Goal: Information Seeking & Learning: Understand process/instructions

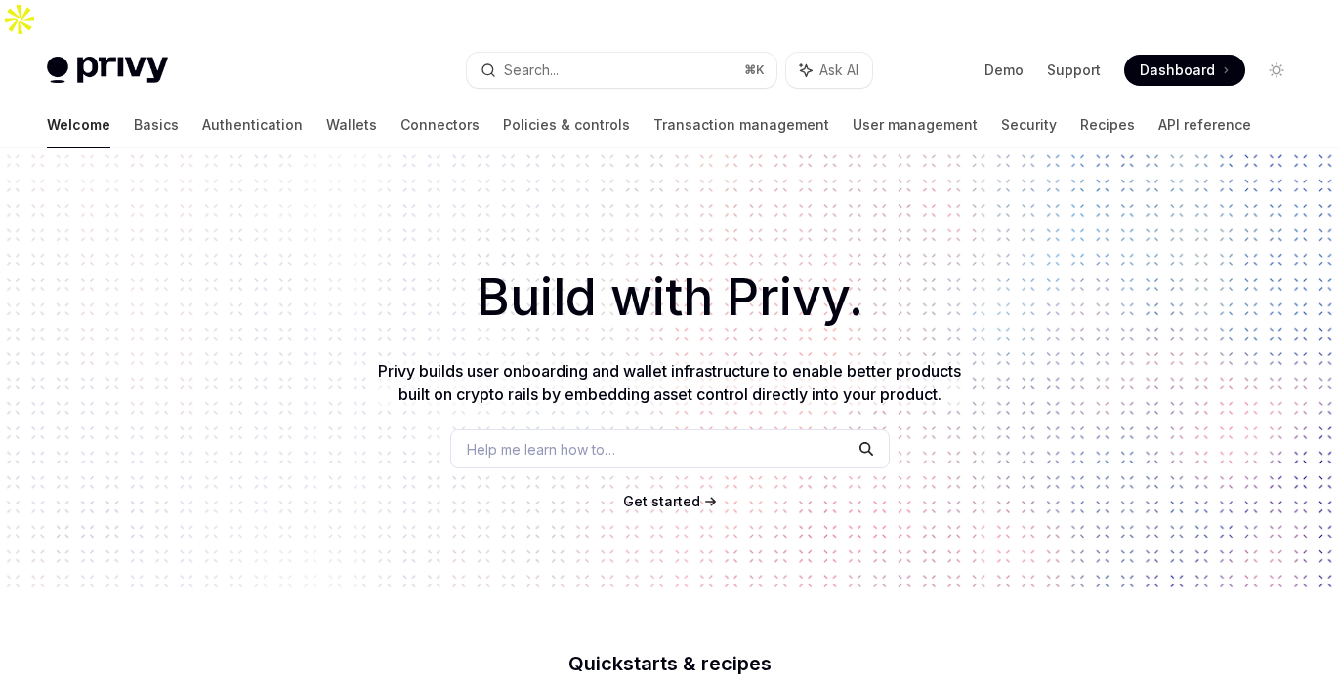
type textarea "*"
click at [562, 53] on button "Search... ⌘ K" at bounding box center [621, 70] width 309 height 35
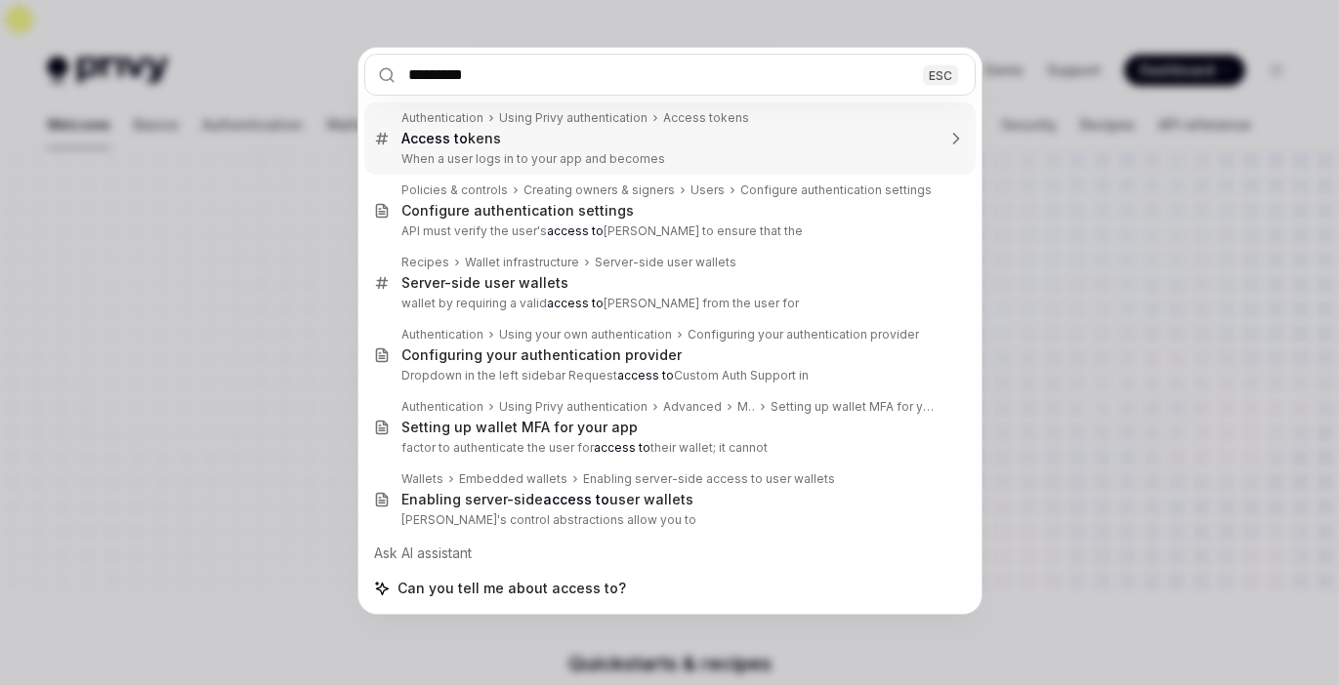
type input "**********"
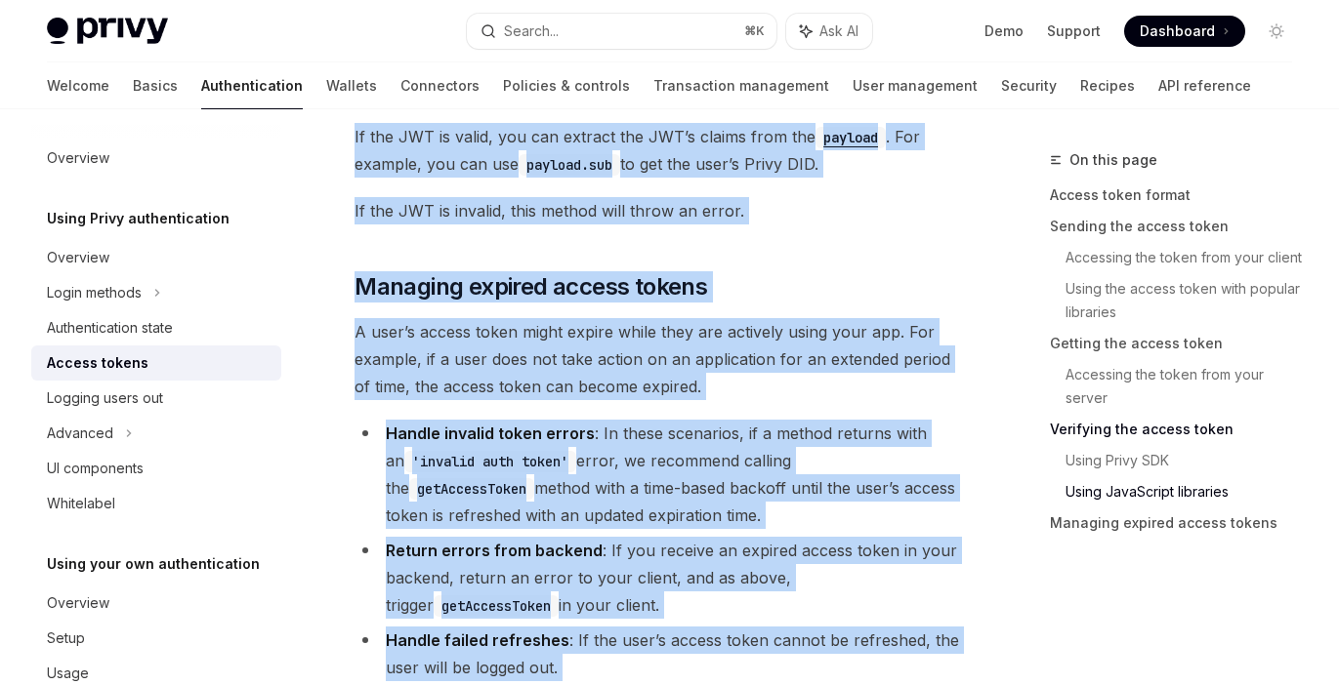
scroll to position [5545, 0]
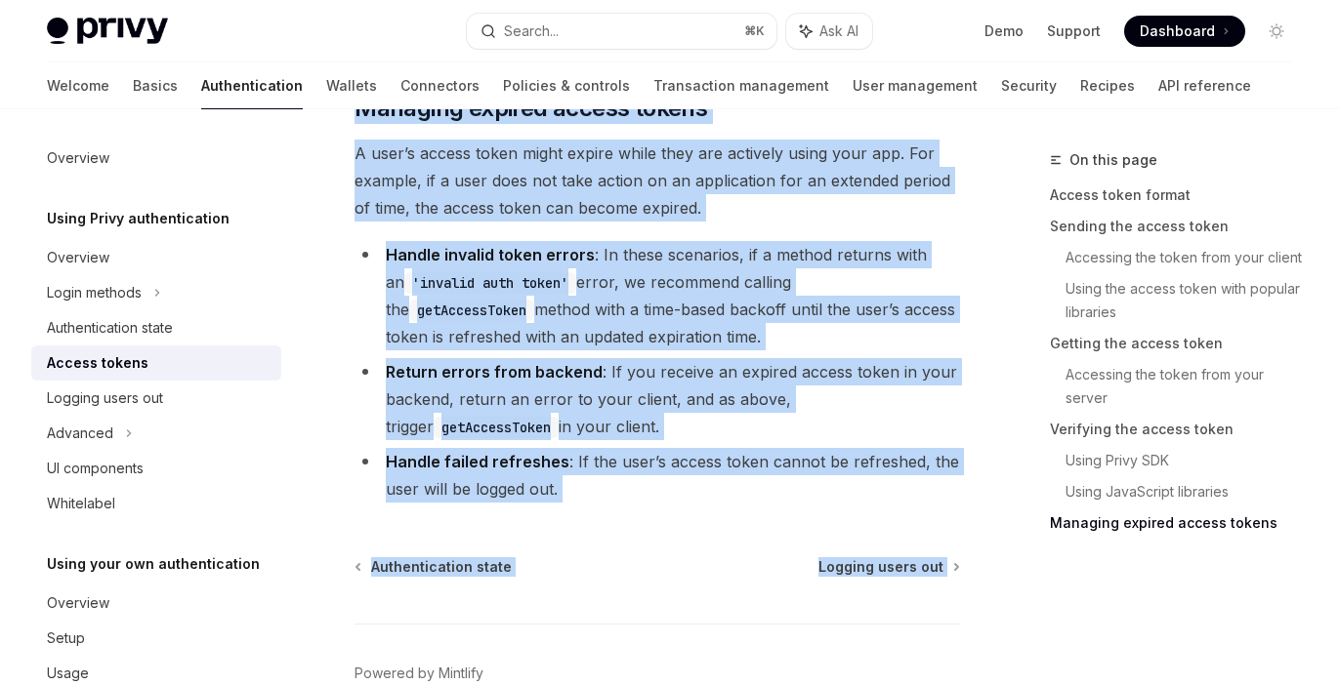
copy div "**********"
drag, startPoint x: 348, startPoint y: 156, endPoint x: 941, endPoint y: 511, distance: 691.4
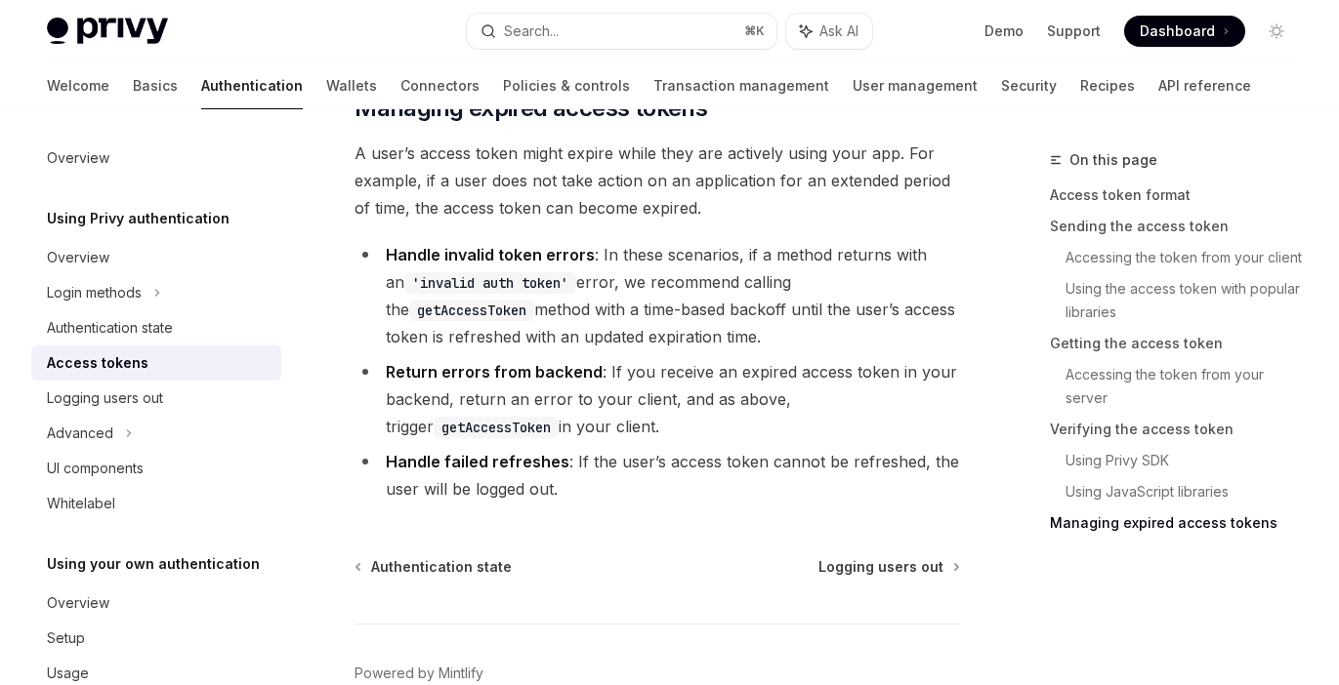
click at [825, 358] on li "Return errors from backend : If you receive an expired access token in your bac…" at bounding box center [656, 399] width 605 height 82
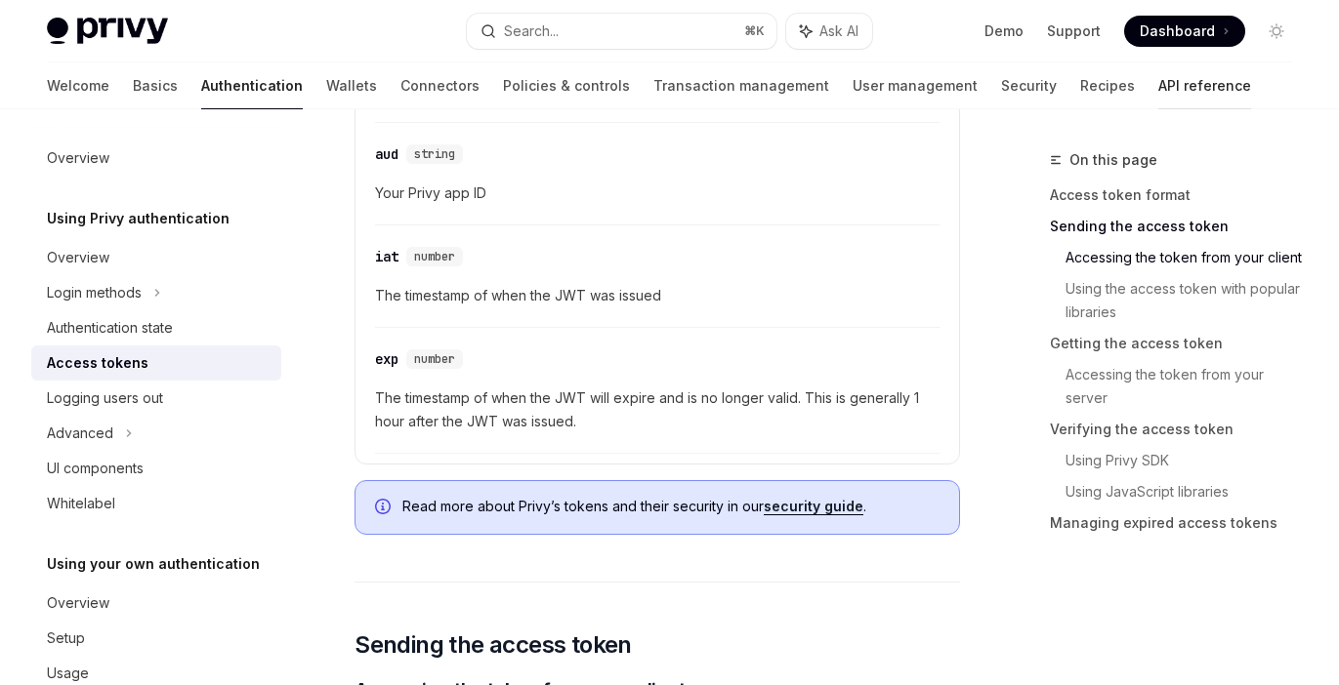
click at [1158, 70] on link "API reference" at bounding box center [1204, 85] width 93 height 47
type textarea "*"
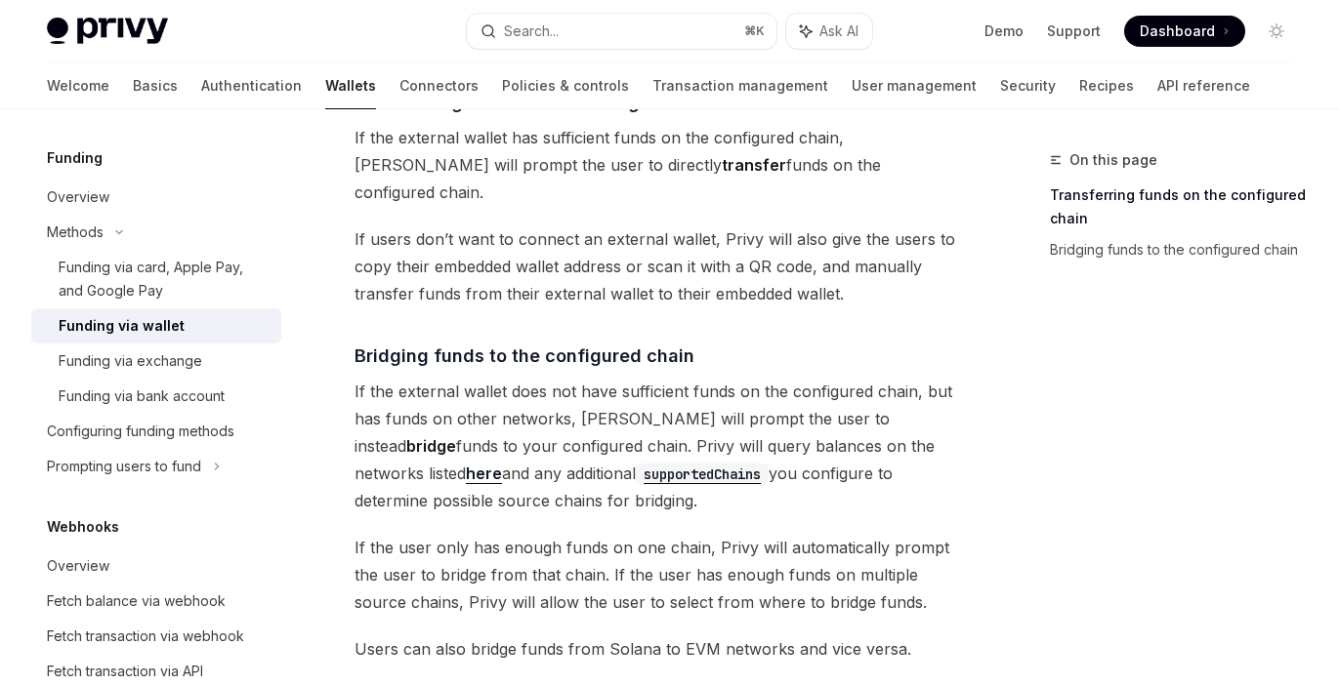
scroll to position [481, 0]
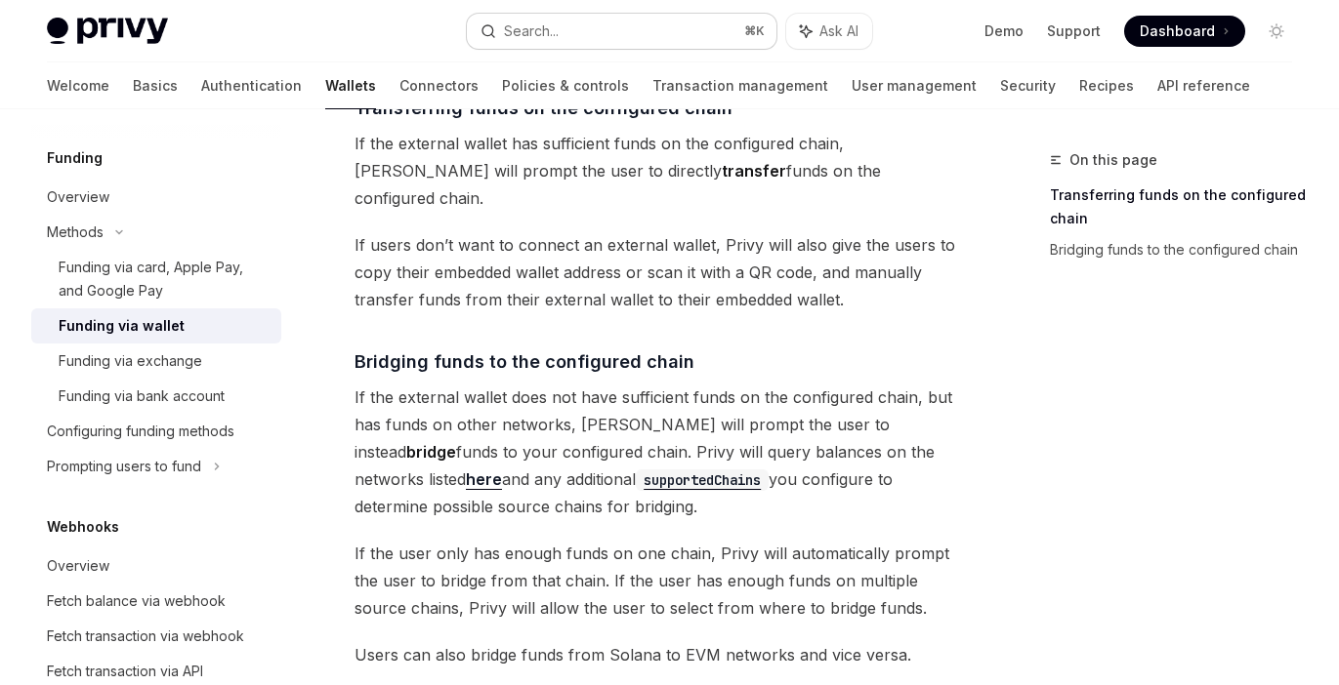
click at [568, 21] on button "Search... ⌘ K" at bounding box center [621, 31] width 309 height 35
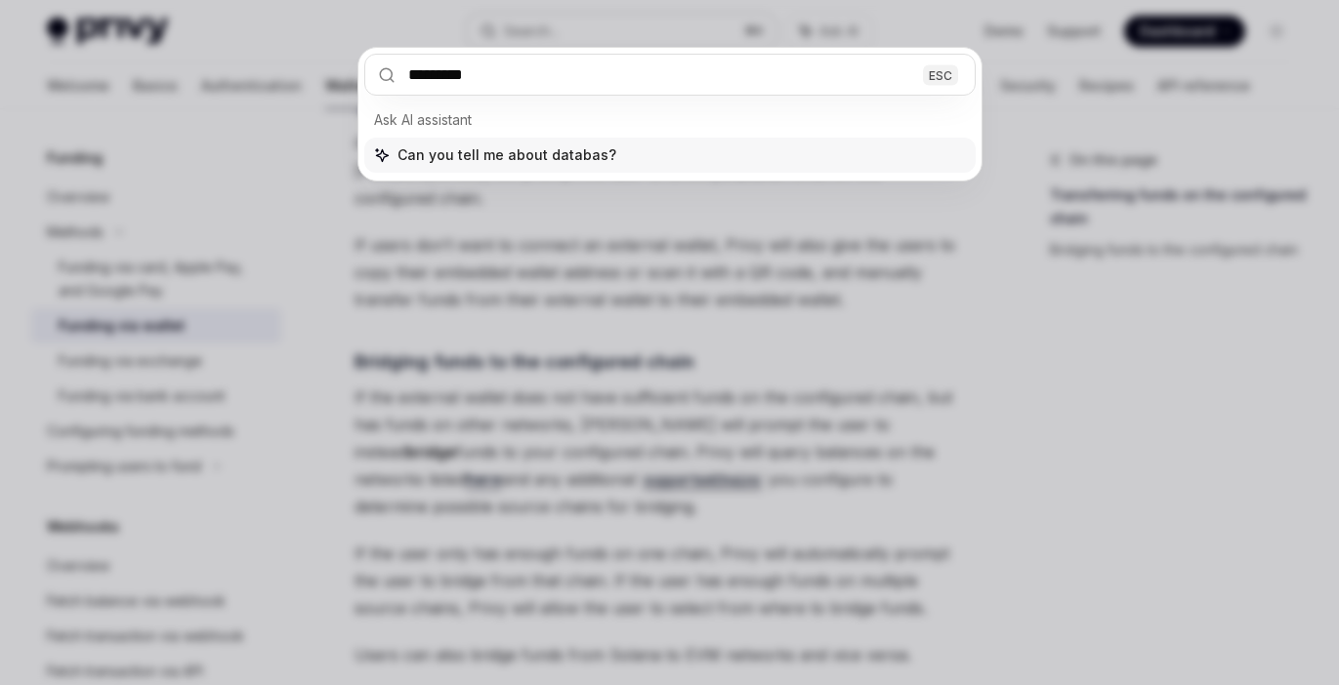
type input "********"
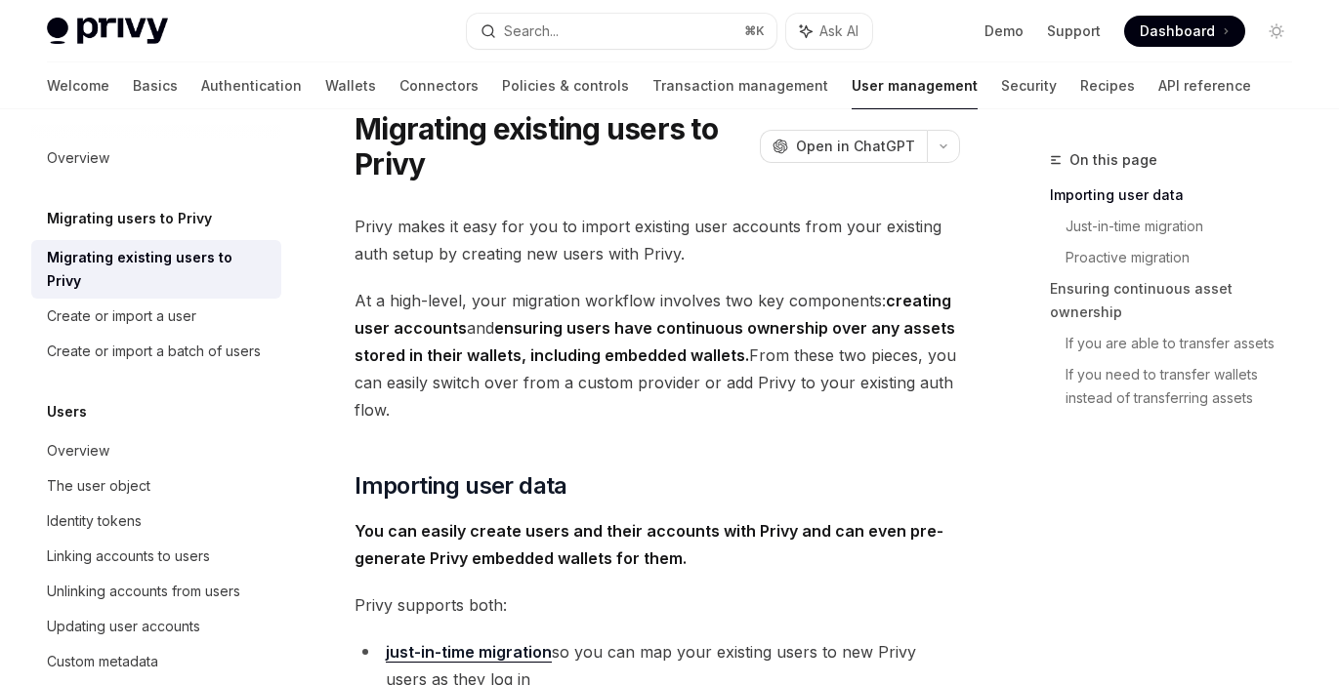
type textarea "*"
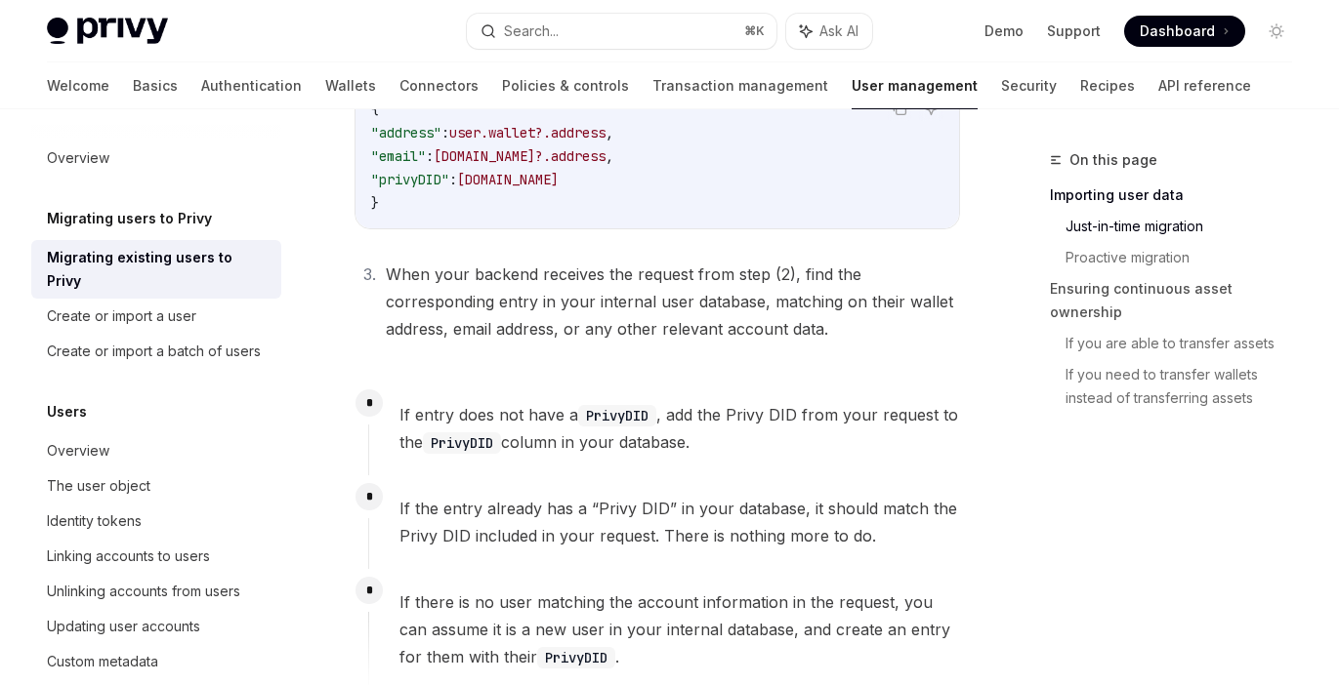
scroll to position [1274, 0]
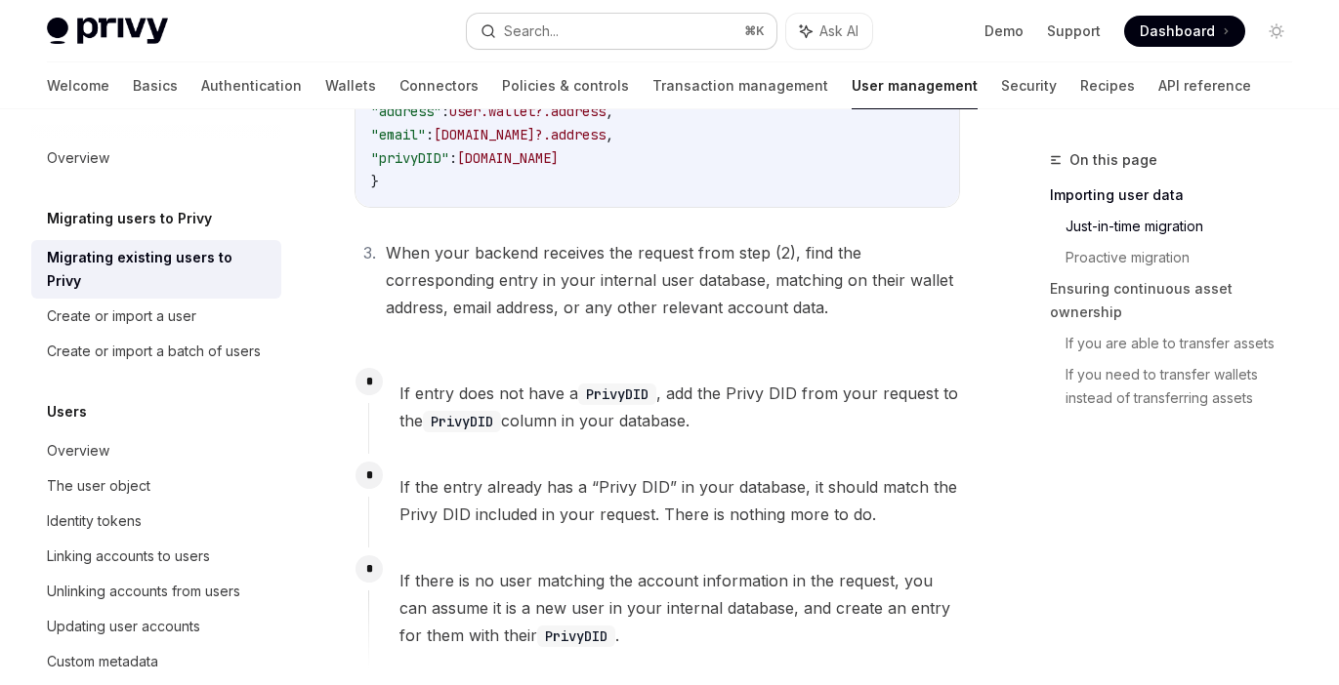
click at [531, 38] on div "Search..." at bounding box center [531, 31] width 55 height 23
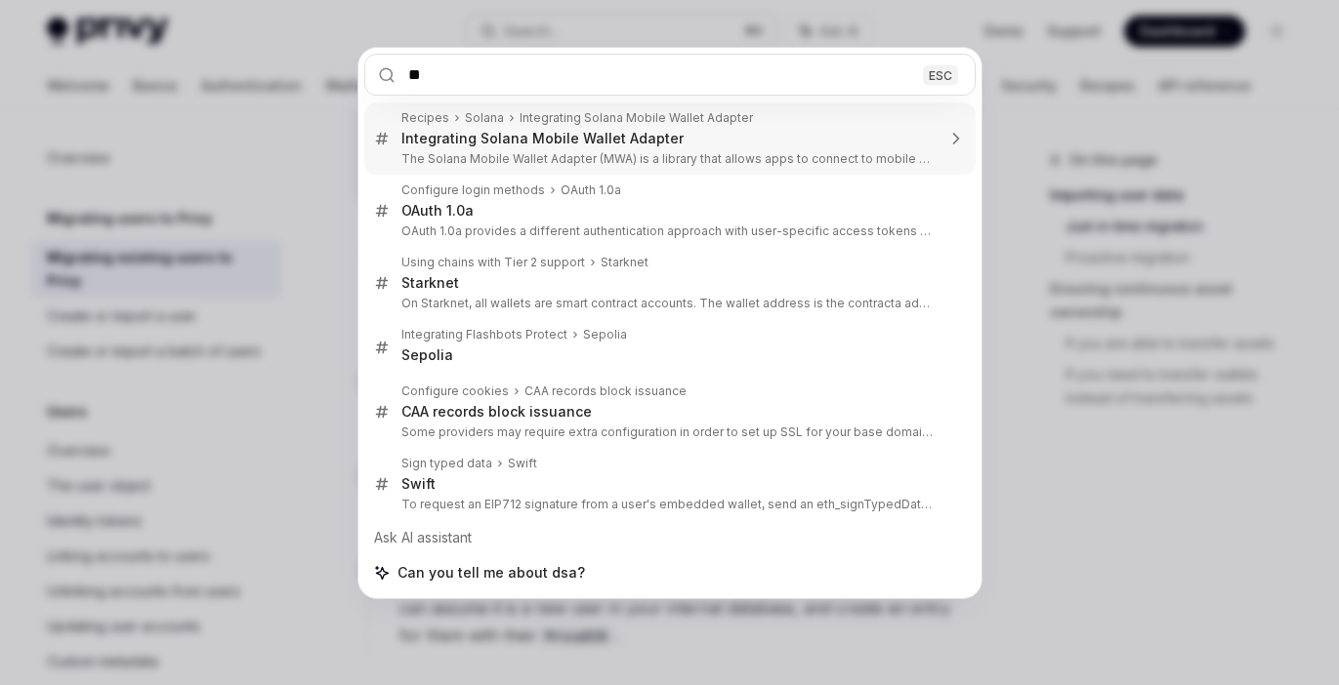
type input "*"
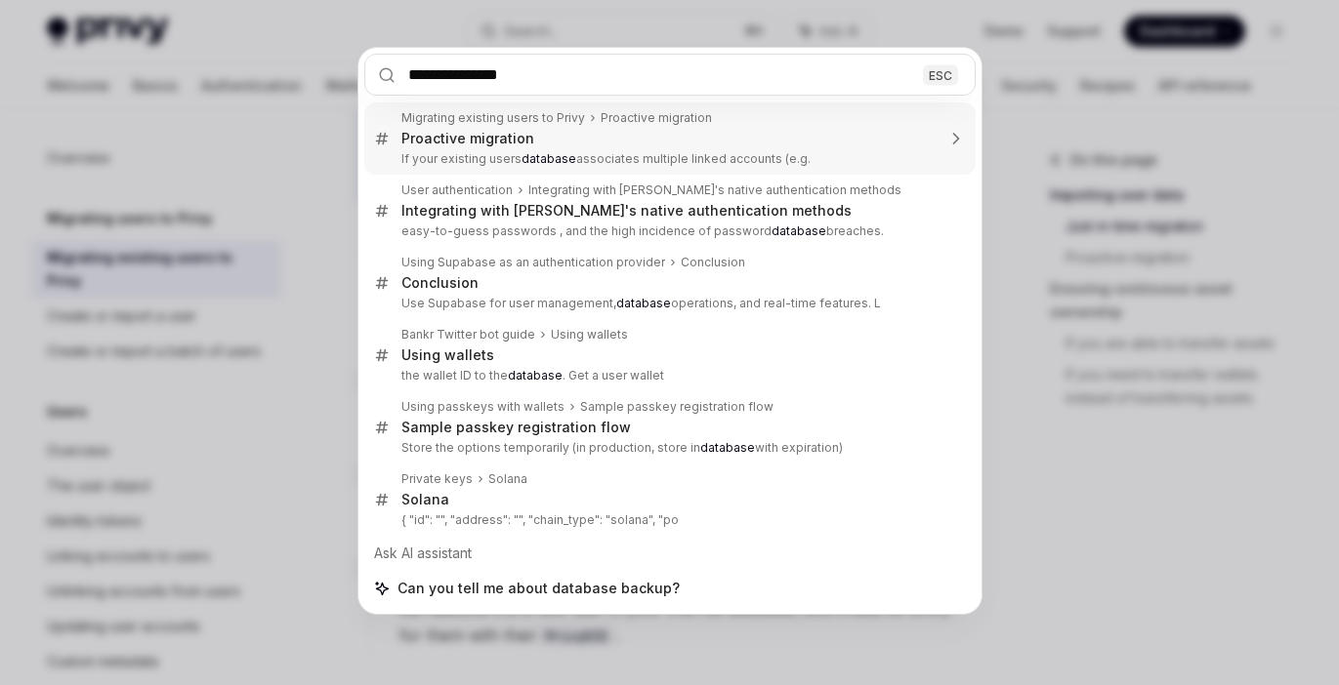
type input "**********"
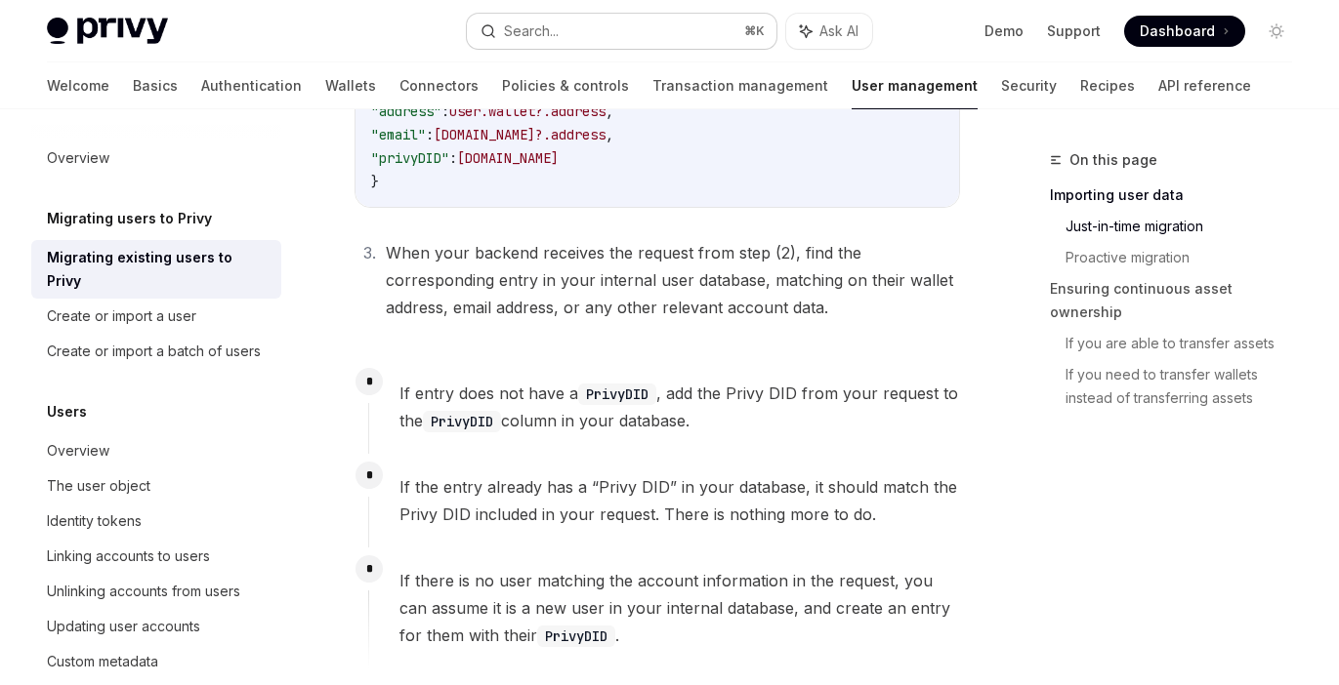
click at [667, 40] on button "Search... ⌘ K" at bounding box center [621, 31] width 309 height 35
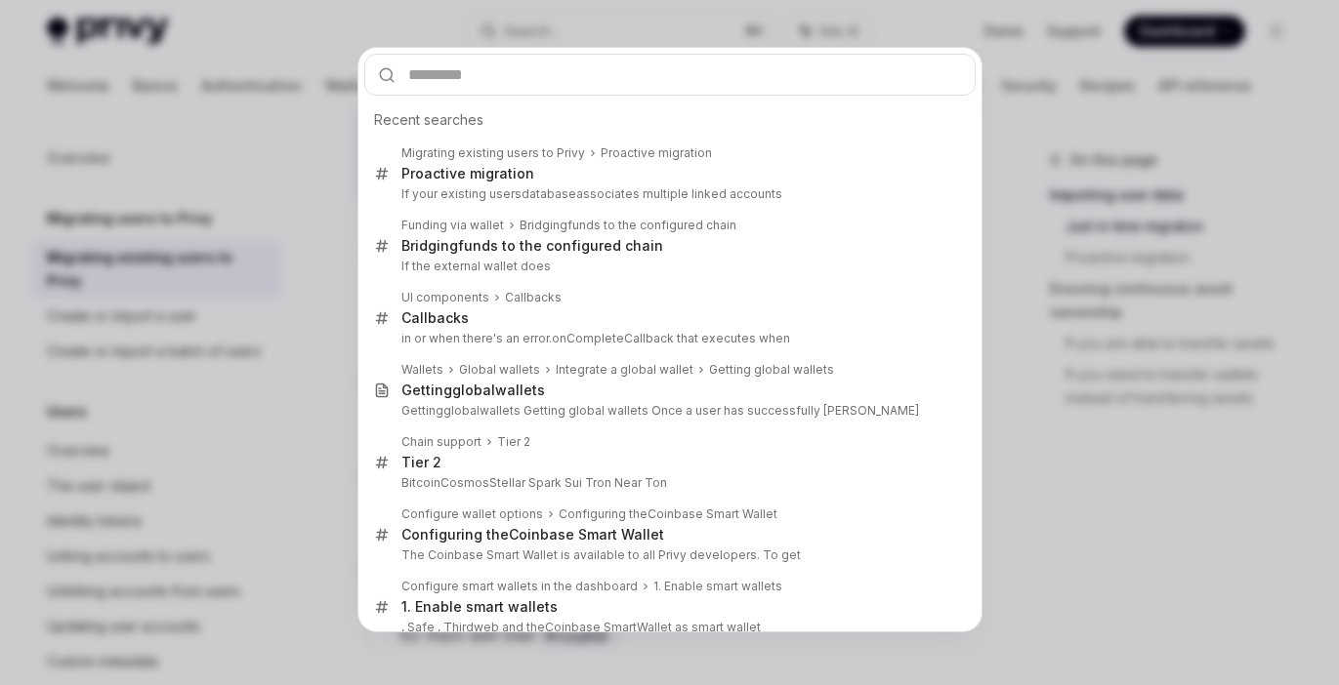
click at [879, 21] on div "Recent searches Migrating existing users to Privy Proactive migration Proactive…" at bounding box center [669, 342] width 1339 height 685
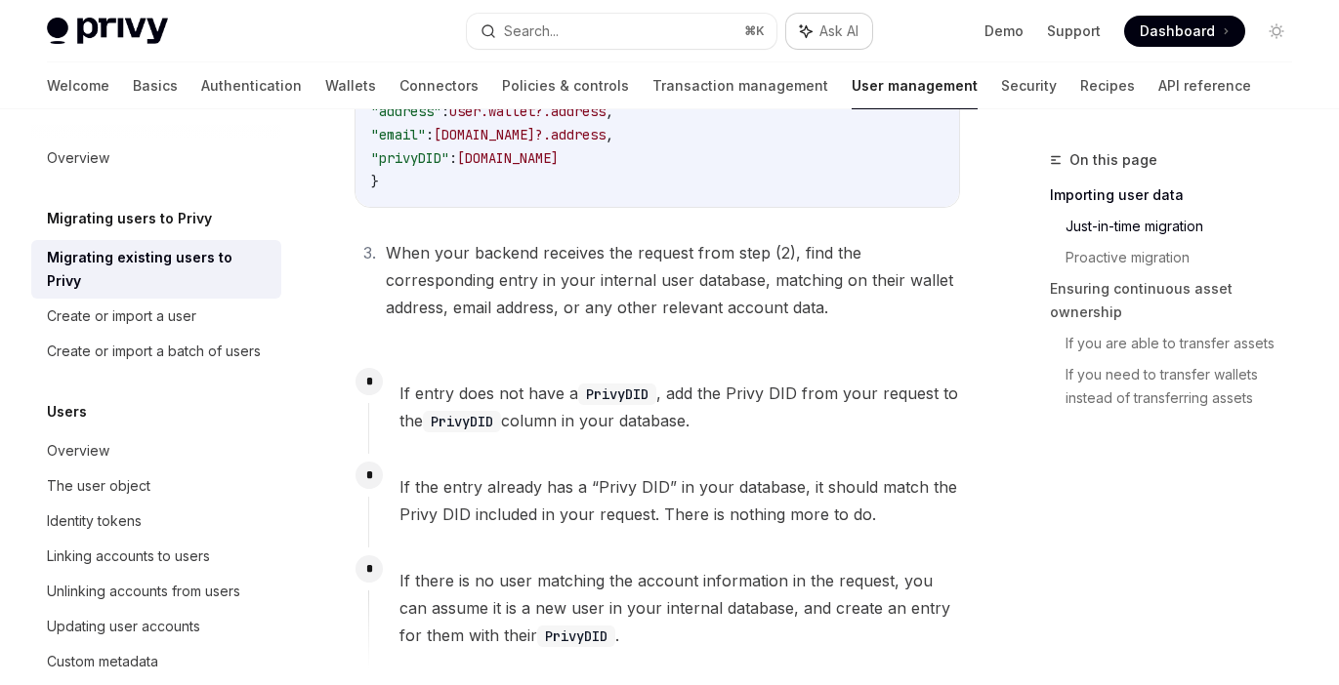
click at [809, 32] on icon "button" at bounding box center [806, 31] width 16 height 16
type textarea "*"
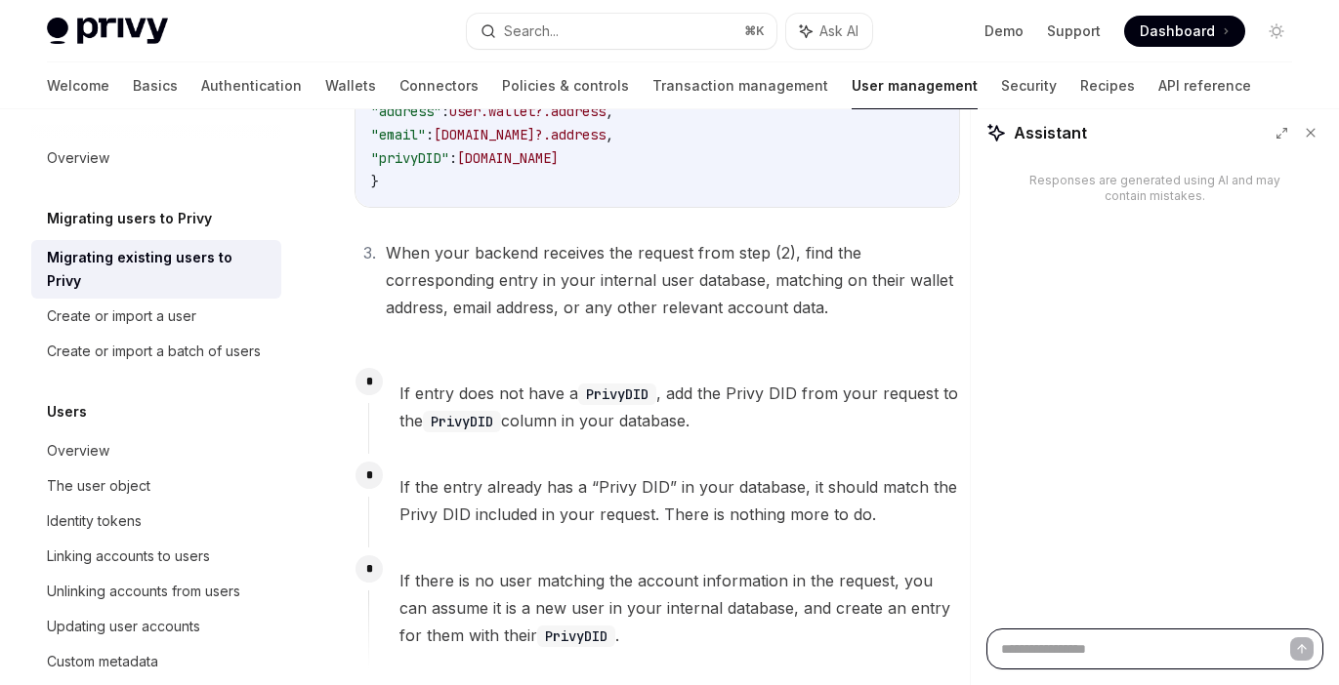
paste textarea "**********"
type textarea "**********"
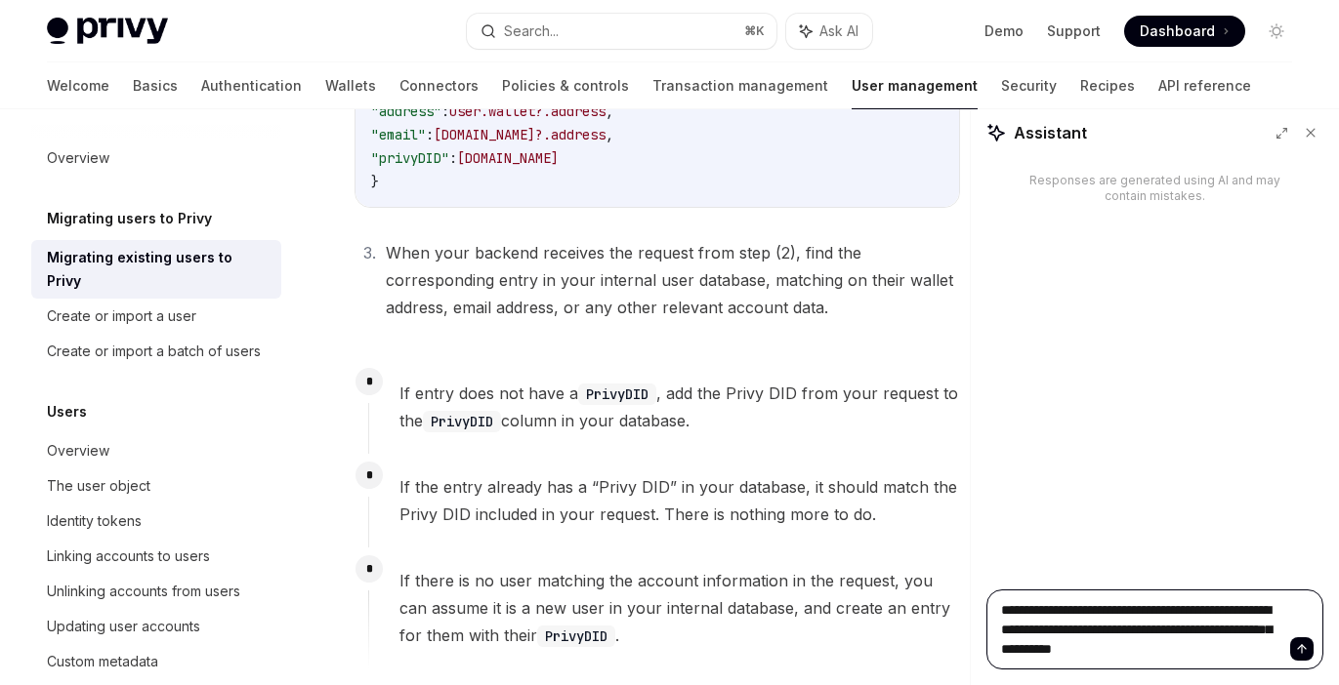
type textarea "*"
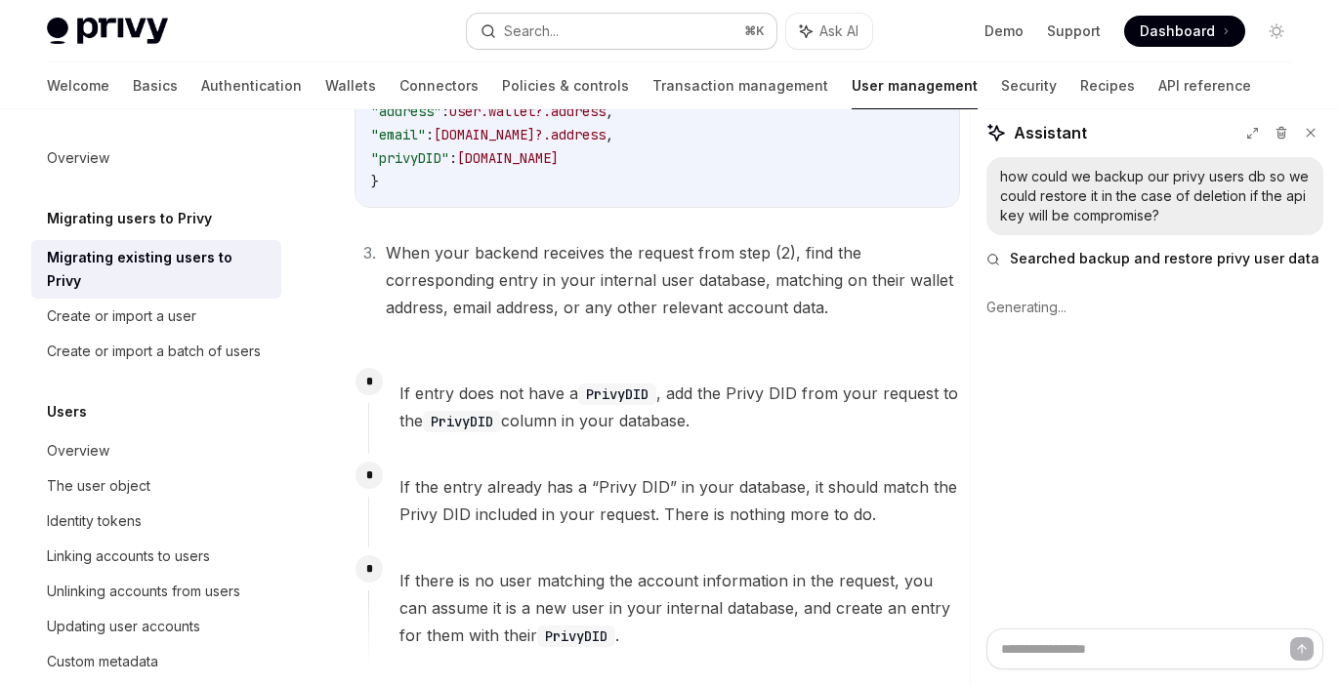
type textarea "*"
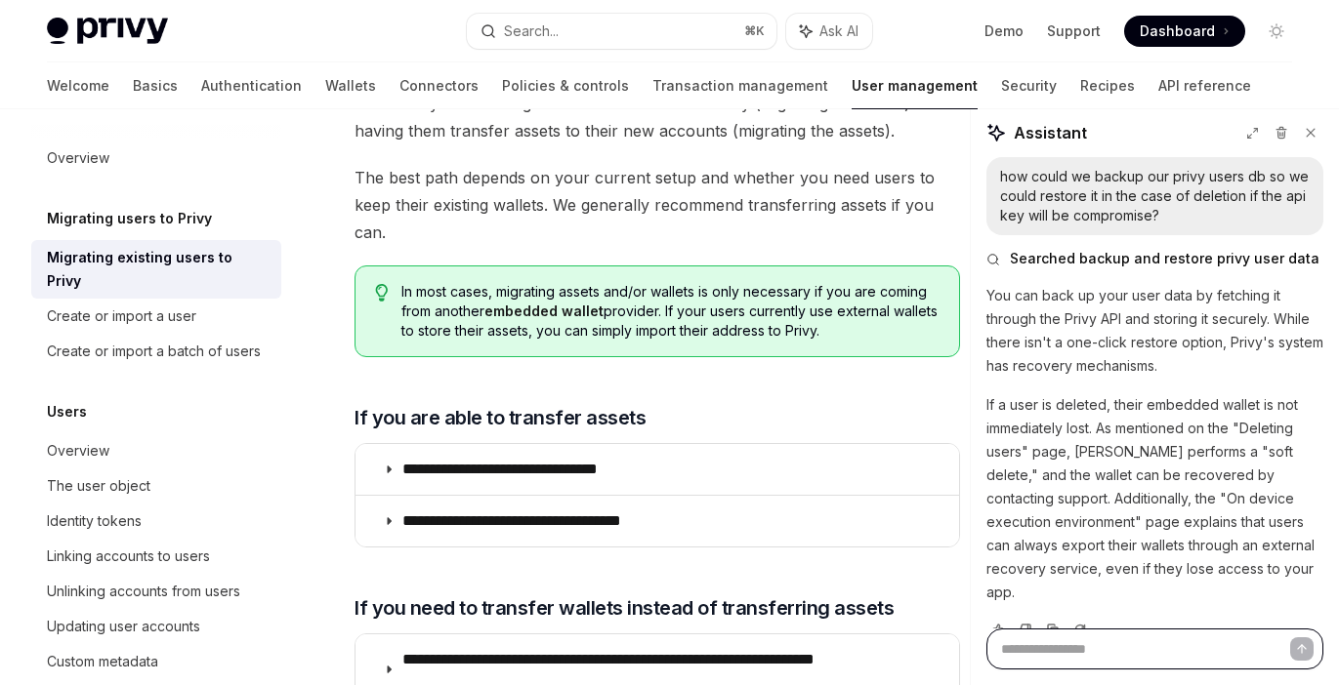
scroll to position [9, 0]
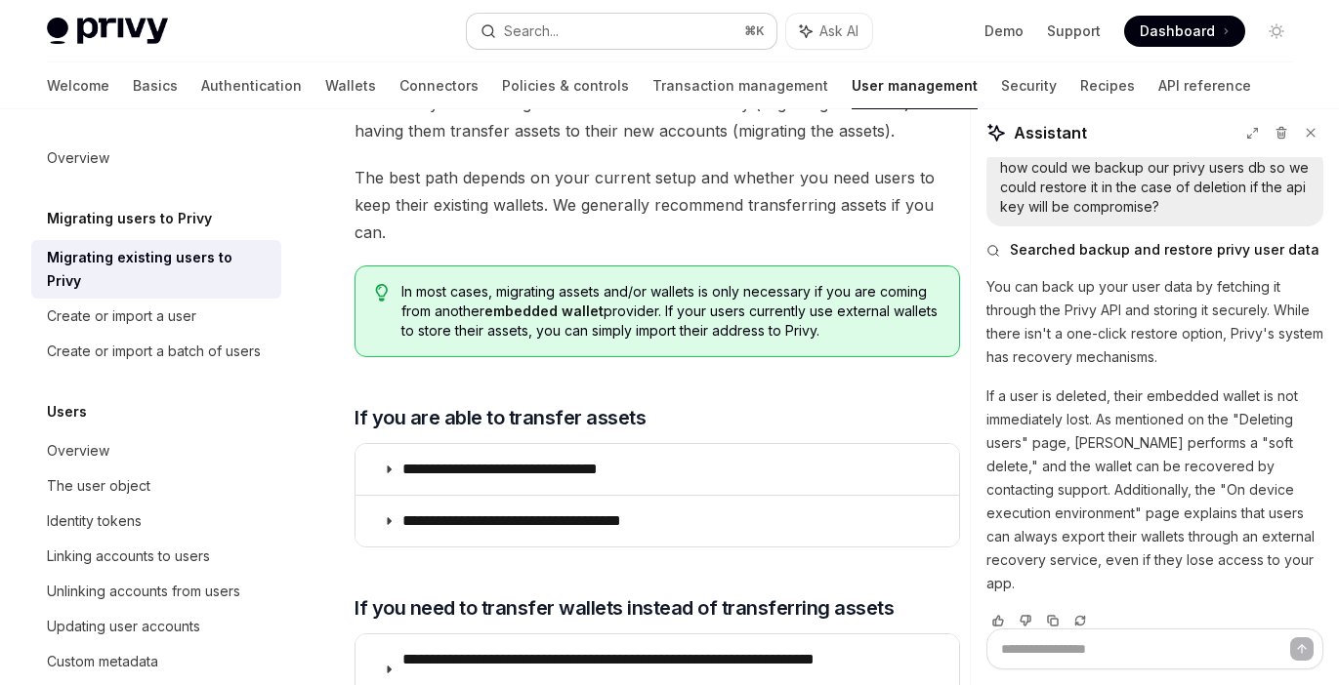
click at [537, 23] on div "Search..." at bounding box center [531, 31] width 55 height 23
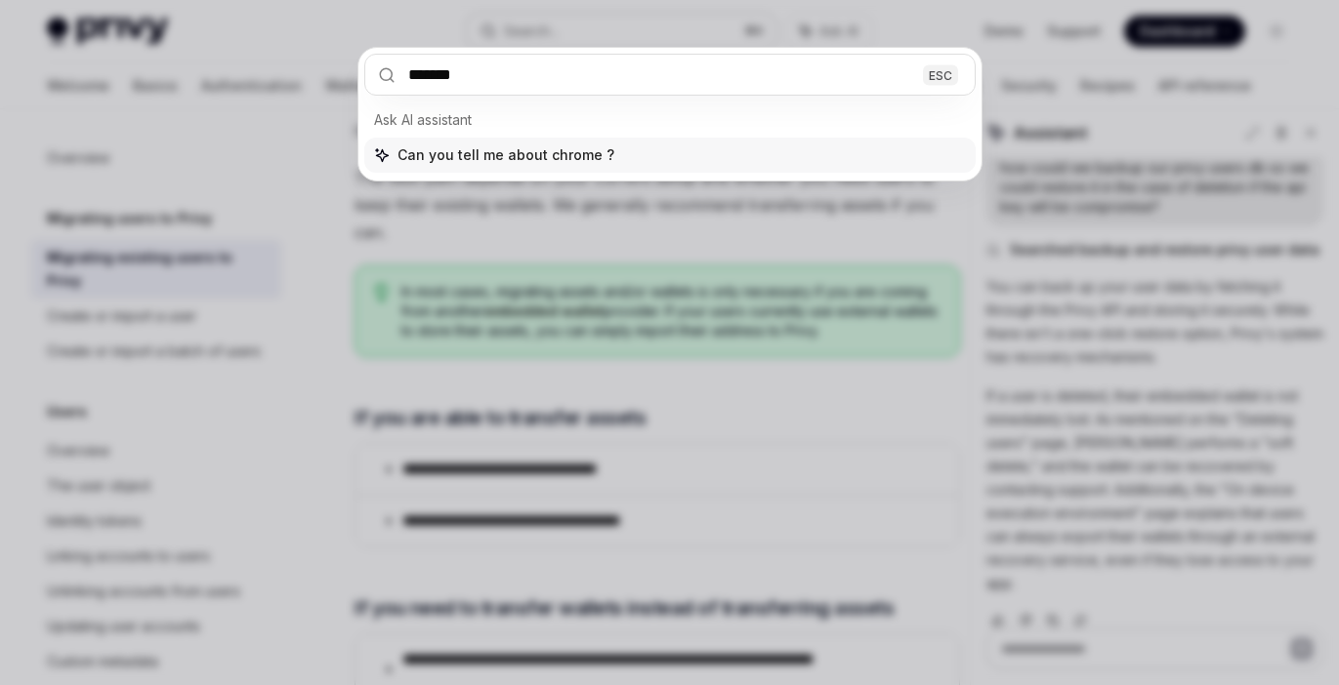
type input "********"
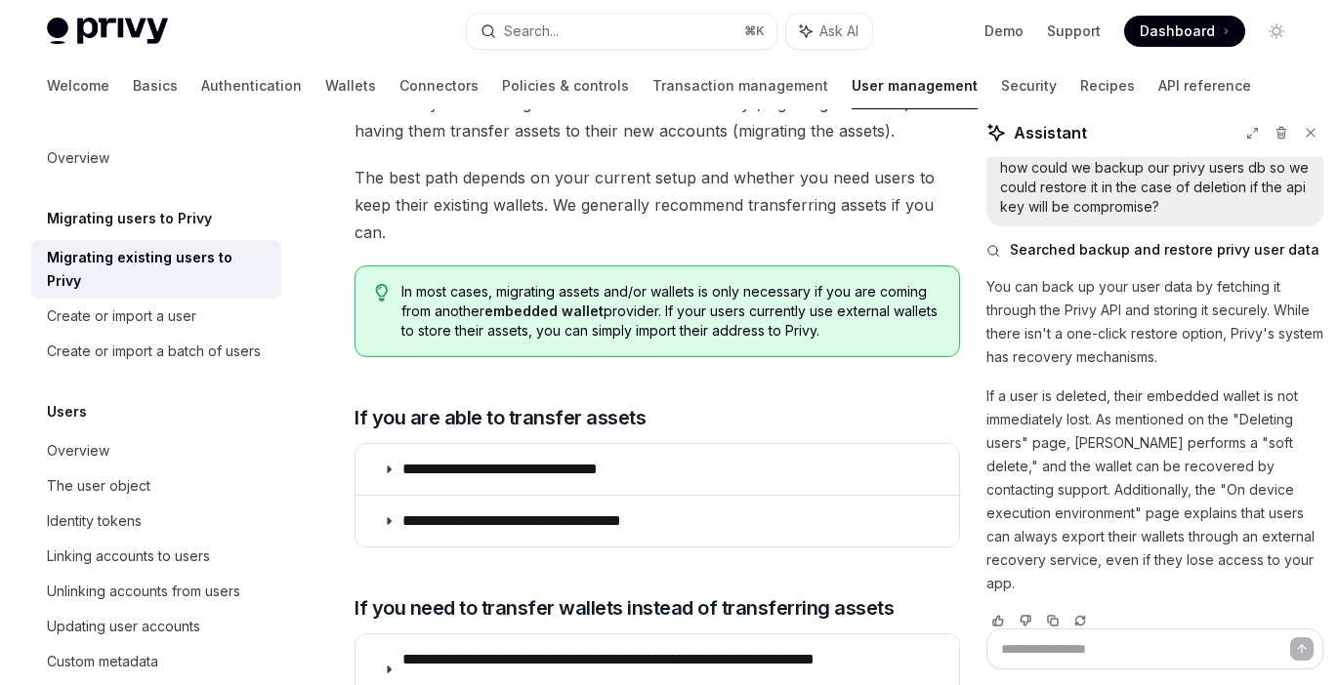
type textarea "*"
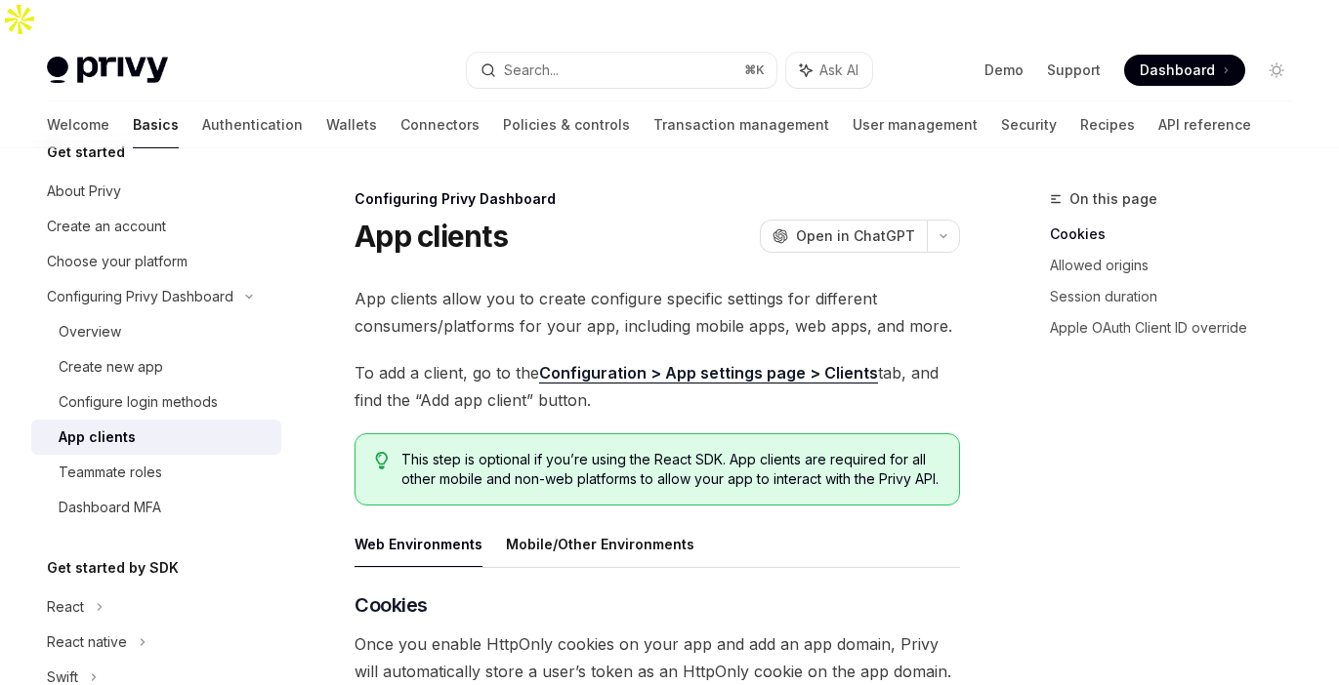
click at [730, 102] on div "Welcome Basics Authentication Wallets Connectors Policies & controls Transactio…" at bounding box center [649, 125] width 1204 height 47
click at [852, 102] on link "User management" at bounding box center [914, 125] width 125 height 47
type textarea "*"
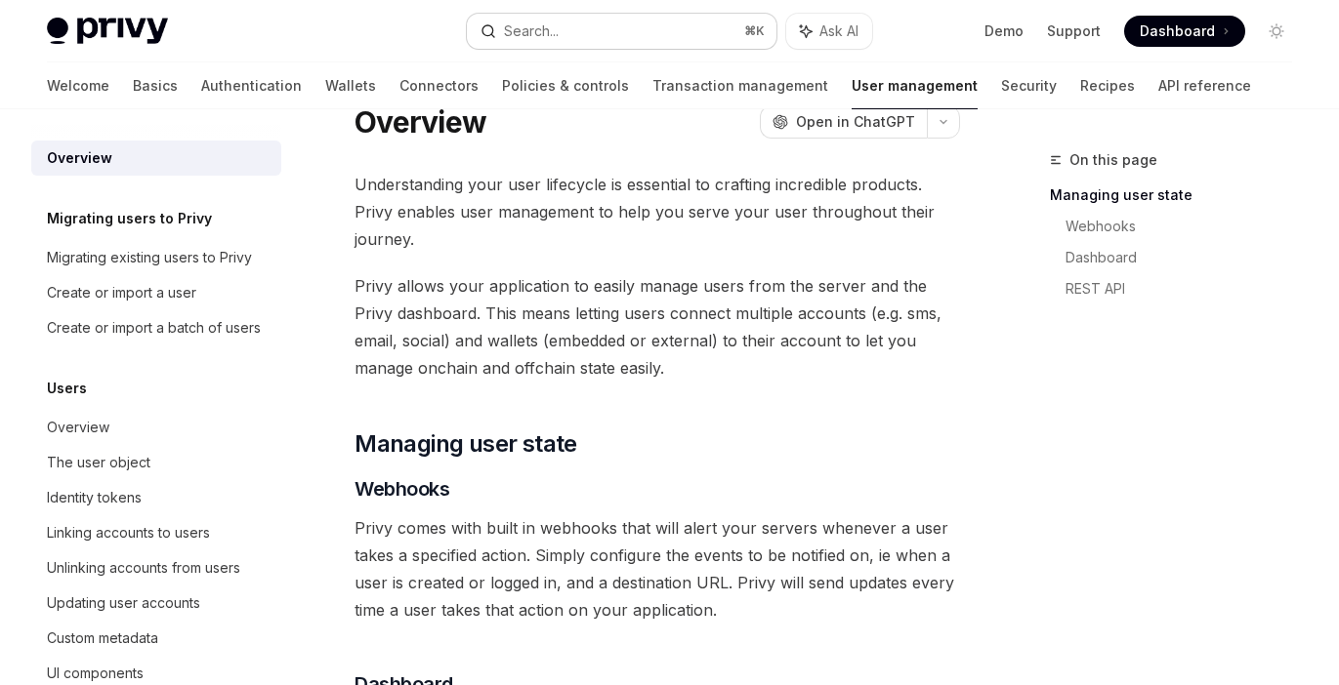
click at [495, 36] on icon "button" at bounding box center [488, 31] width 16 height 16
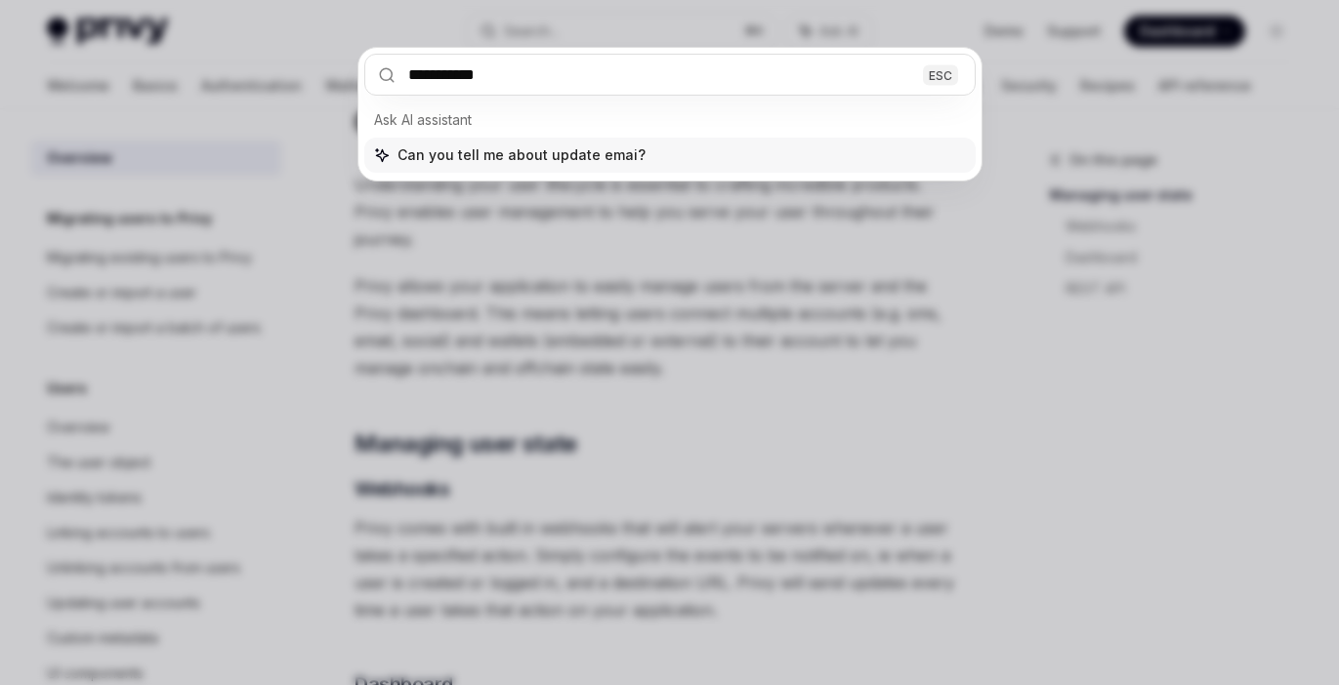
type input "**********"
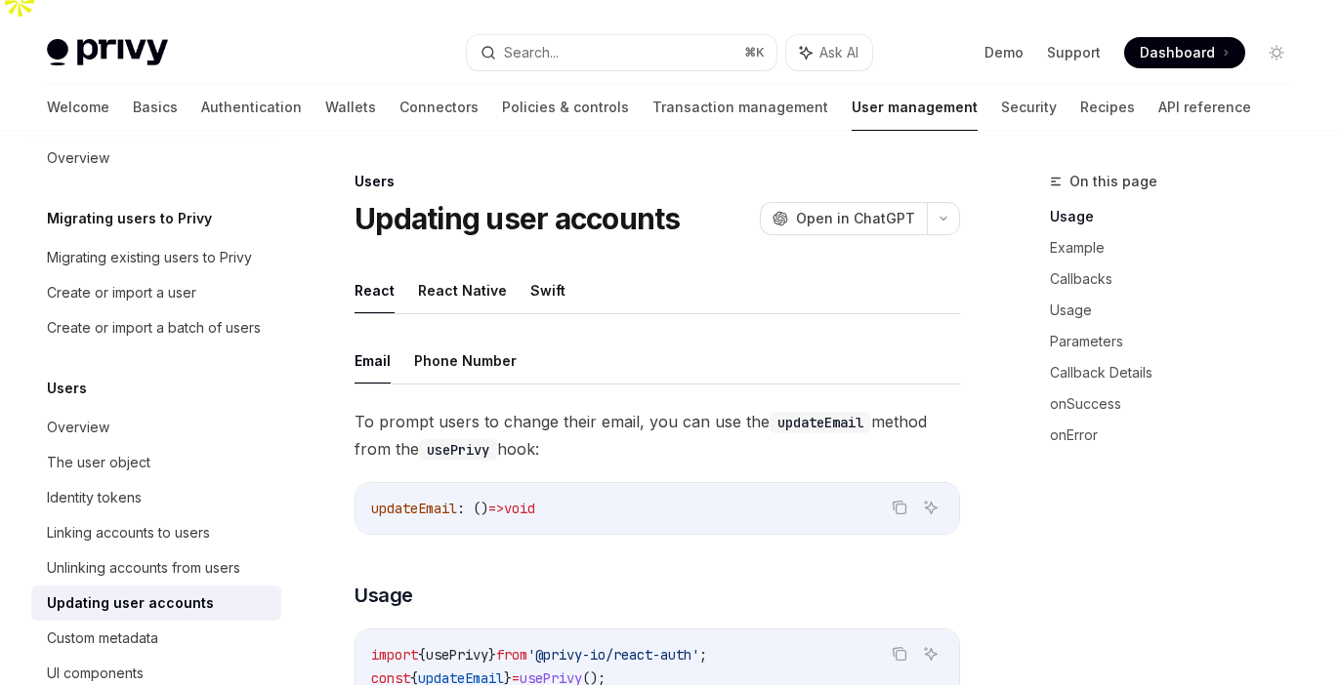
scroll to position [3, 0]
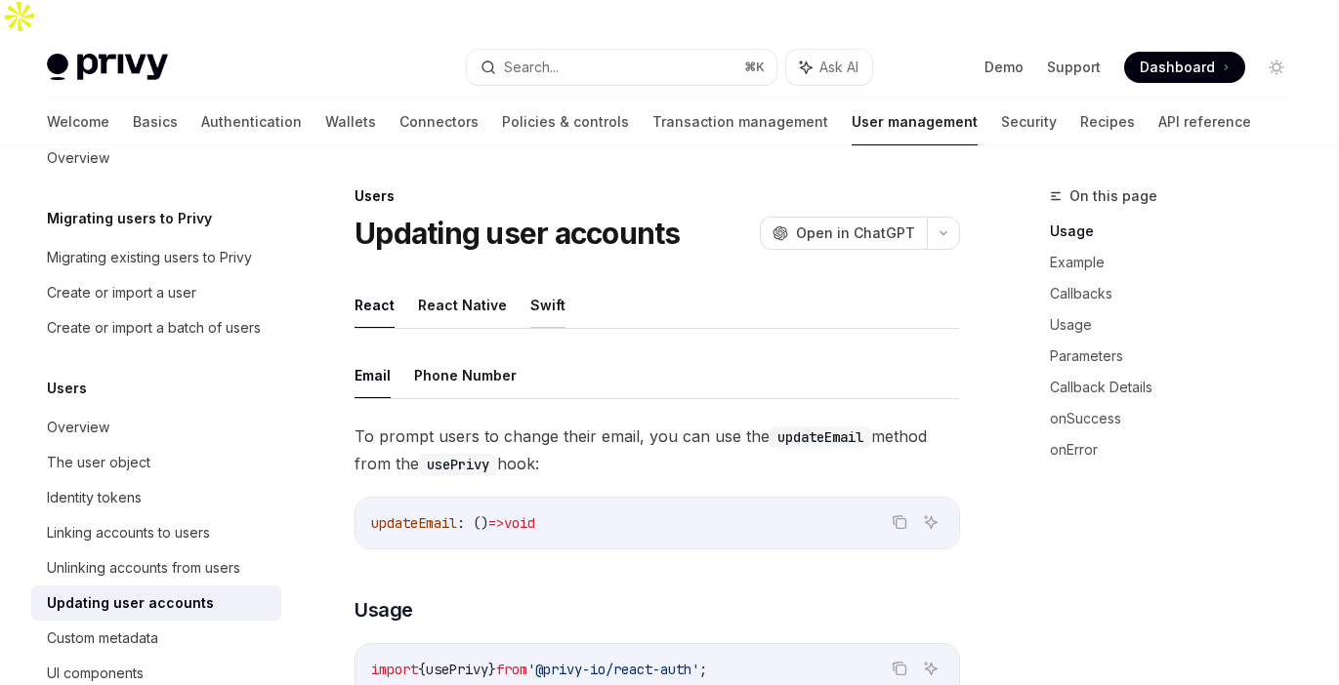
click at [552, 282] on button "Swift" at bounding box center [547, 305] width 35 height 46
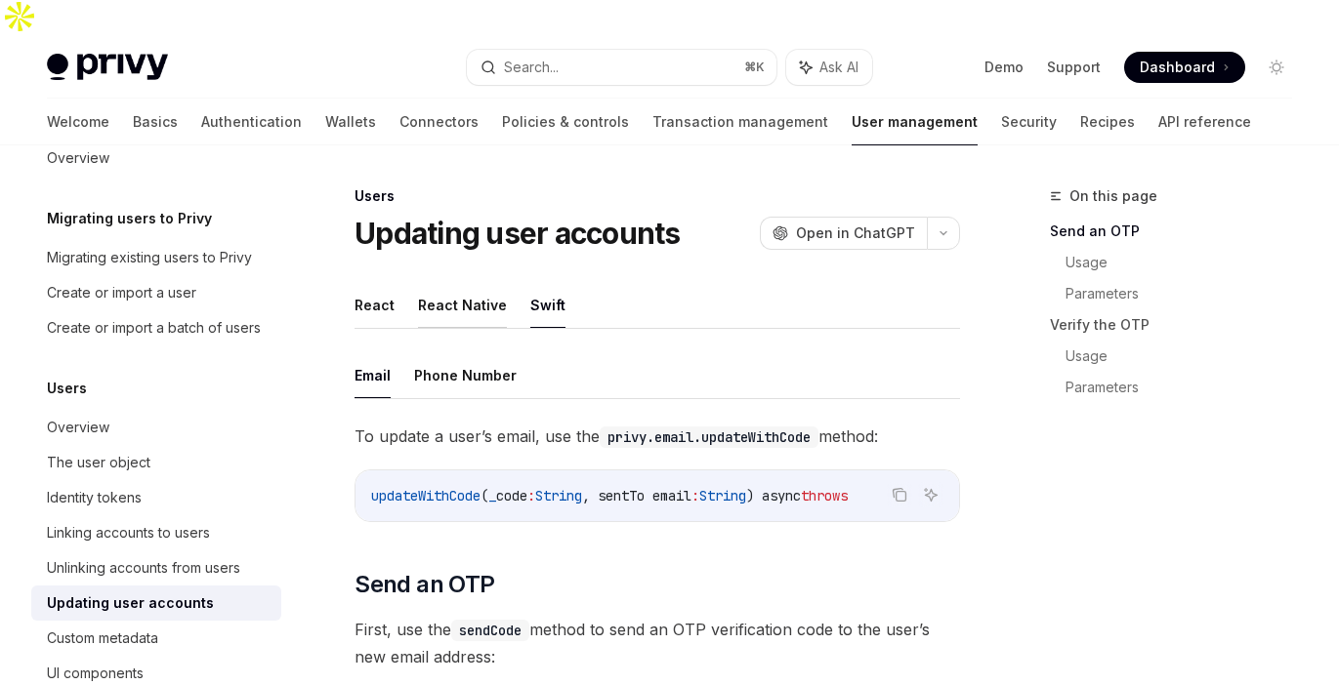
click at [447, 282] on button "React Native" at bounding box center [462, 305] width 89 height 46
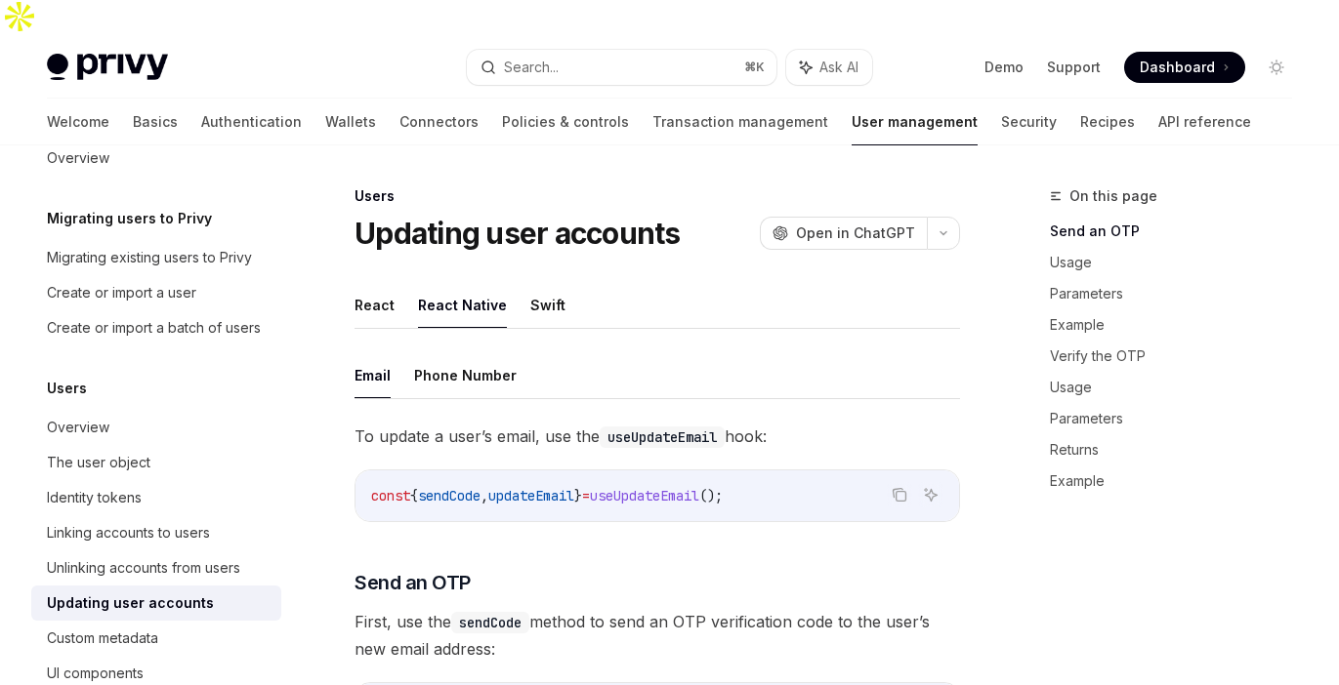
click at [395, 282] on ul "React React Native Swift" at bounding box center [656, 305] width 605 height 47
click at [515, 282] on ul "React React Native Swift" at bounding box center [656, 305] width 605 height 47
click at [537, 282] on button "Swift" at bounding box center [547, 305] width 35 height 46
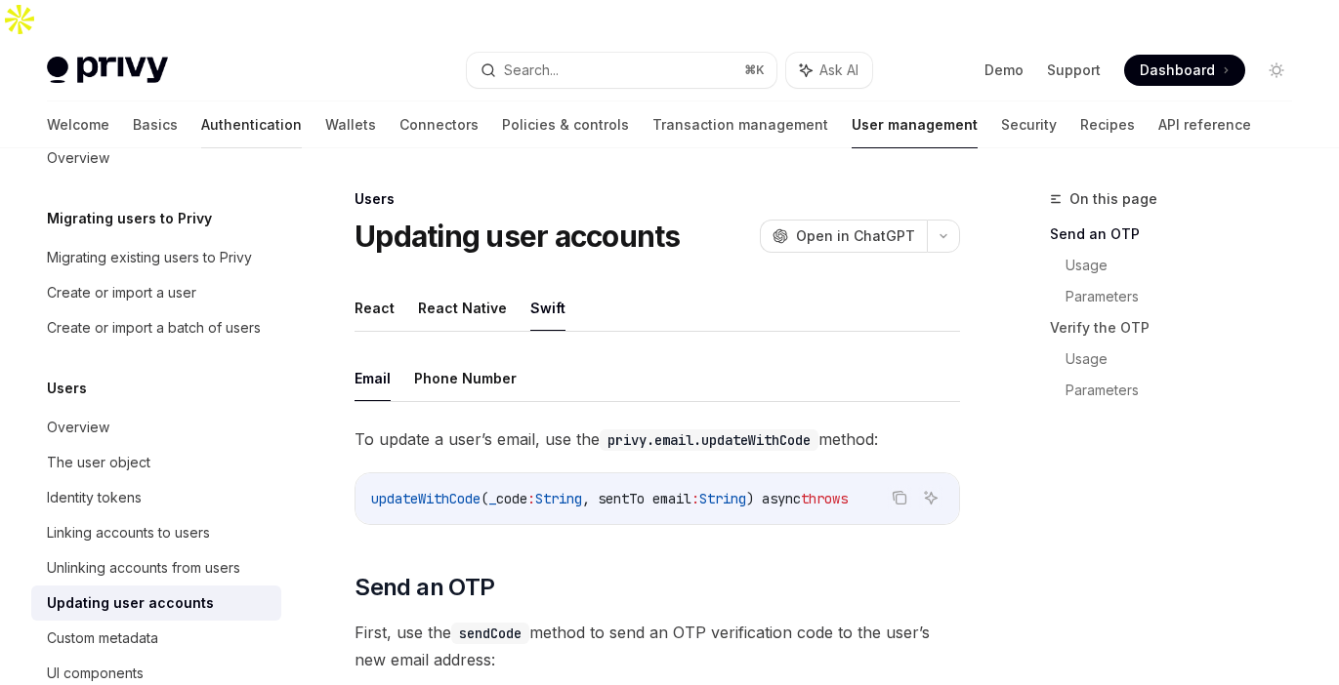
click at [201, 102] on link "Authentication" at bounding box center [251, 125] width 101 height 47
type textarea "*"
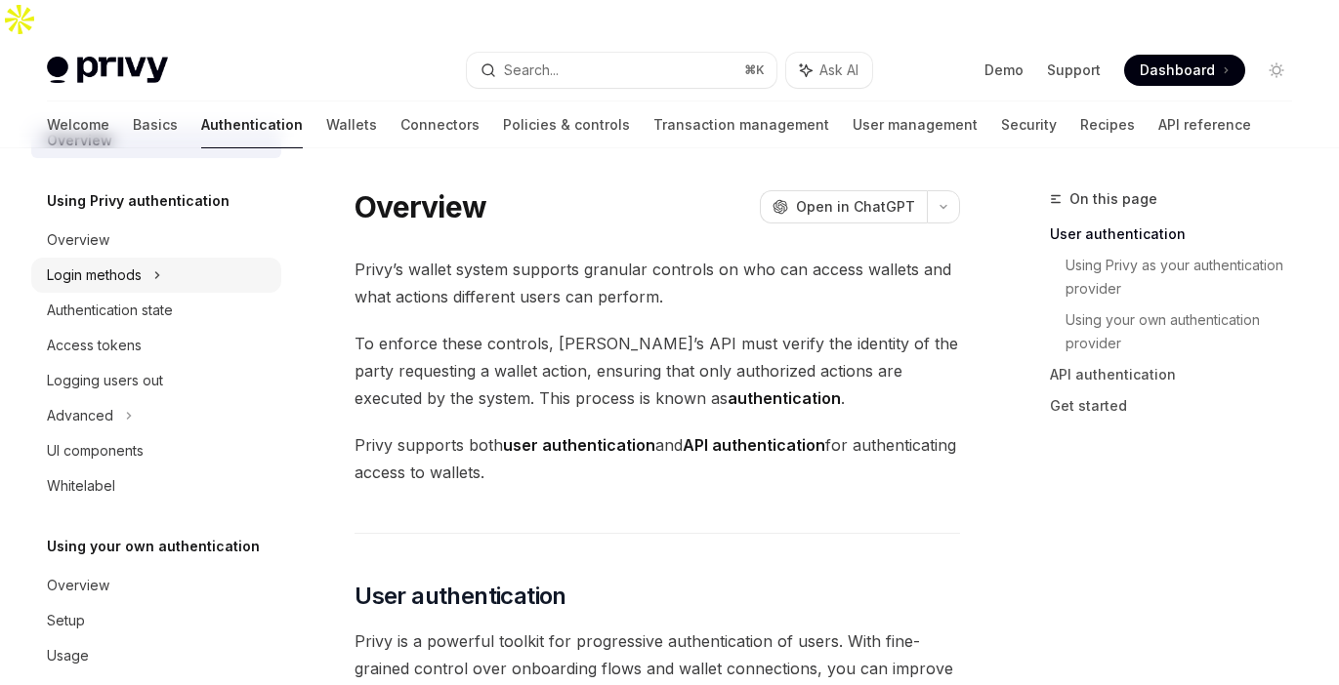
scroll to position [45, 0]
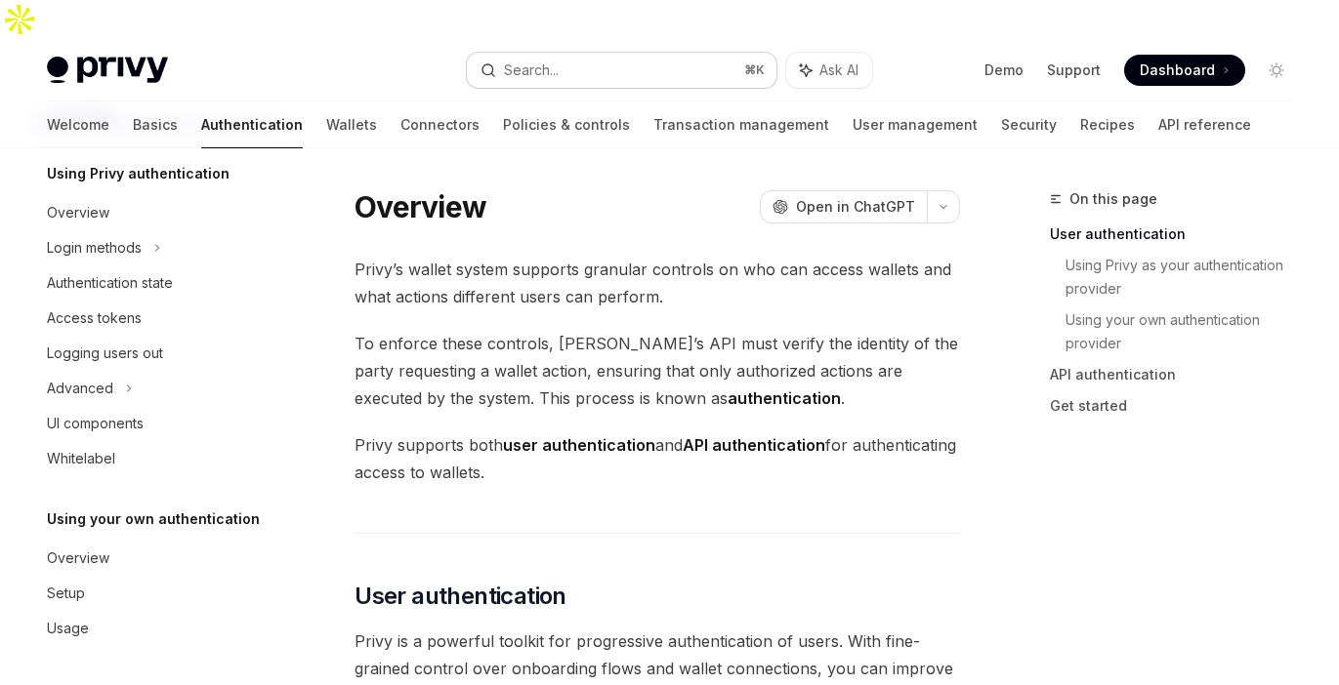
click at [563, 53] on button "Search... ⌘ K" at bounding box center [621, 70] width 309 height 35
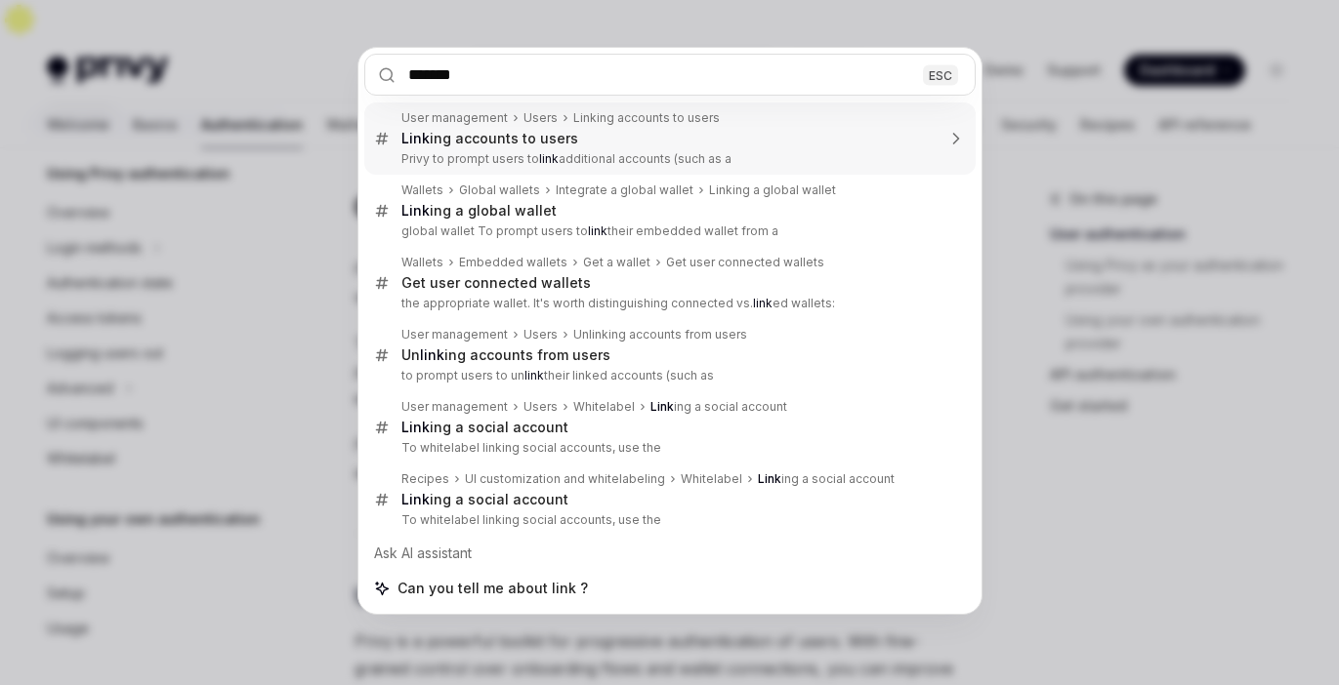
type input "********"
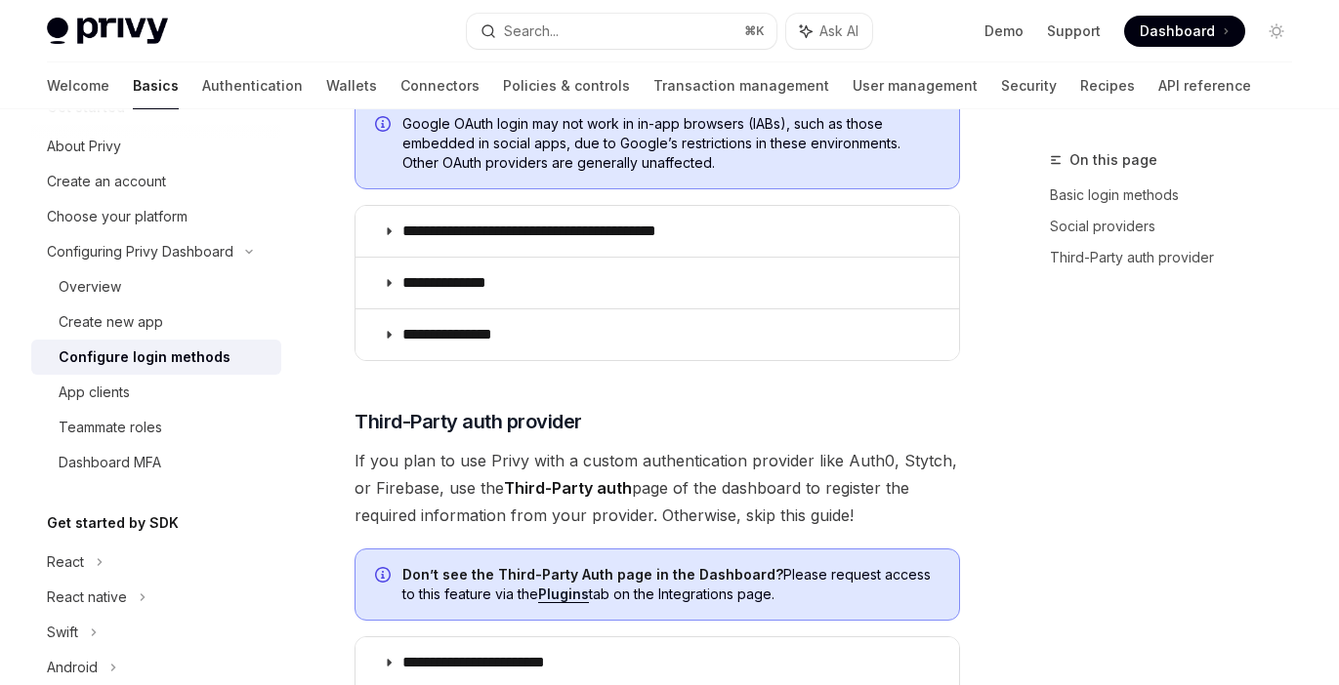
scroll to position [2088, 0]
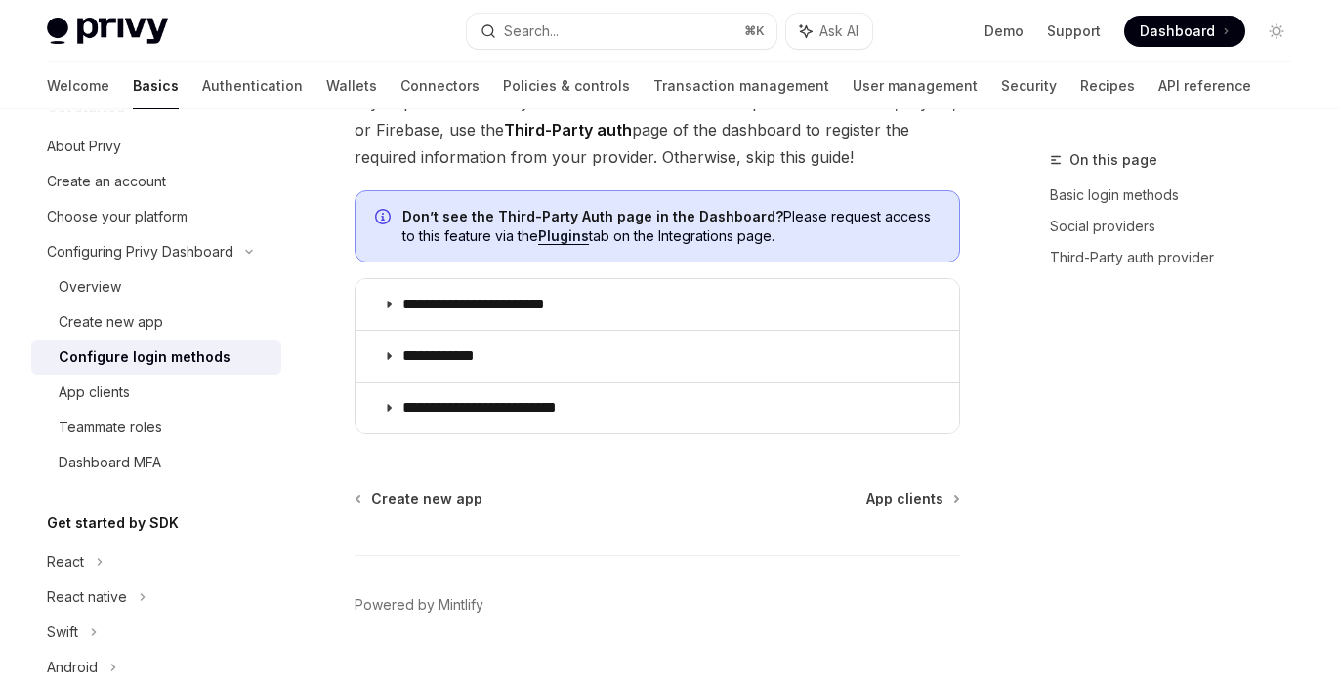
click at [160, 350] on div "Configure login methods" at bounding box center [145, 357] width 172 height 23
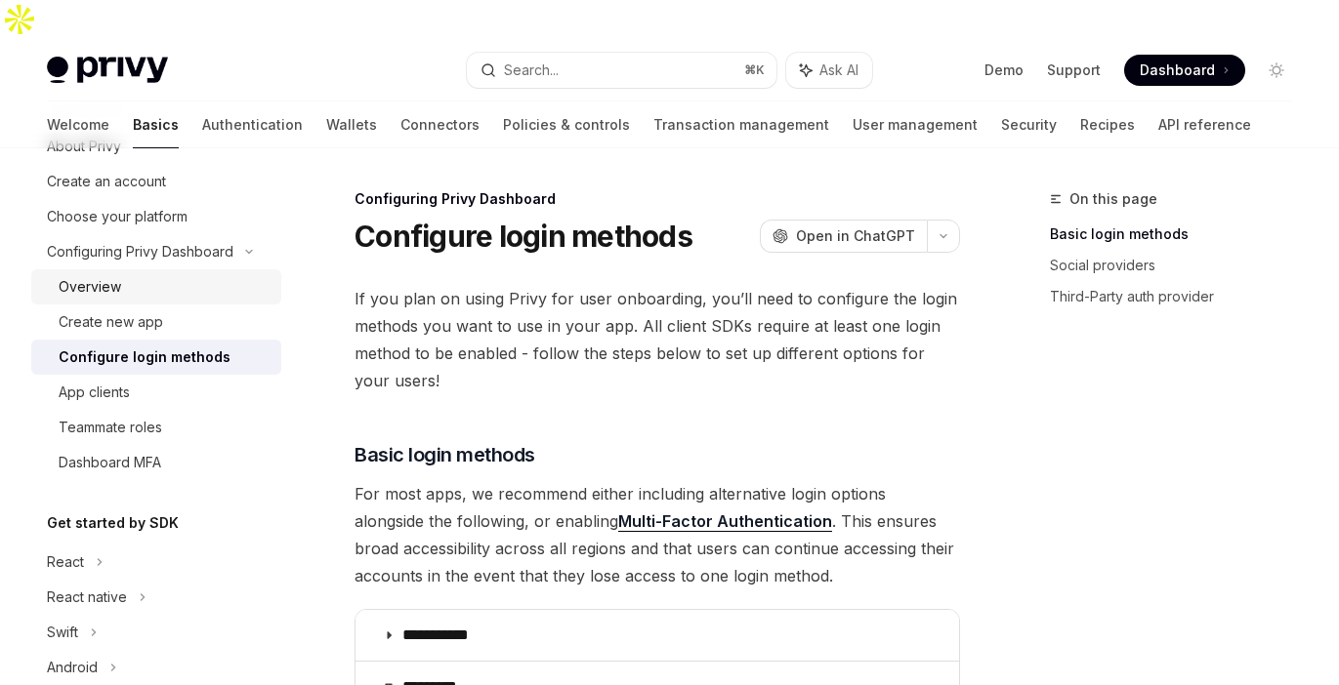
click at [162, 273] on link "Overview" at bounding box center [156, 286] width 250 height 35
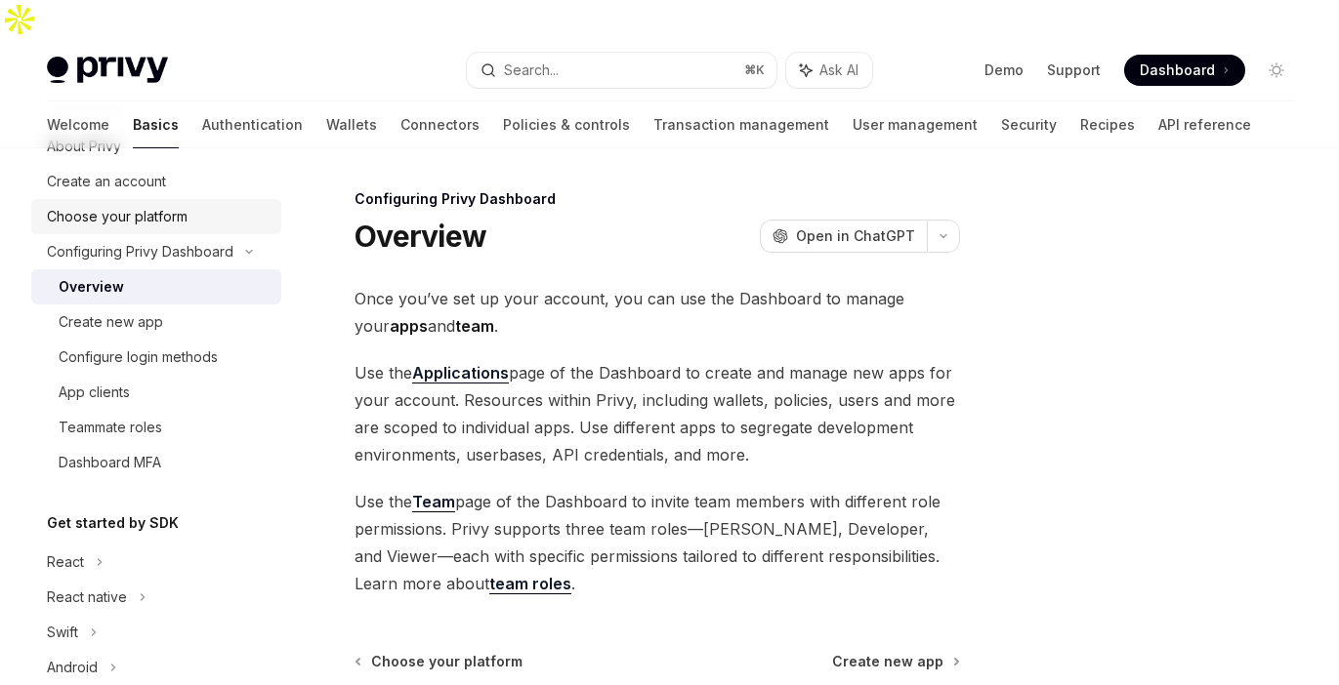
click at [140, 213] on div "Choose your platform" at bounding box center [117, 216] width 141 height 23
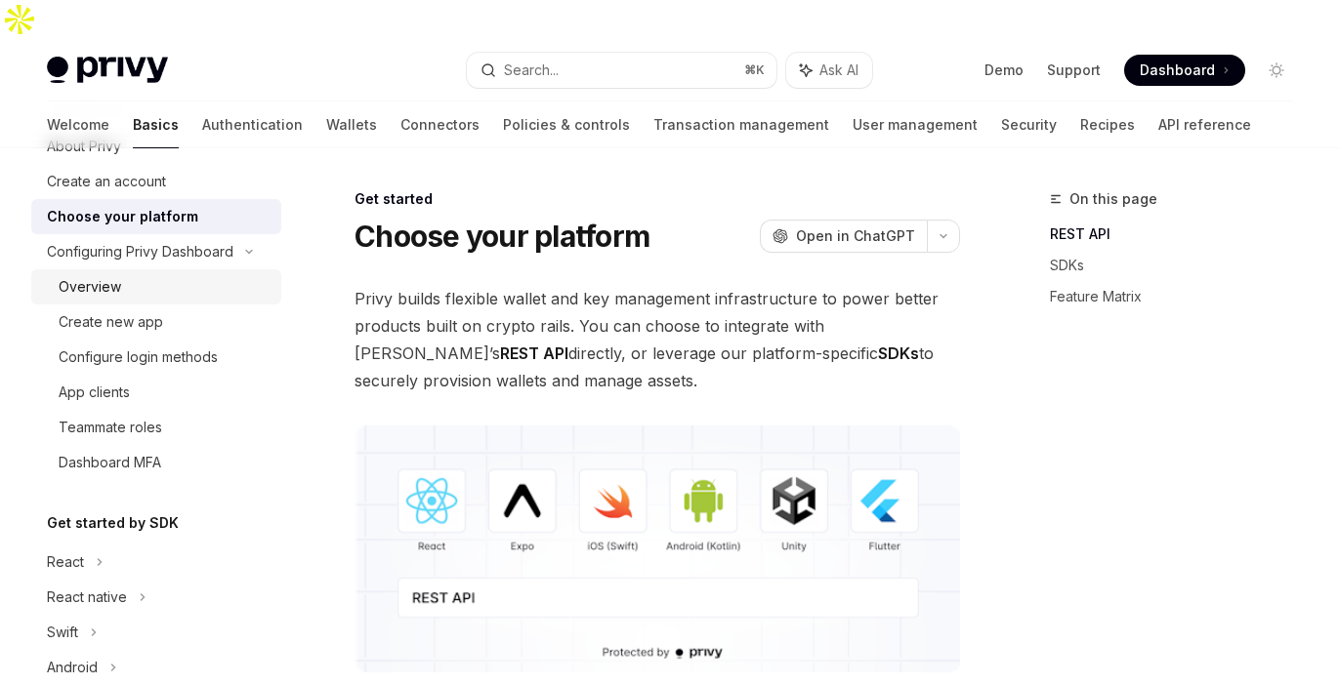
click at [120, 269] on link "Overview" at bounding box center [156, 286] width 250 height 35
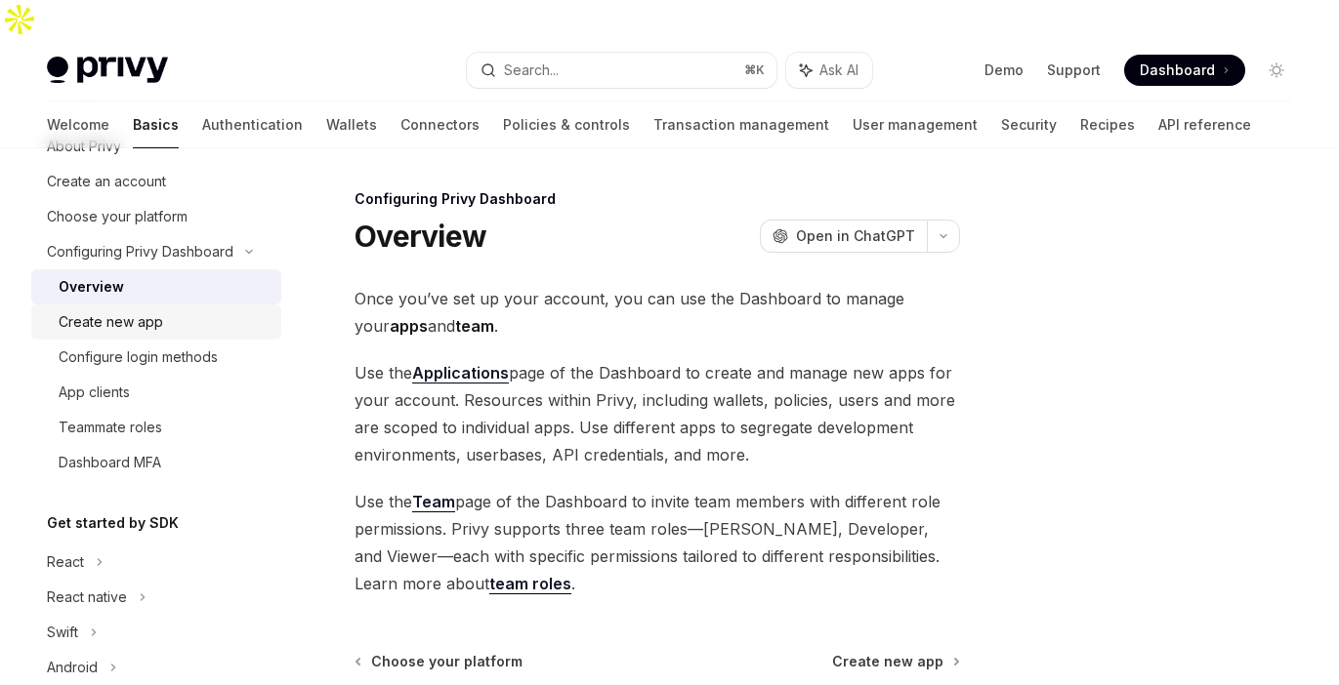
click at [97, 323] on div "Create new app" at bounding box center [111, 321] width 104 height 23
type textarea "*"
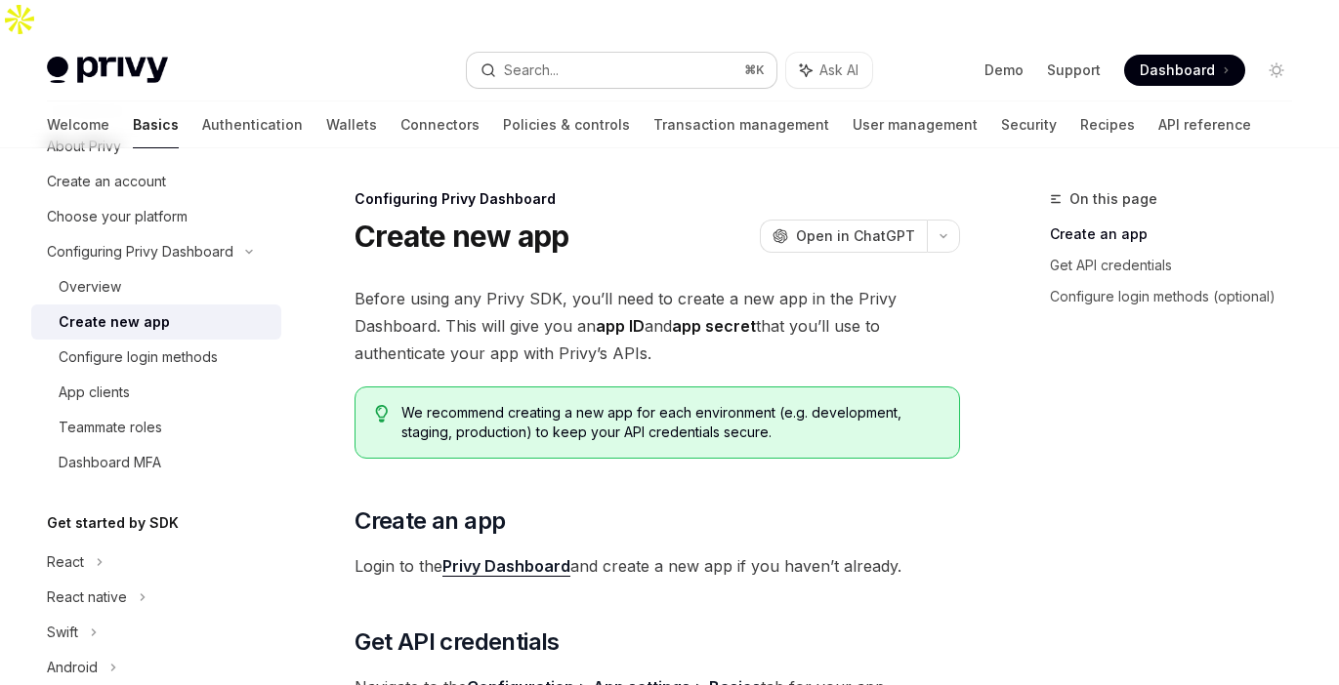
click at [536, 53] on button "Search... ⌘ K" at bounding box center [621, 70] width 309 height 35
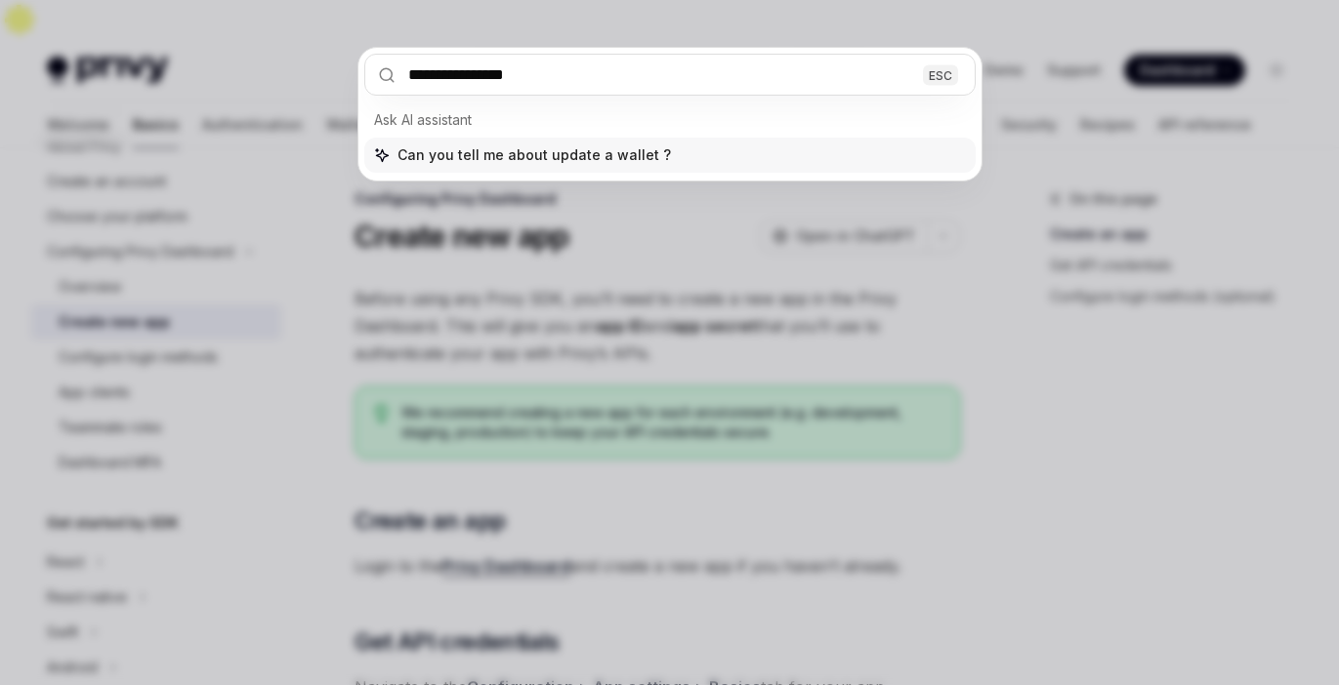
type input "**********"
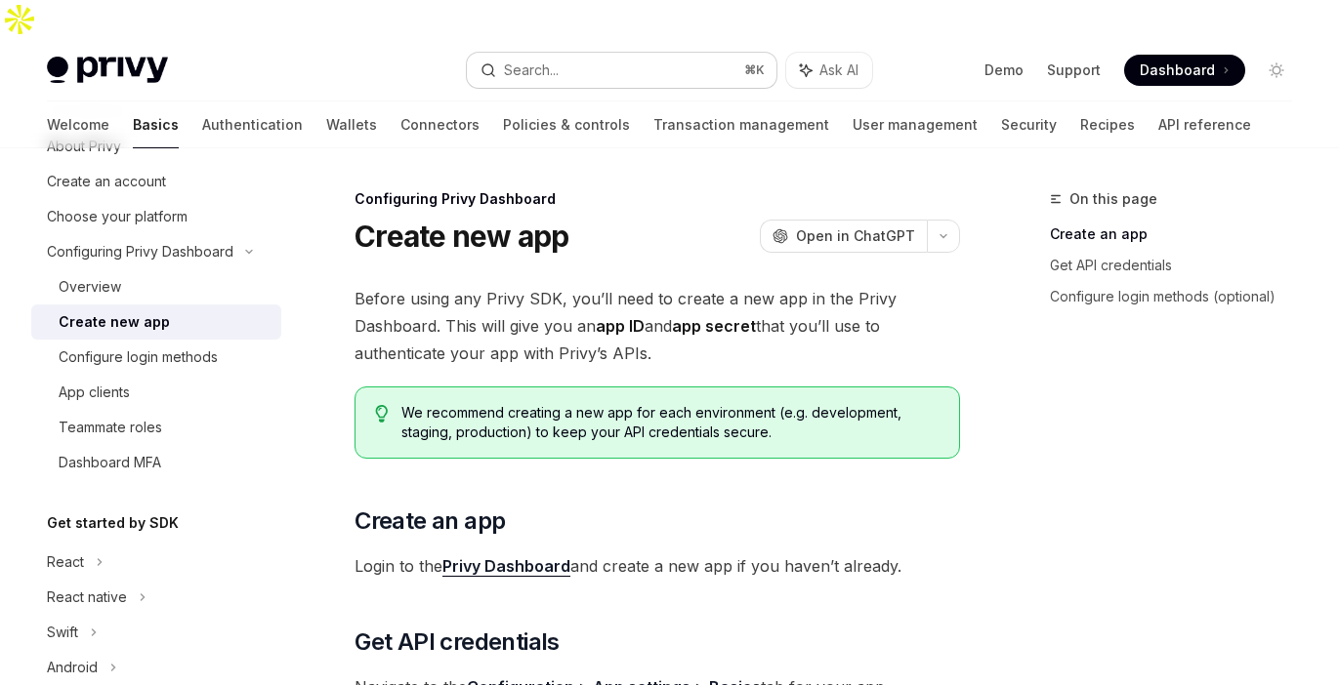
click at [631, 53] on button "Search... ⌘ K" at bounding box center [621, 70] width 309 height 35
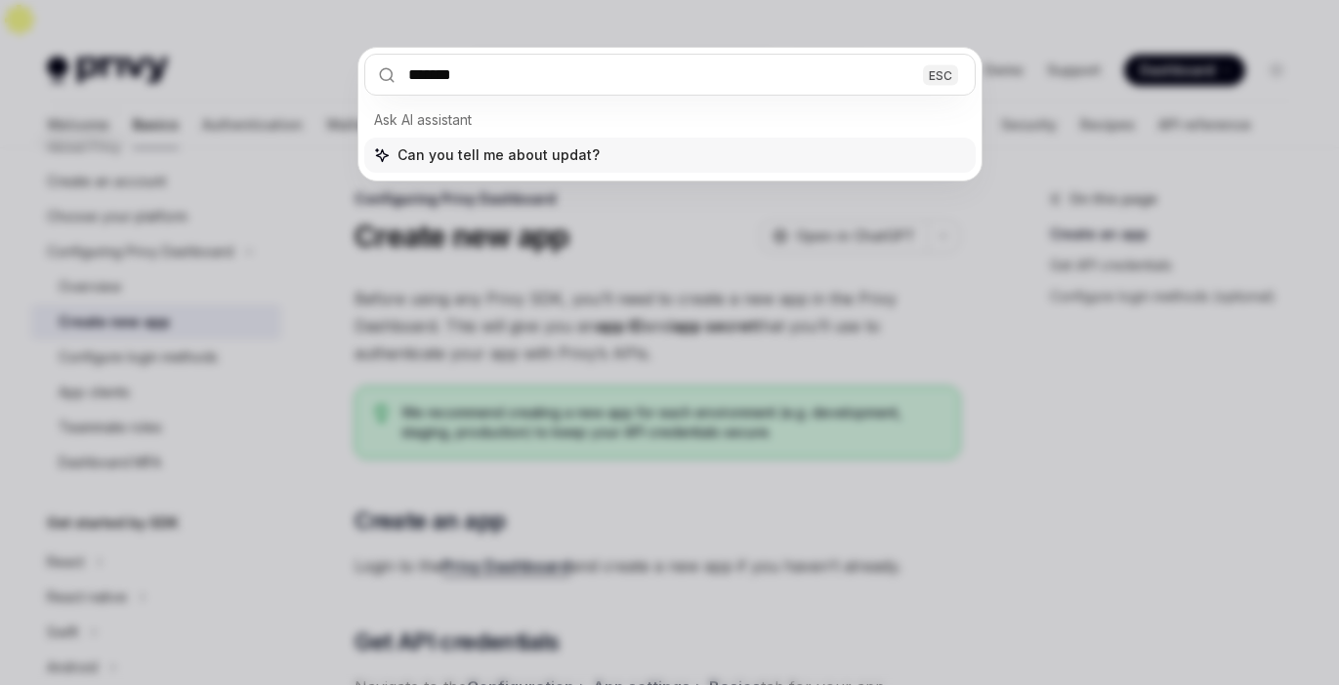
type input "******"
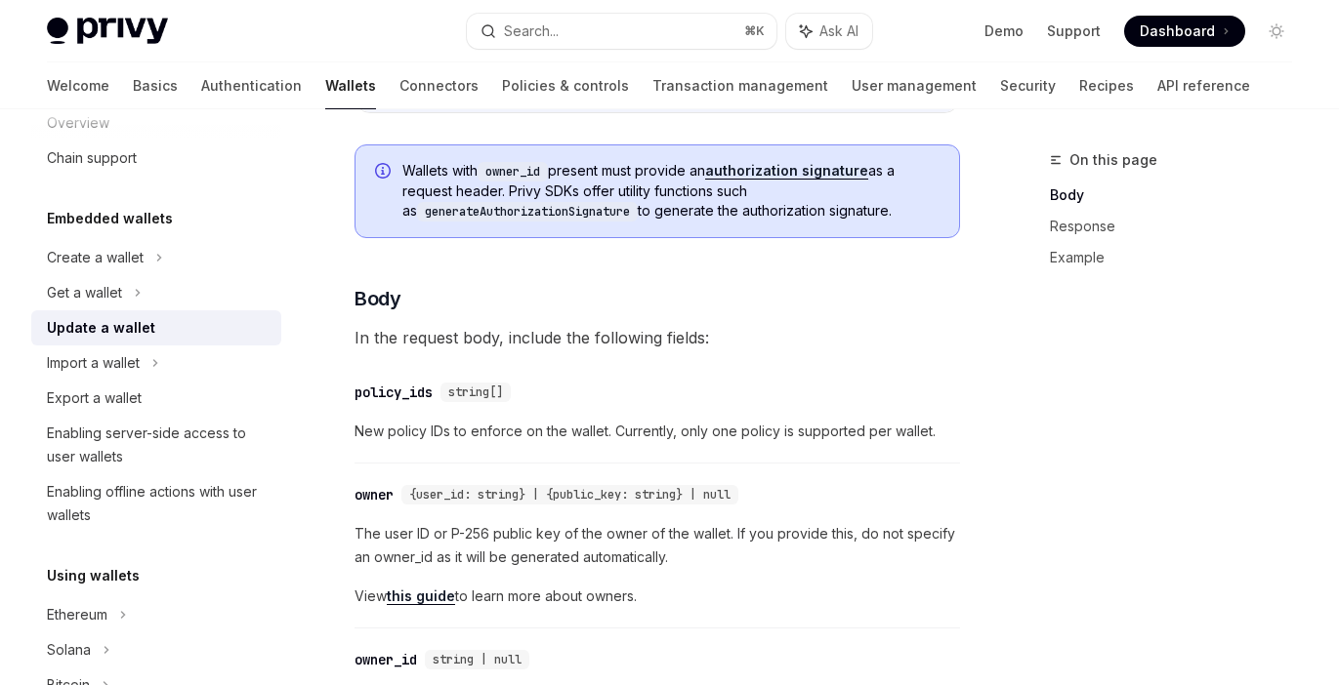
scroll to position [557, 0]
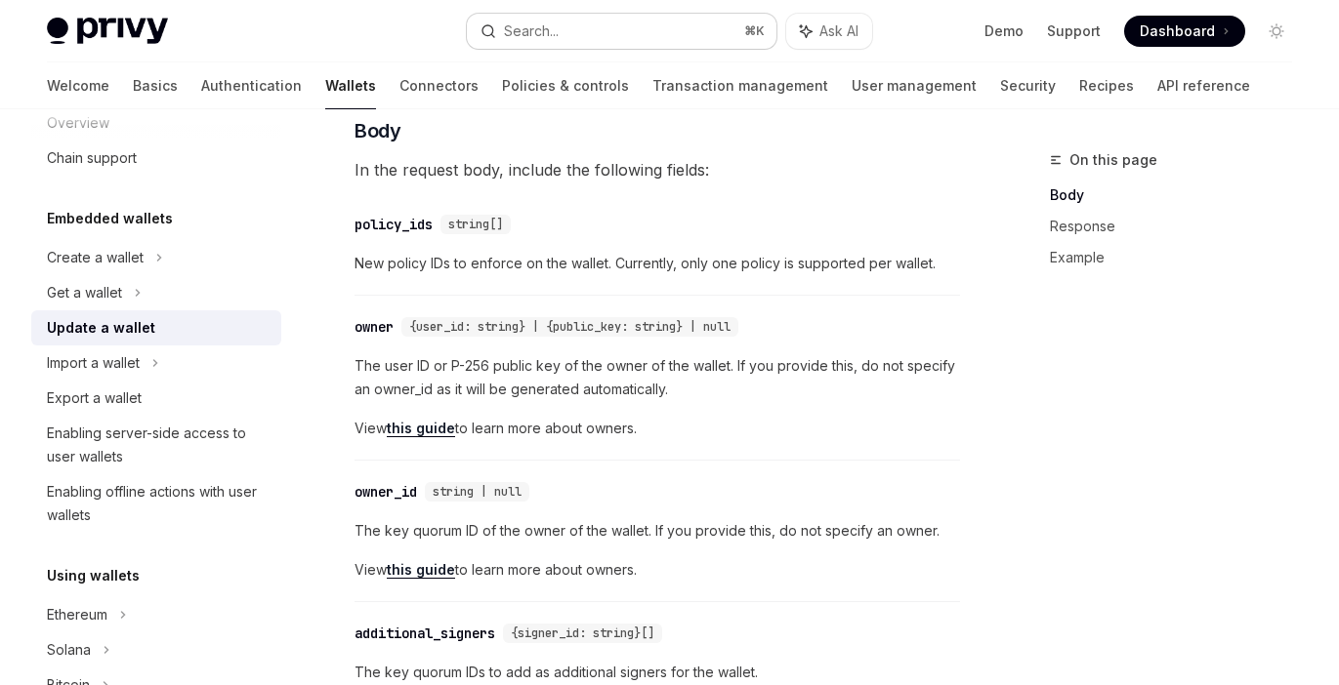
click at [600, 21] on button "Search... ⌘ K" at bounding box center [621, 31] width 309 height 35
click at [851, 69] on link "User management" at bounding box center [913, 85] width 125 height 47
type textarea "*"
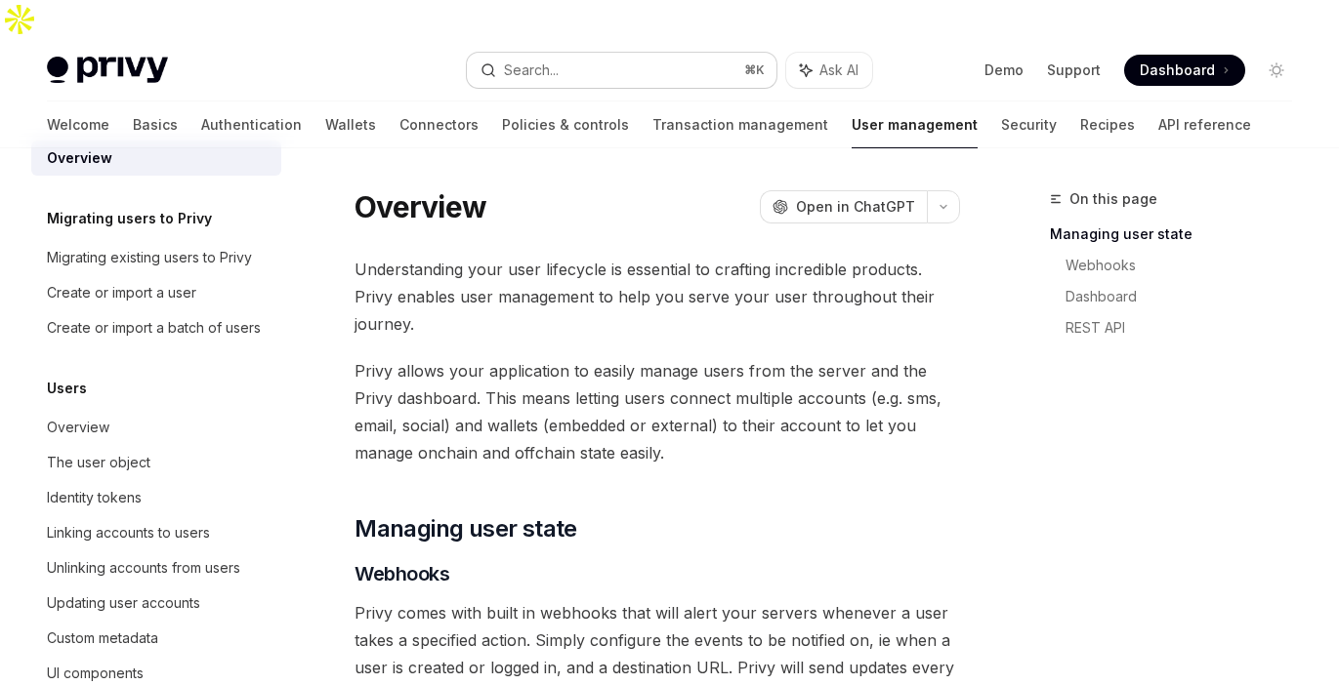
click at [535, 59] on div "Search..." at bounding box center [531, 70] width 55 height 23
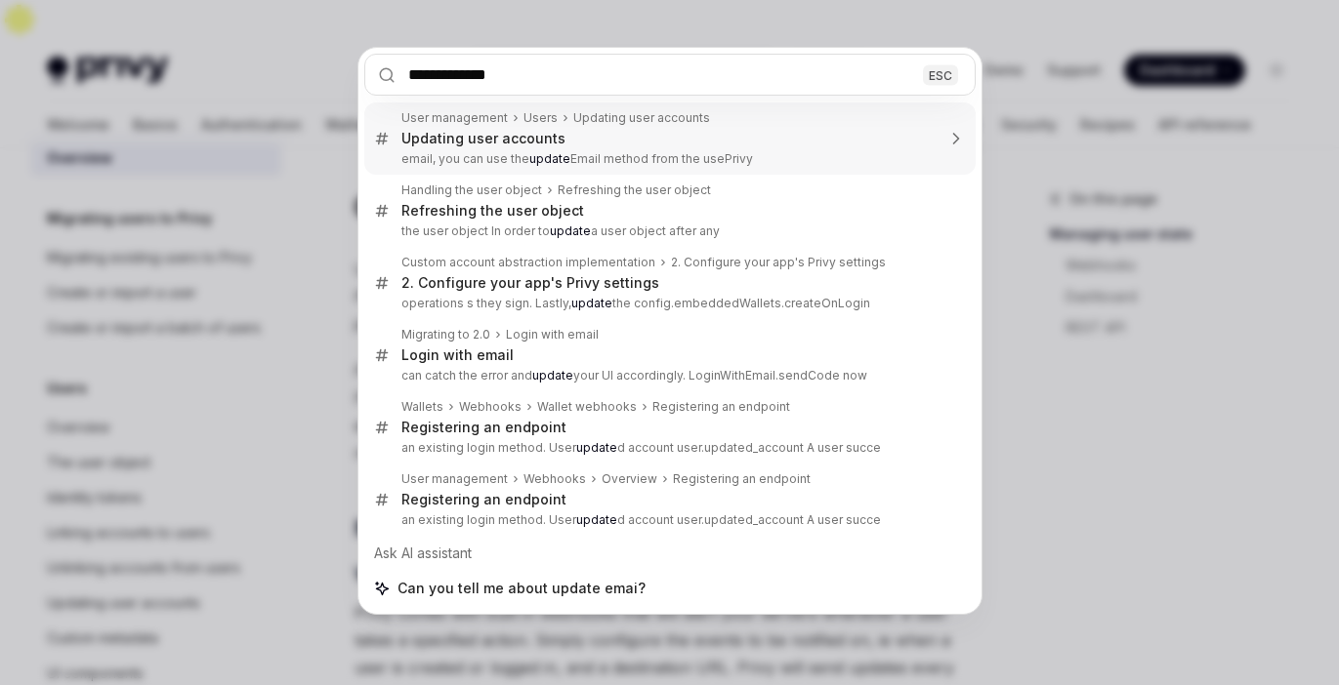
type input "**********"
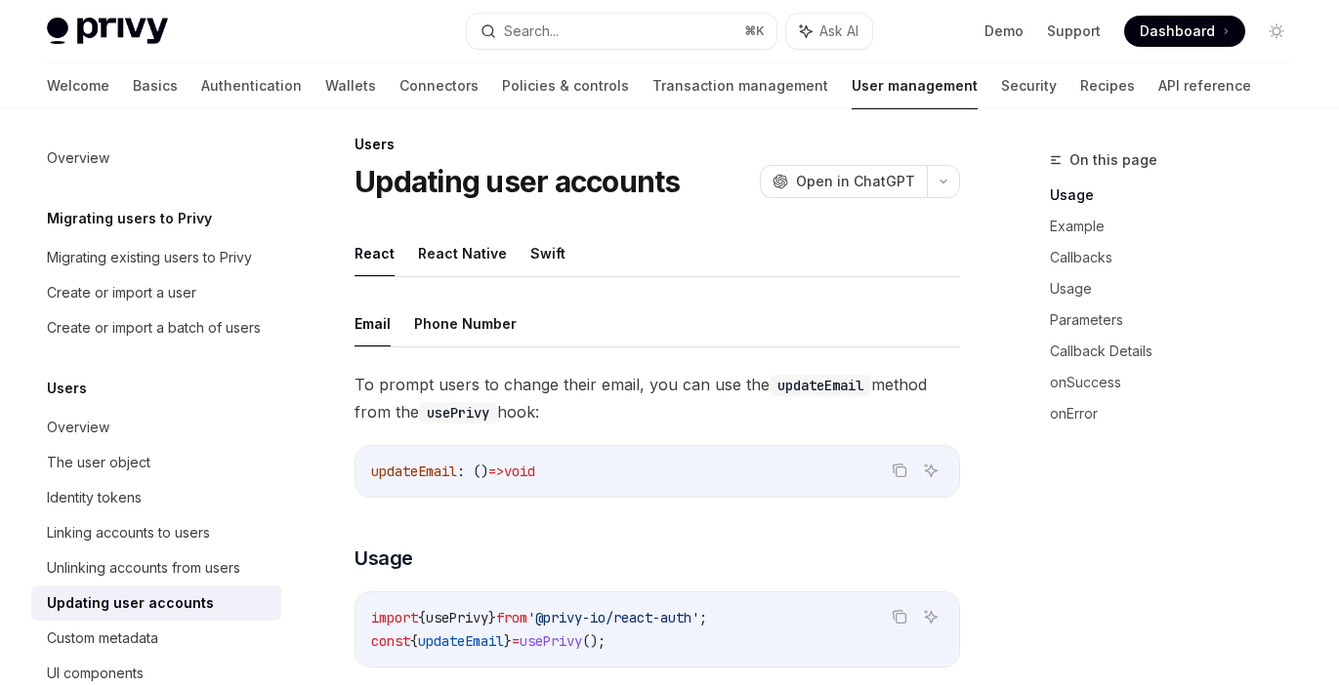
scroll to position [69, 0]
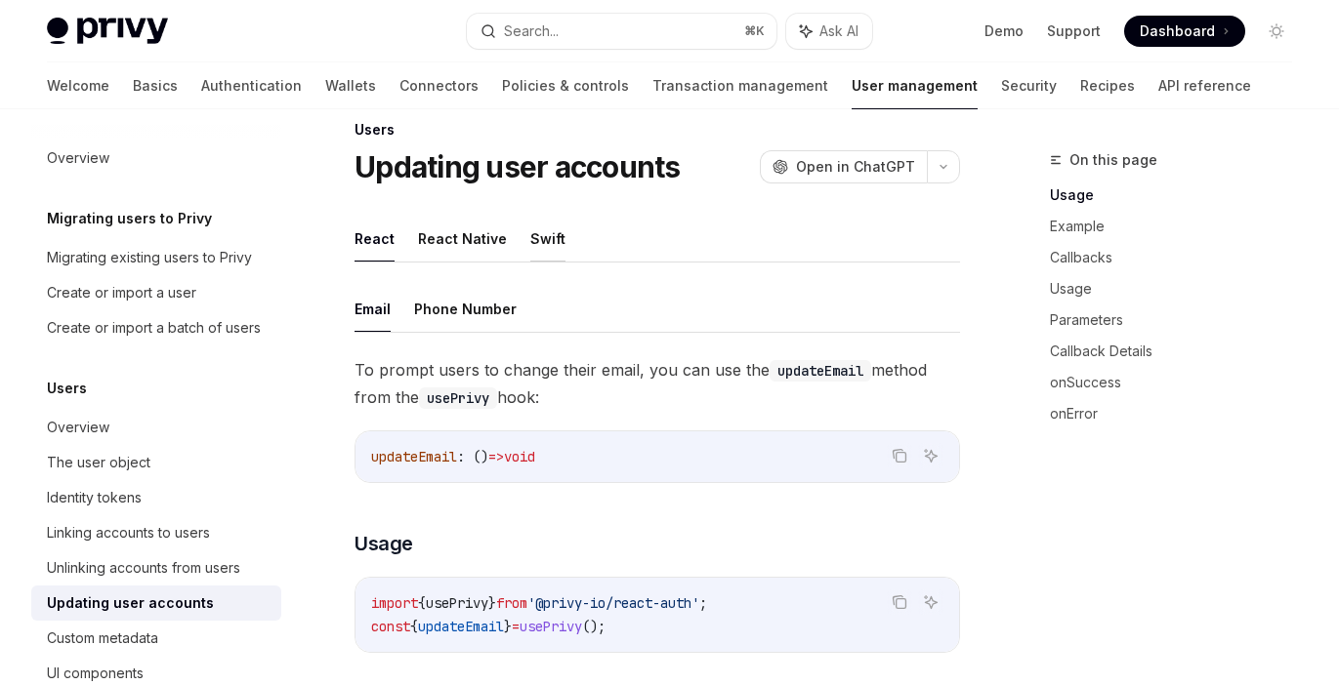
click at [552, 216] on button "Swift" at bounding box center [547, 239] width 35 height 46
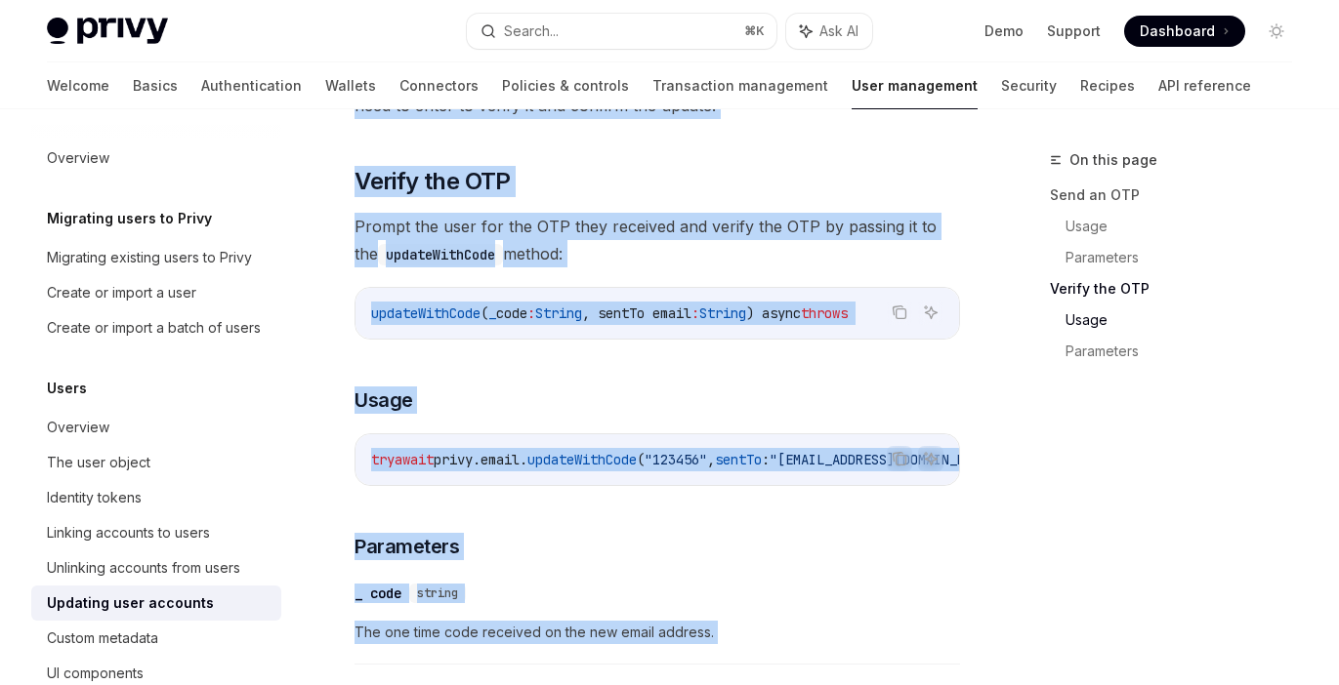
scroll to position [1400, 0]
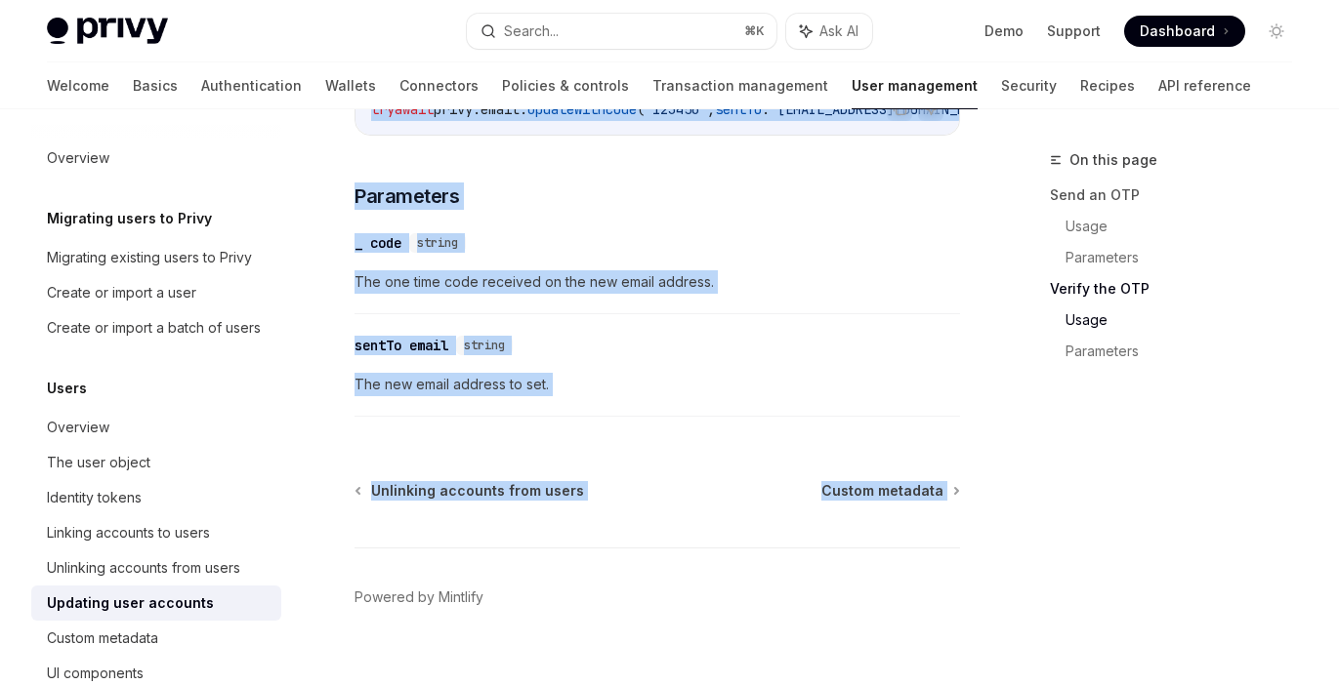
copy div "Lorem Ipsumdol sita consecte AdipIS Elit se DoeiUSM TempOR Inci ut LaboREE Dolo…"
drag, startPoint x: 346, startPoint y: 139, endPoint x: 766, endPoint y: 554, distance: 591.0
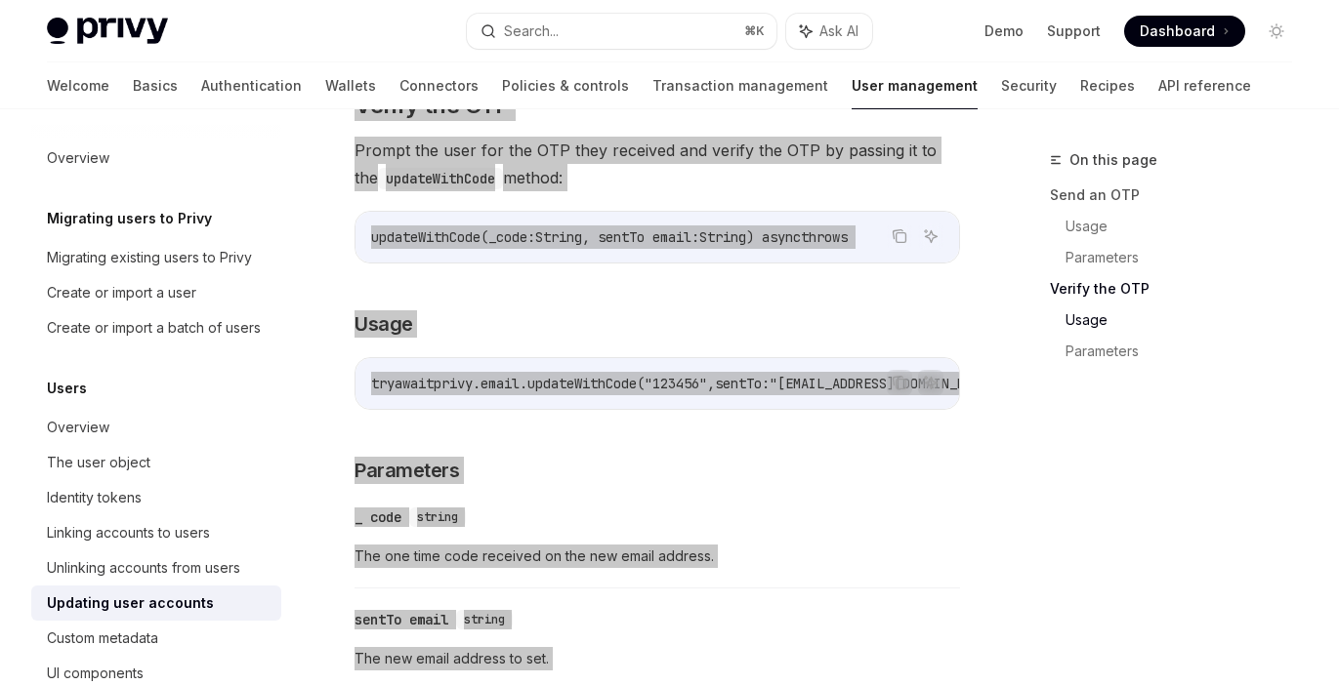
scroll to position [1108, 0]
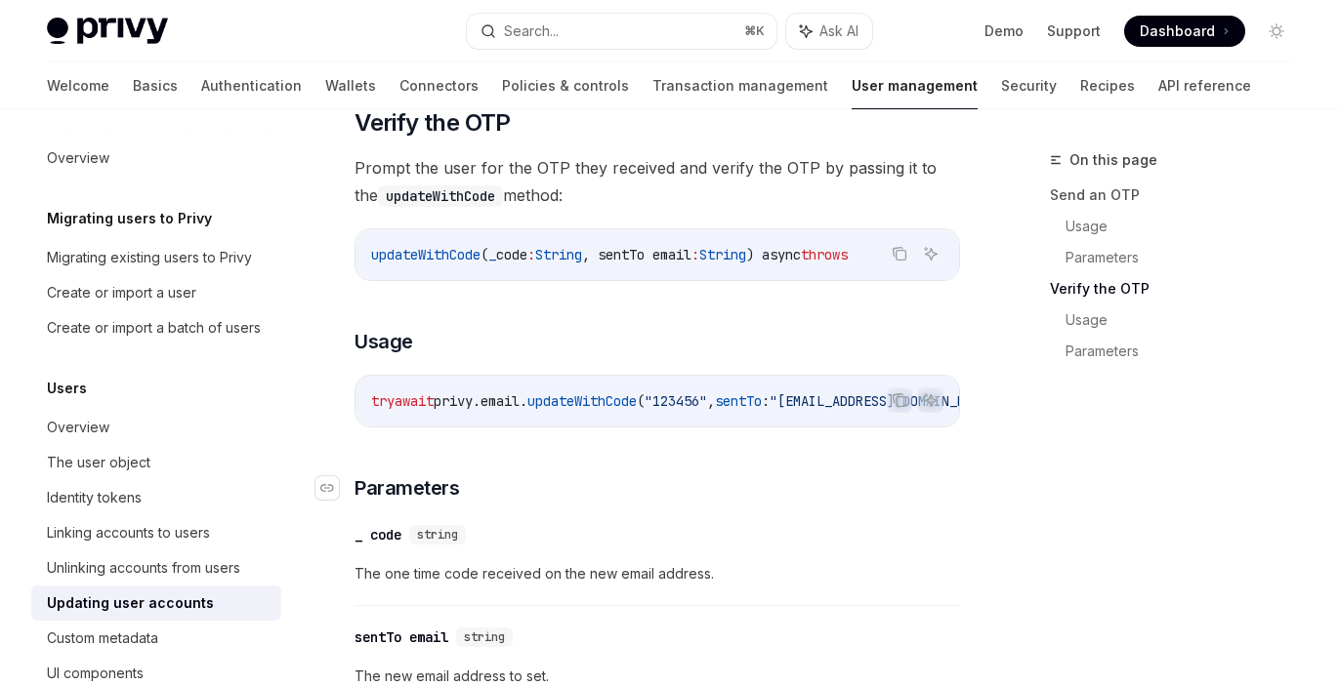
click at [728, 475] on h3 "​ Parameters" at bounding box center [656, 488] width 605 height 27
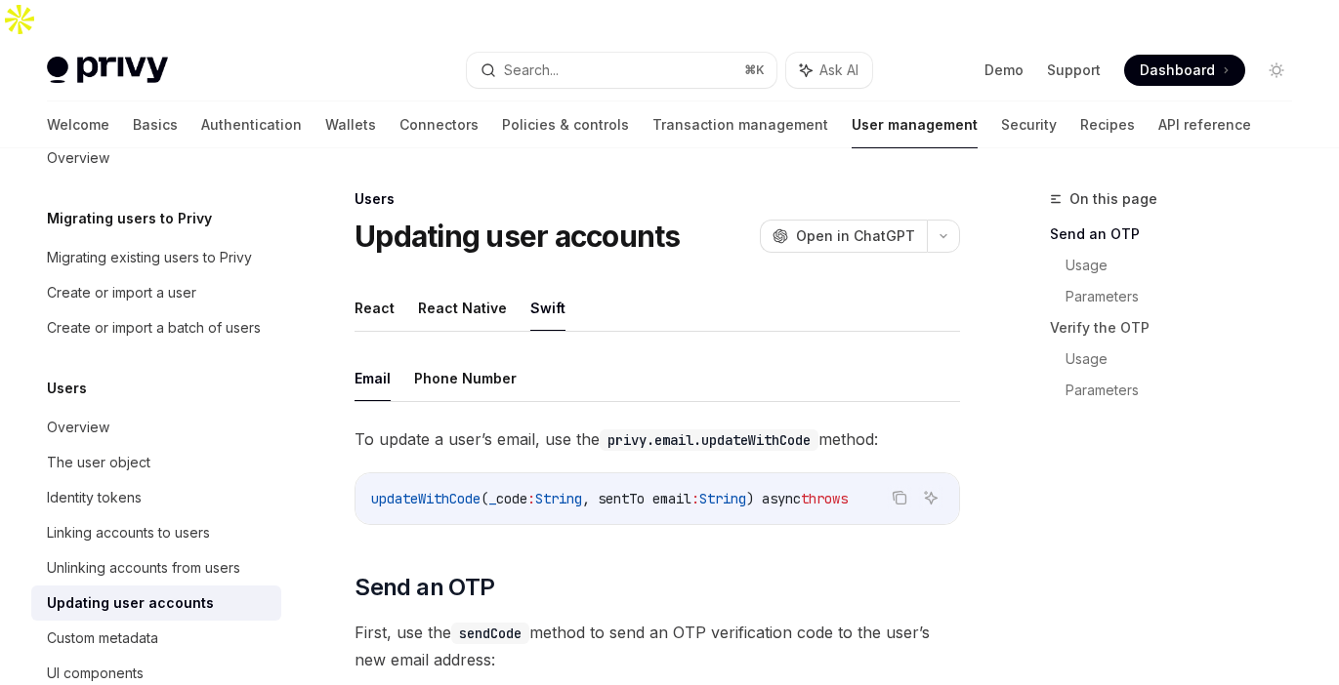
scroll to position [100, 0]
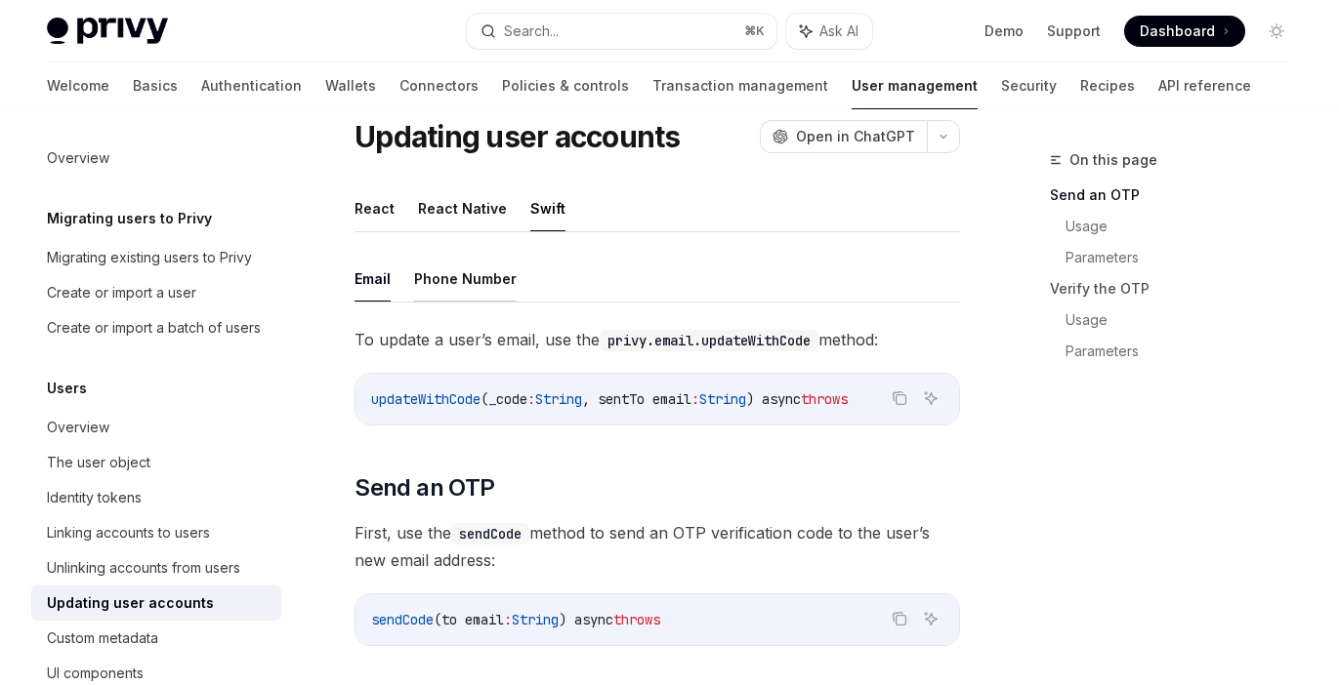
click at [437, 256] on button "Phone Number" at bounding box center [465, 279] width 103 height 46
click at [362, 259] on button "Email" at bounding box center [372, 279] width 36 height 46
click at [412, 263] on ul "Email Phone Number" at bounding box center [656, 279] width 605 height 47
click at [447, 256] on button "Phone Number" at bounding box center [465, 279] width 103 height 46
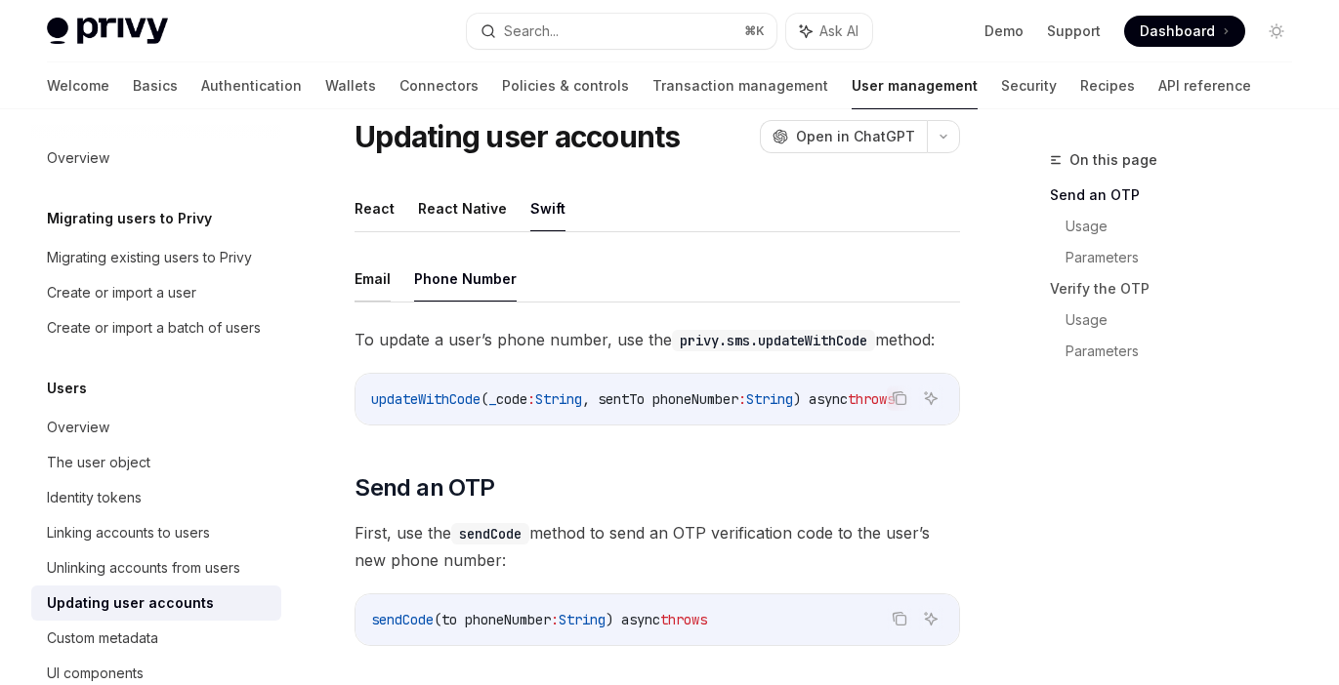
click at [354, 256] on button "Email" at bounding box center [372, 279] width 36 height 46
click at [442, 258] on button "Phone Number" at bounding box center [465, 279] width 103 height 46
click at [382, 256] on button "Email" at bounding box center [372, 279] width 36 height 46
click at [454, 256] on button "Phone Number" at bounding box center [465, 279] width 103 height 46
click at [381, 256] on button "Email" at bounding box center [372, 279] width 36 height 46
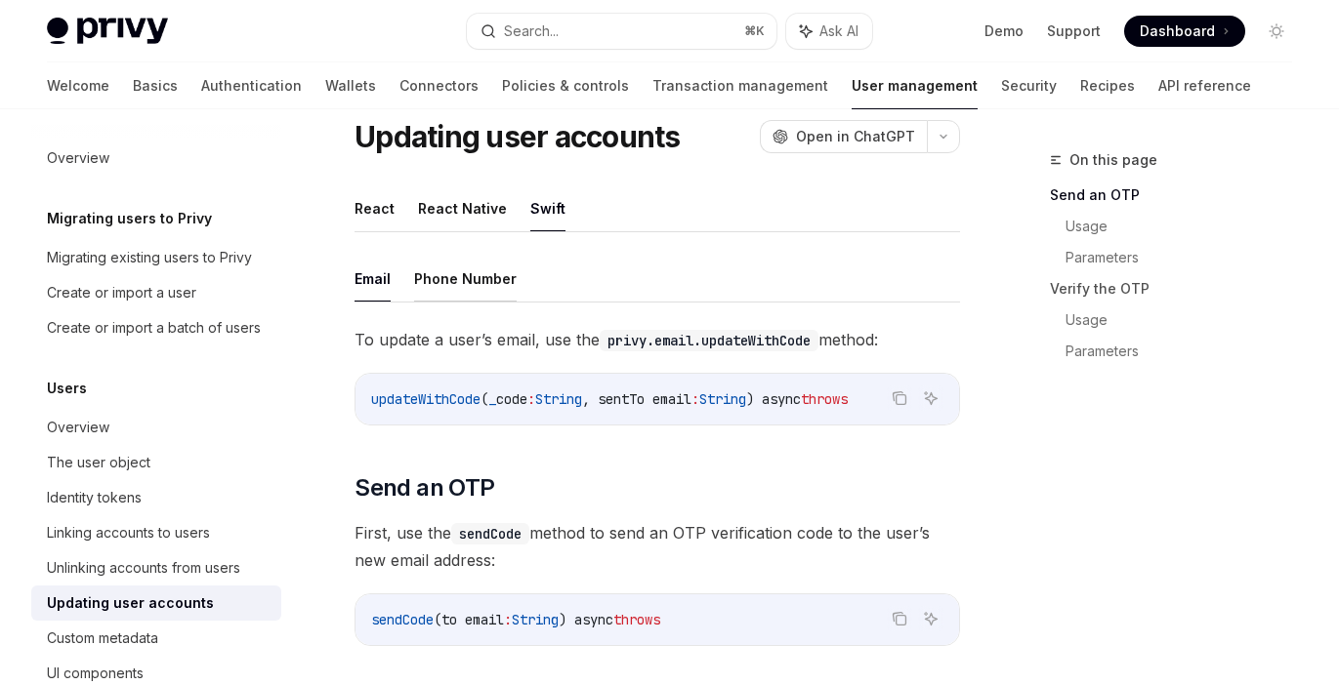
click at [431, 256] on button "Phone Number" at bounding box center [465, 279] width 103 height 46
click at [360, 256] on button "Email" at bounding box center [372, 279] width 36 height 46
click at [432, 256] on button "Phone Number" at bounding box center [465, 279] width 103 height 46
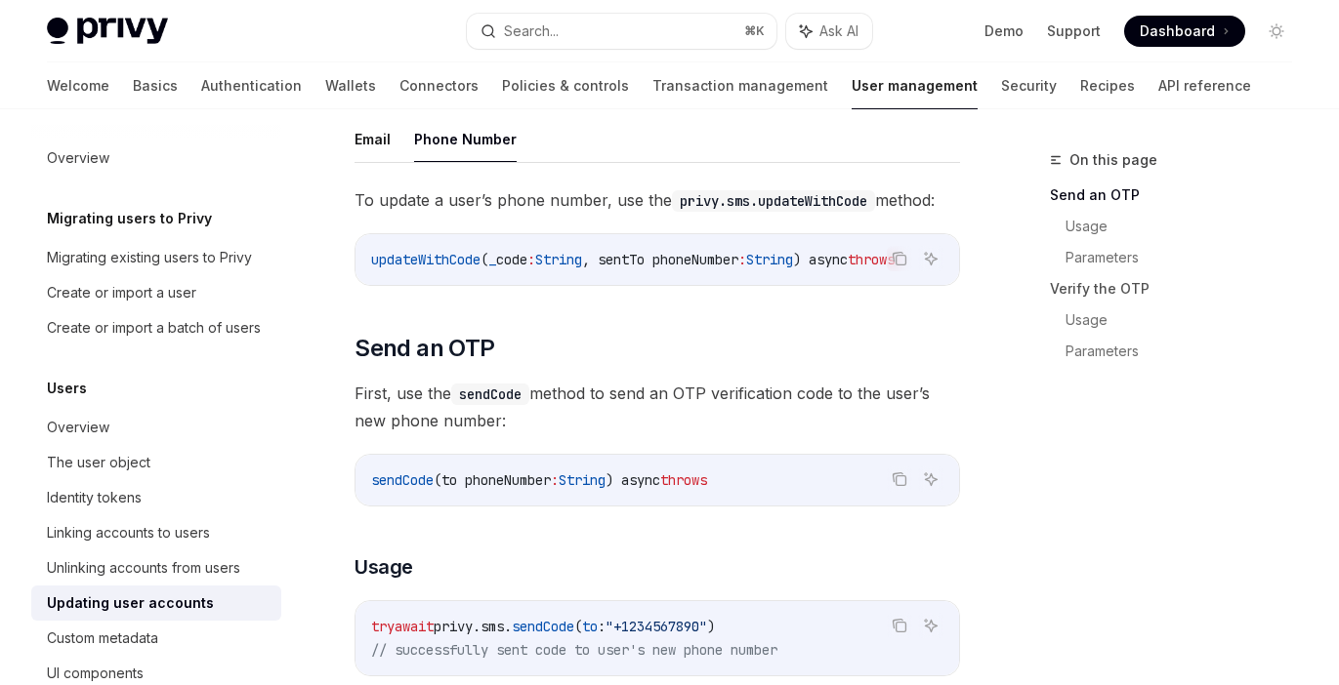
scroll to position [98, 0]
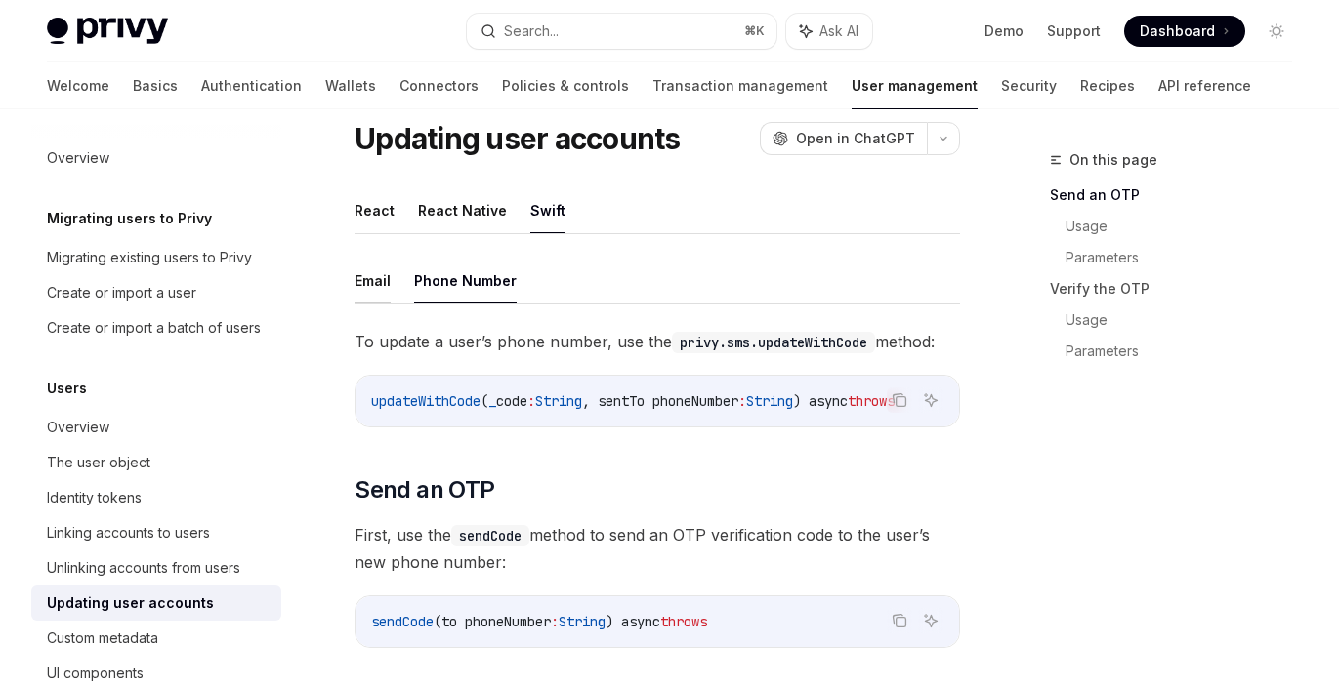
click at [369, 259] on button "Email" at bounding box center [372, 281] width 36 height 46
type textarea "*"
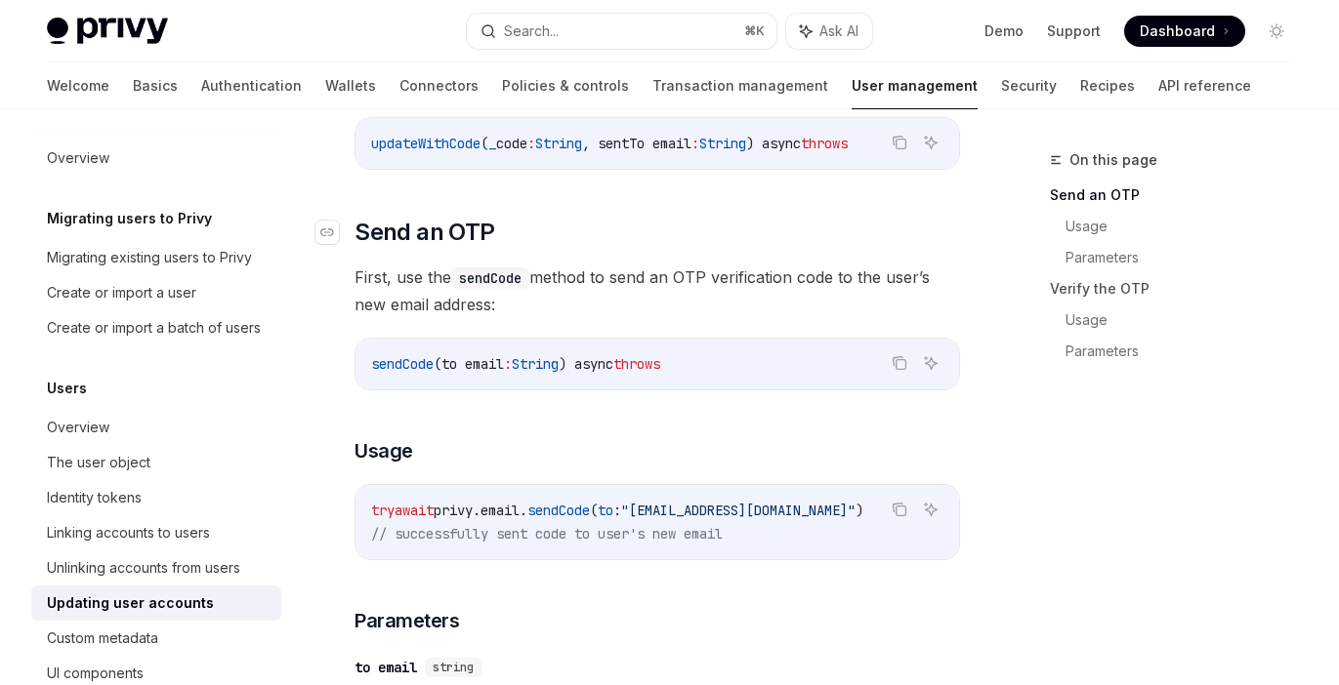
scroll to position [356, 0]
click at [690, 28] on button "Search... ⌘ K" at bounding box center [621, 31] width 309 height 35
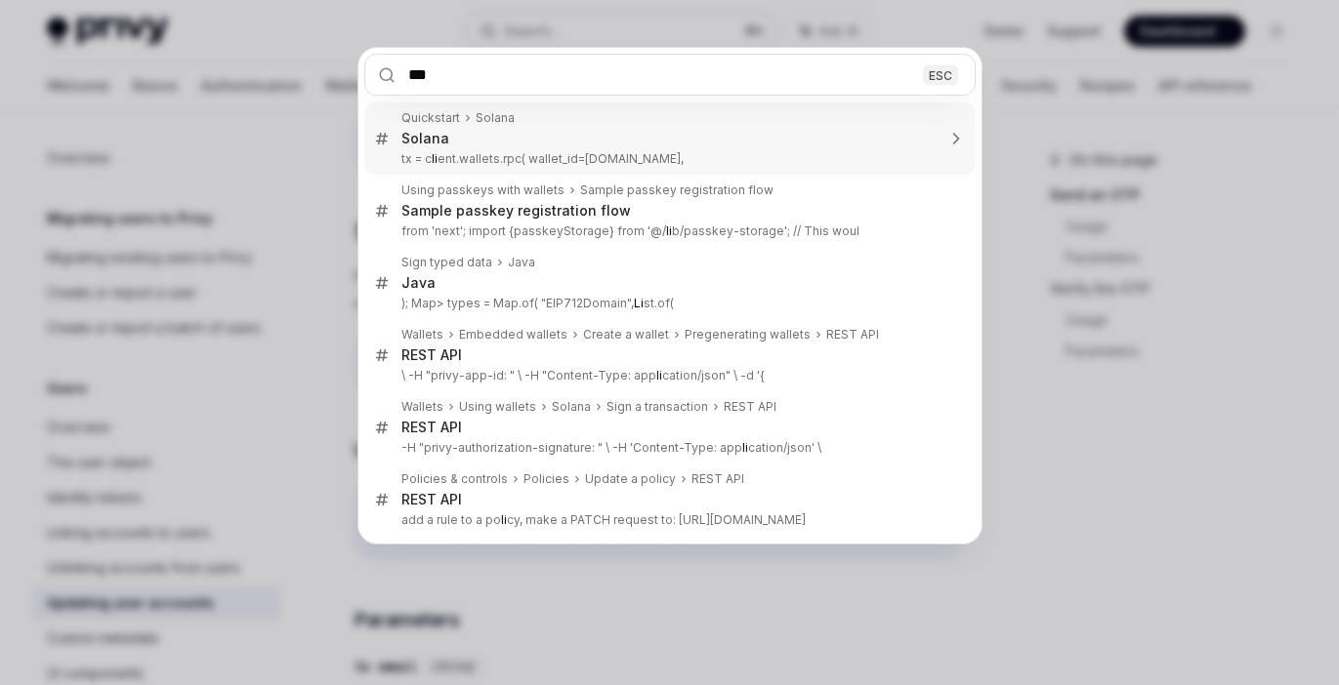
type input "****"
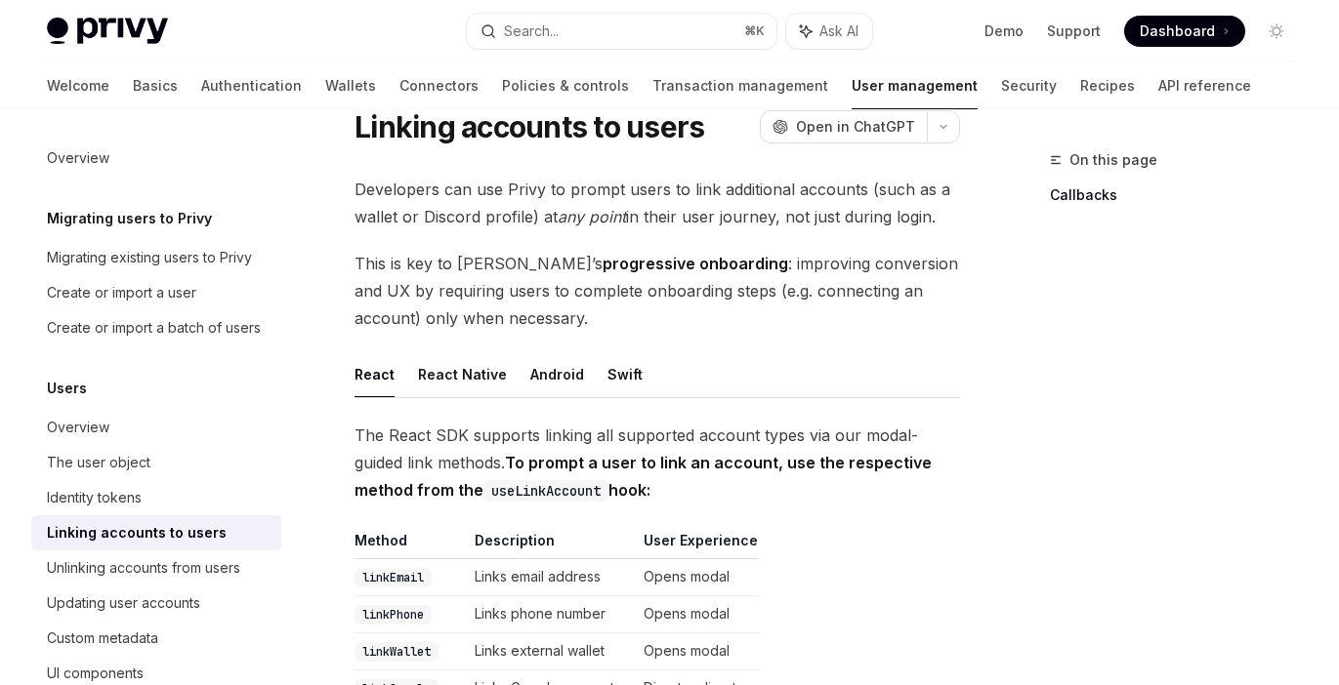
scroll to position [126, 0]
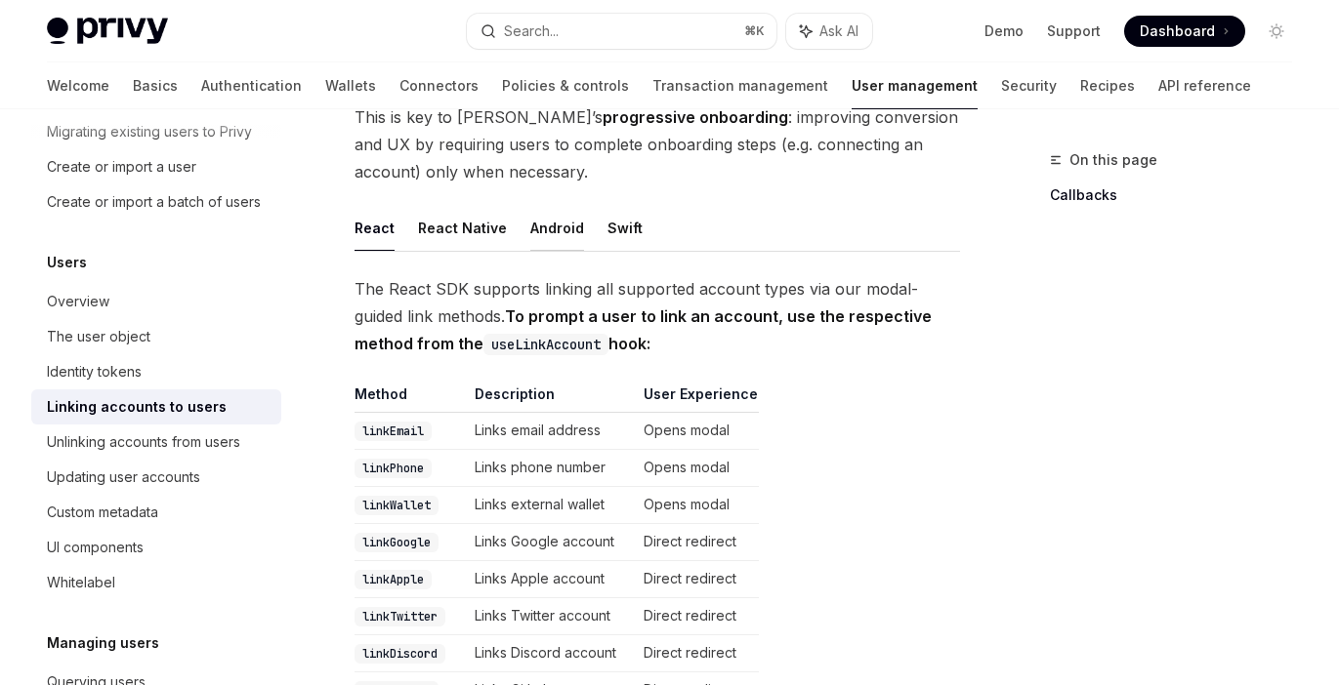
click at [548, 205] on button "Android" at bounding box center [557, 228] width 54 height 46
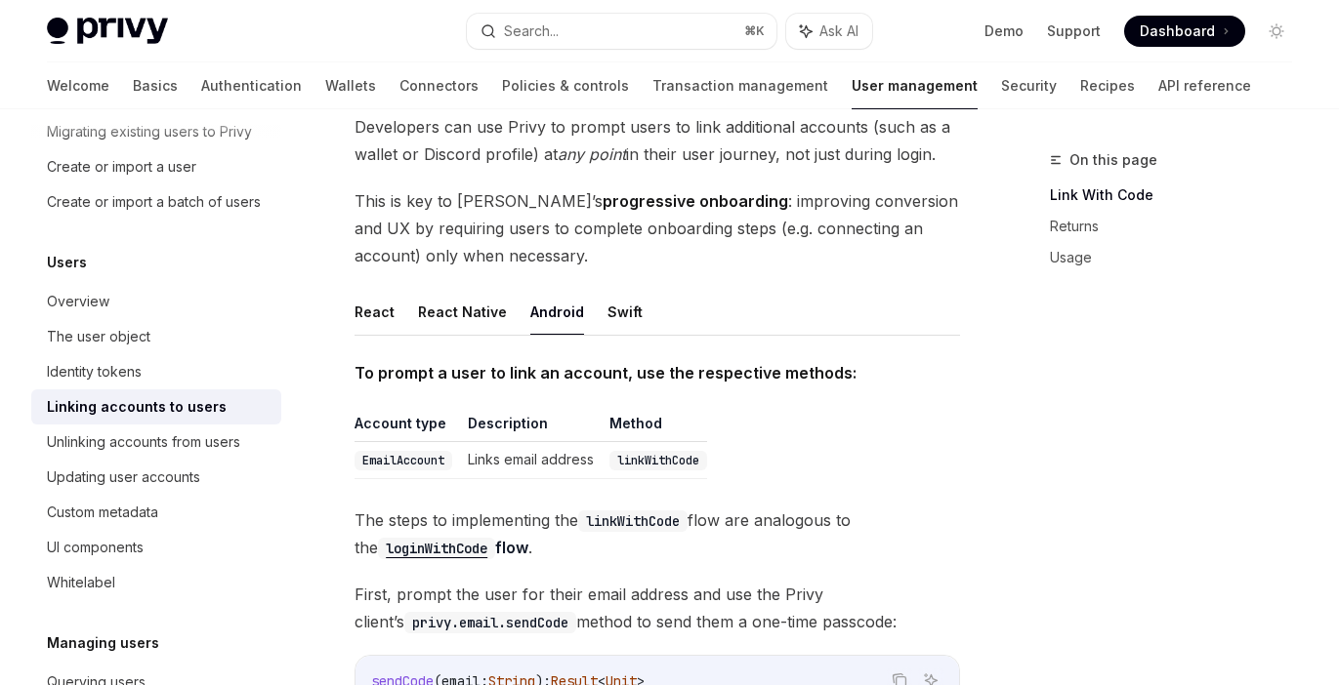
scroll to position [117, 0]
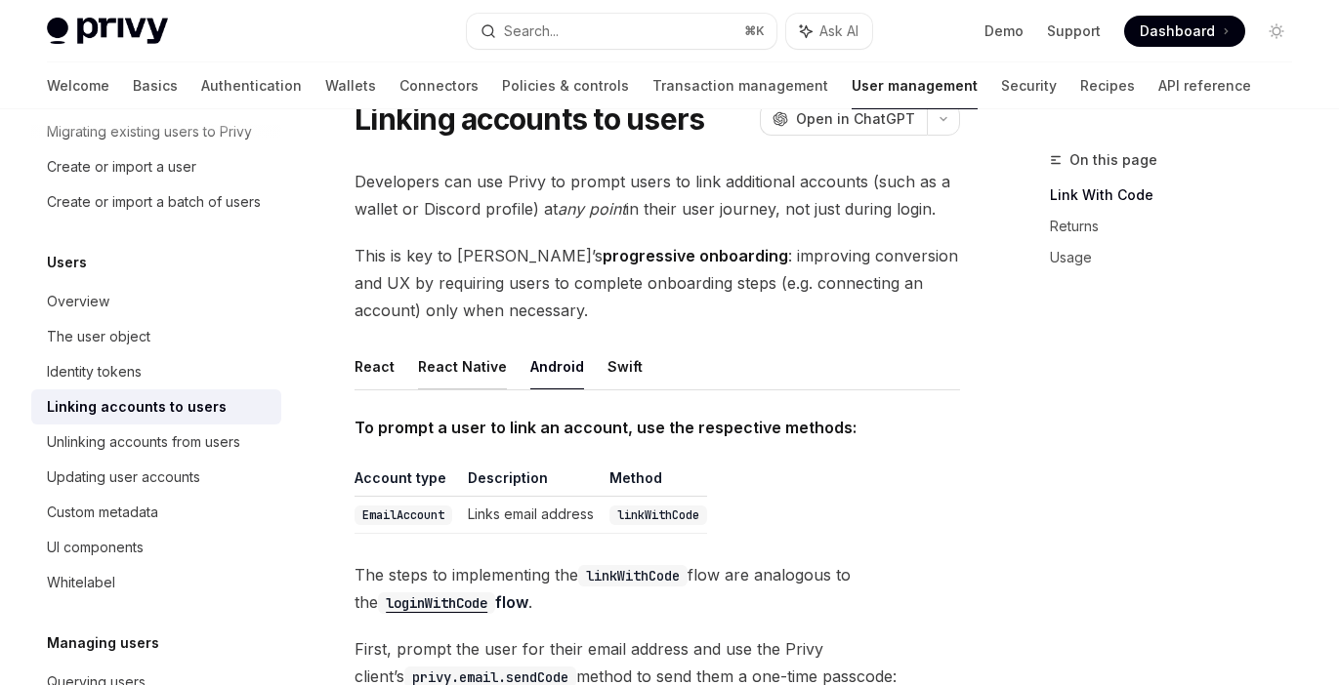
click at [438, 344] on button "React Native" at bounding box center [462, 367] width 89 height 46
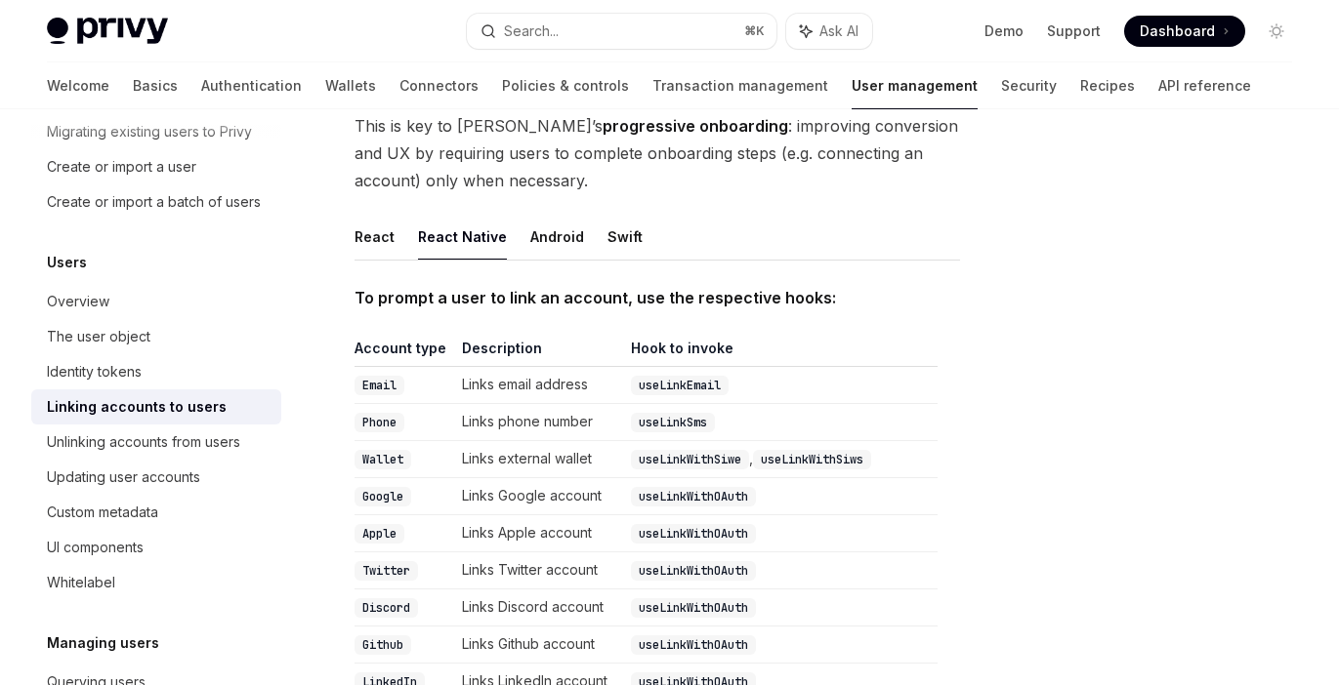
scroll to position [217, 0]
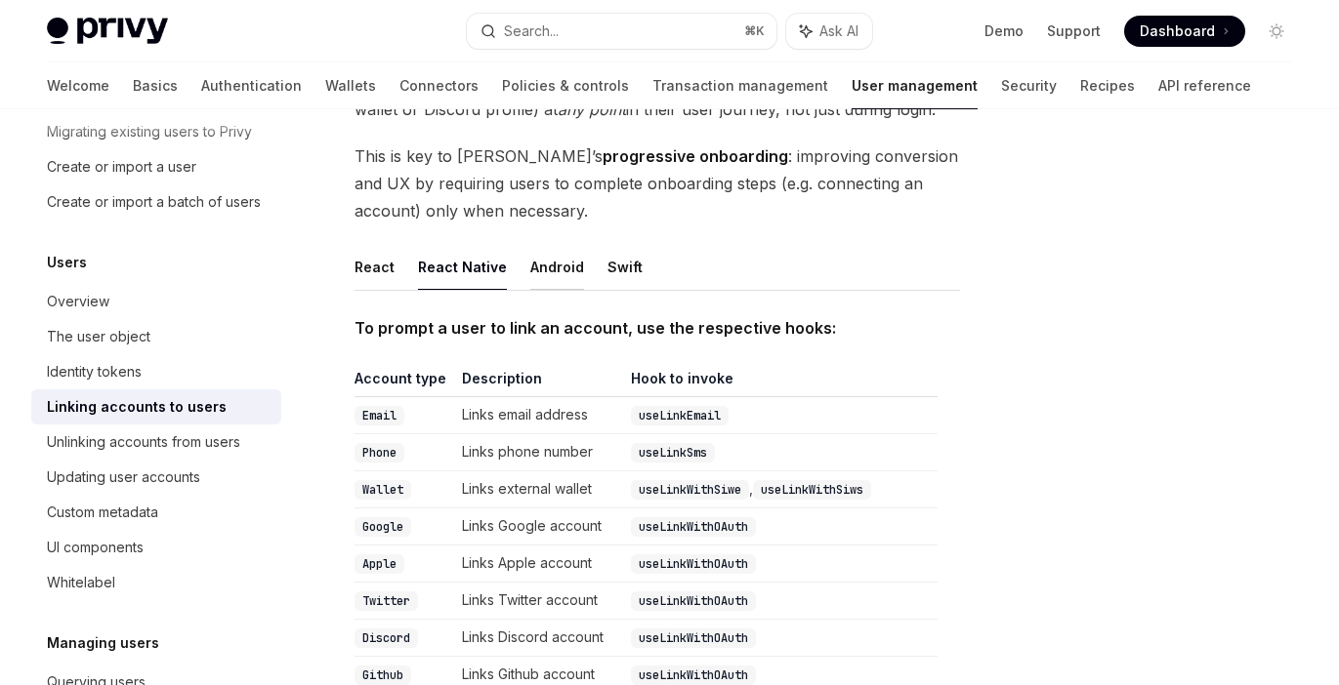
click at [546, 244] on button "Android" at bounding box center [557, 267] width 54 height 46
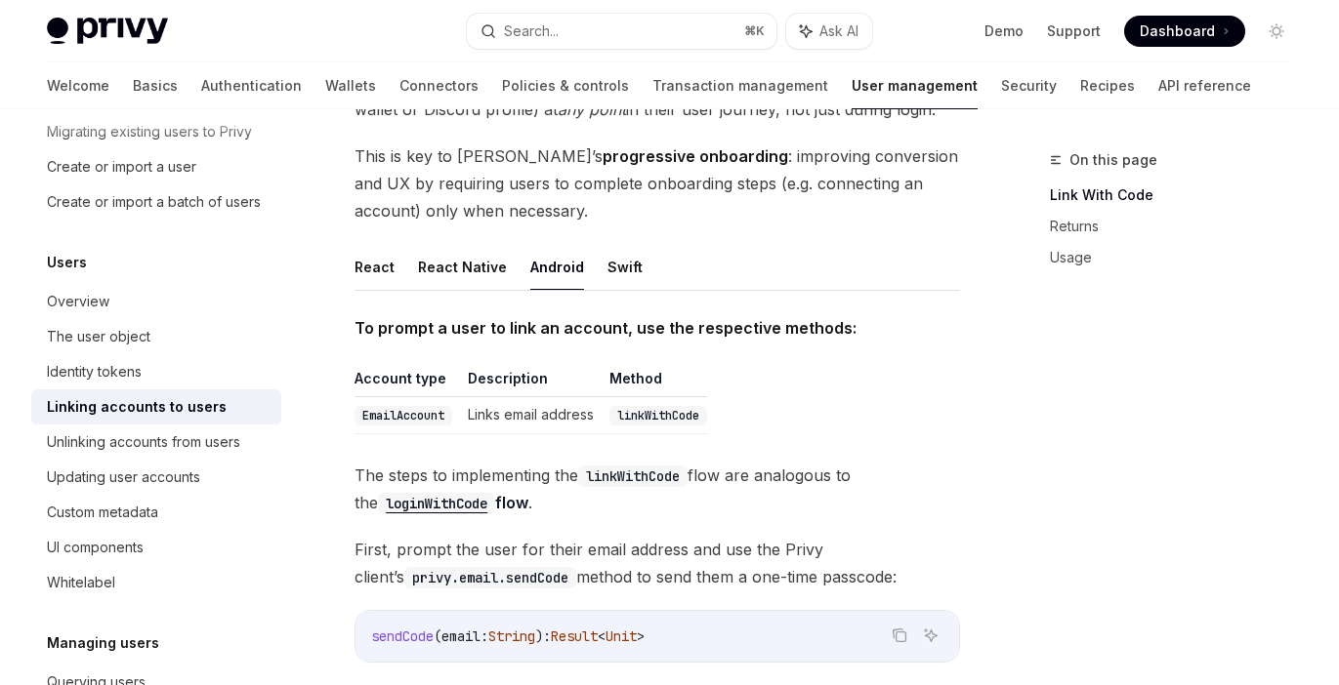
scroll to position [271, 0]
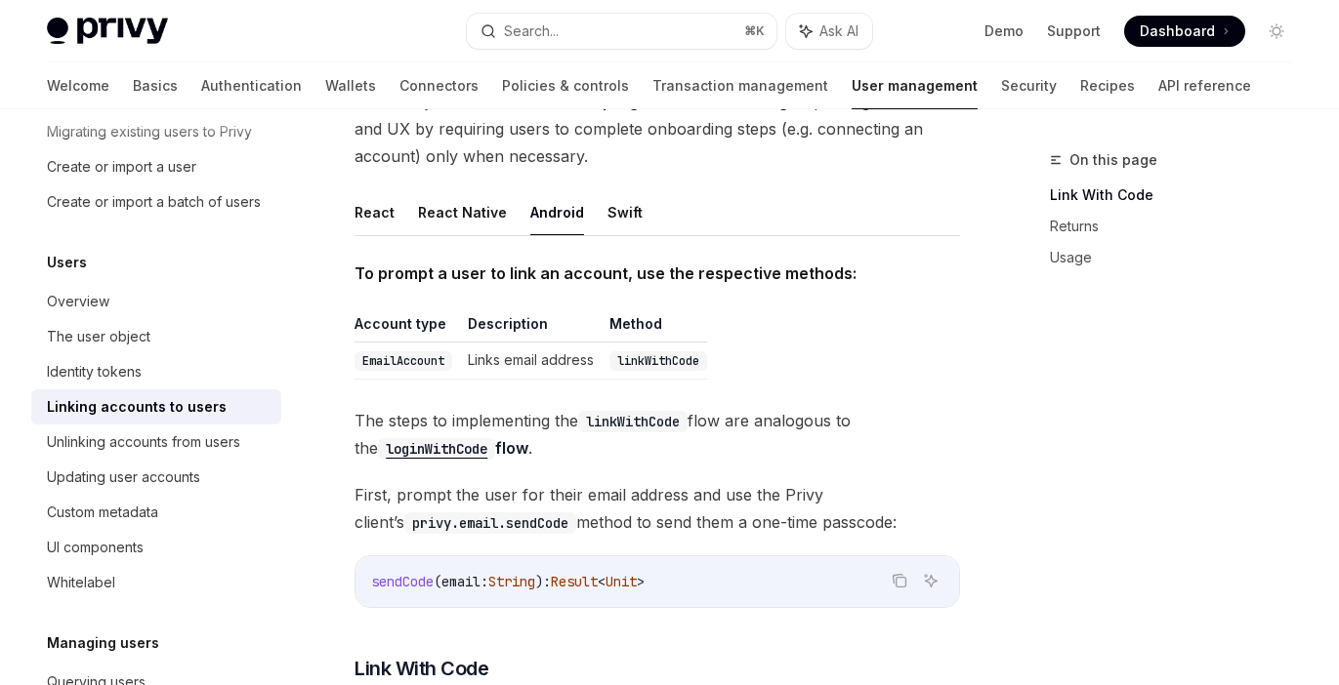
click at [624, 351] on code "linkWithCode" at bounding box center [658, 361] width 98 height 20
click at [565, 343] on td "Links email address" at bounding box center [531, 361] width 142 height 37
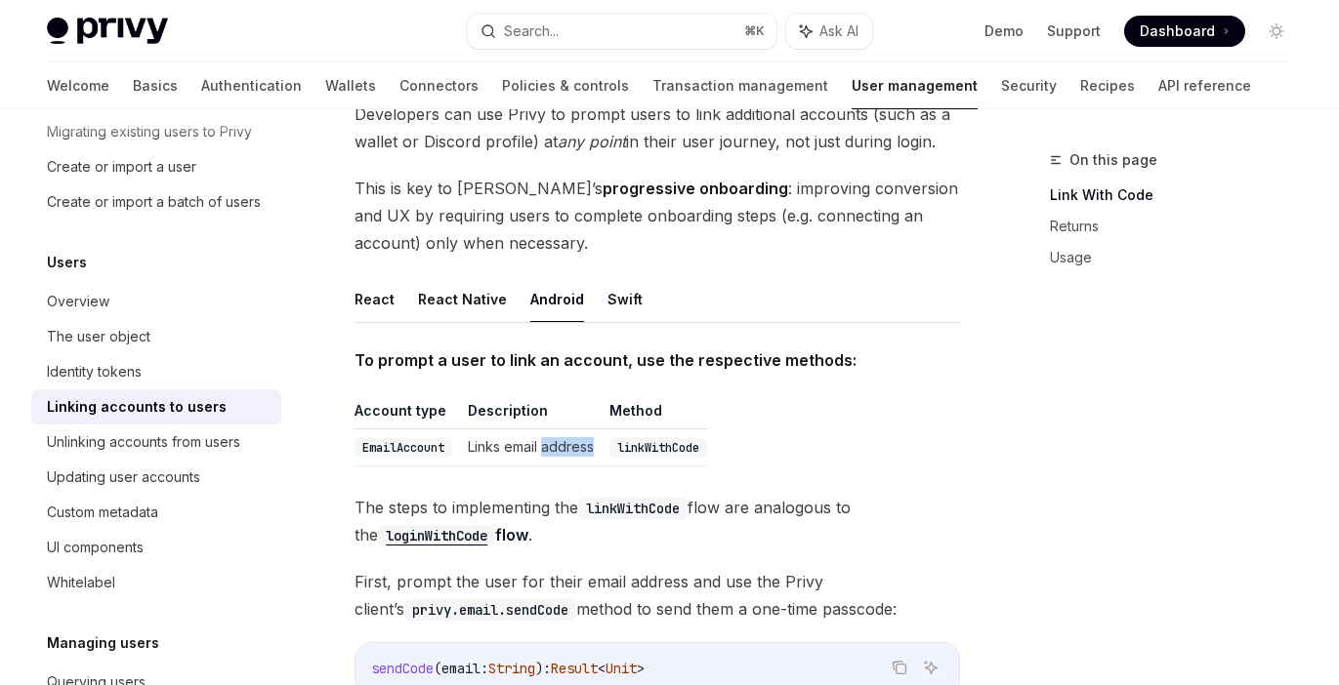
scroll to position [250, 0]
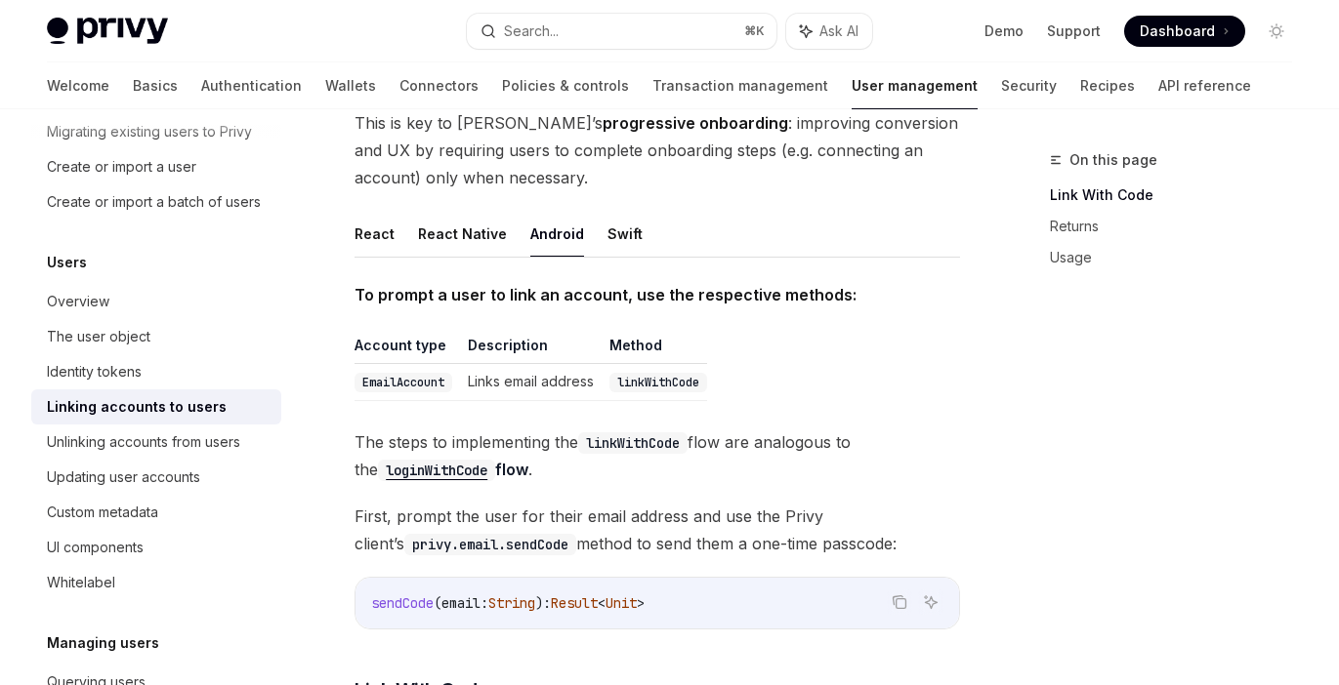
click at [535, 364] on td "Links email address" at bounding box center [531, 382] width 142 height 37
click at [442, 373] on code "EmailAccount" at bounding box center [403, 383] width 98 height 20
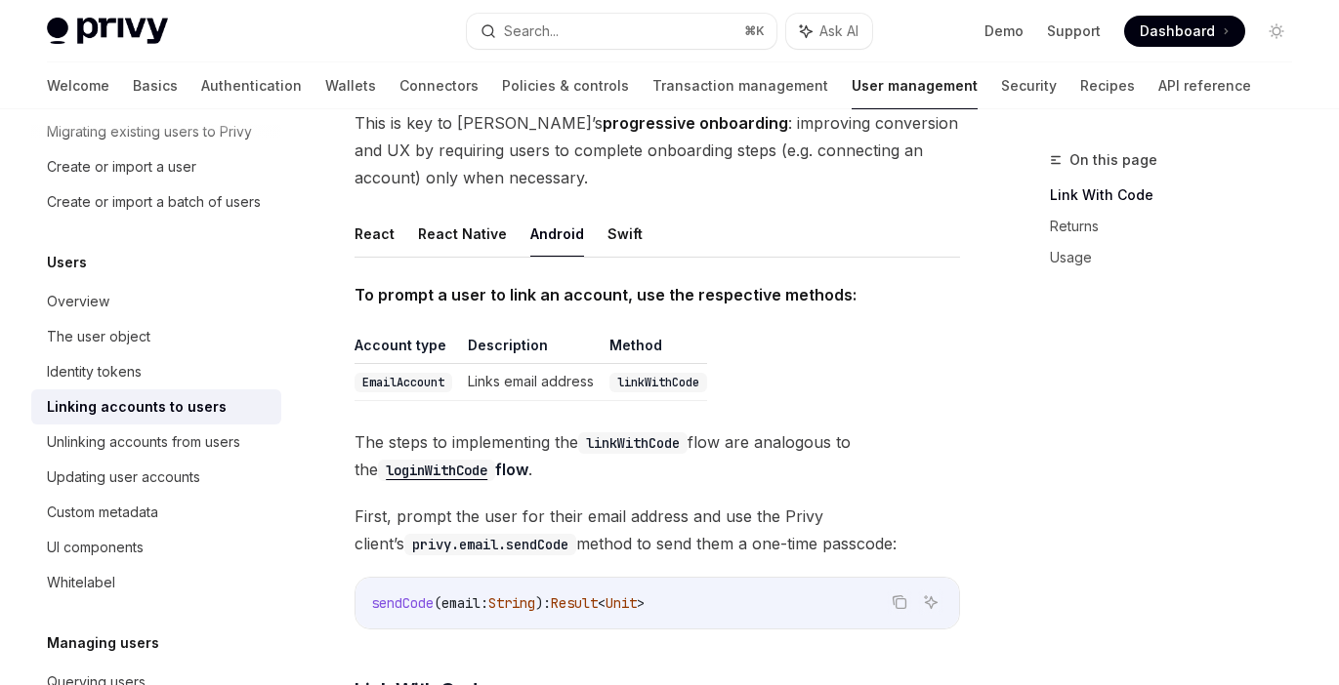
click at [511, 364] on td "Links email address" at bounding box center [531, 382] width 142 height 37
click at [557, 364] on td "Links email address" at bounding box center [531, 382] width 142 height 37
click at [556, 364] on td "Links email address" at bounding box center [531, 382] width 142 height 37
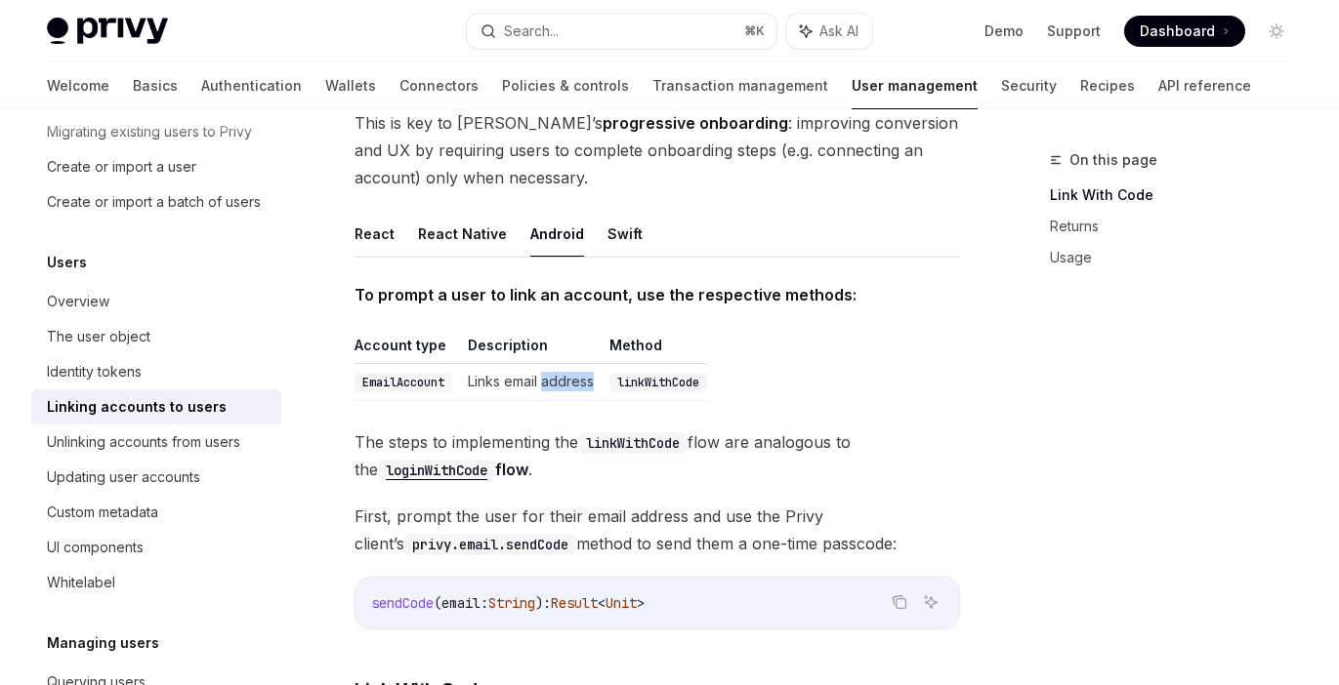
click at [556, 364] on td "Links email address" at bounding box center [531, 382] width 142 height 37
copy td "Links email address"
click at [624, 211] on button "Swift" at bounding box center [624, 234] width 35 height 46
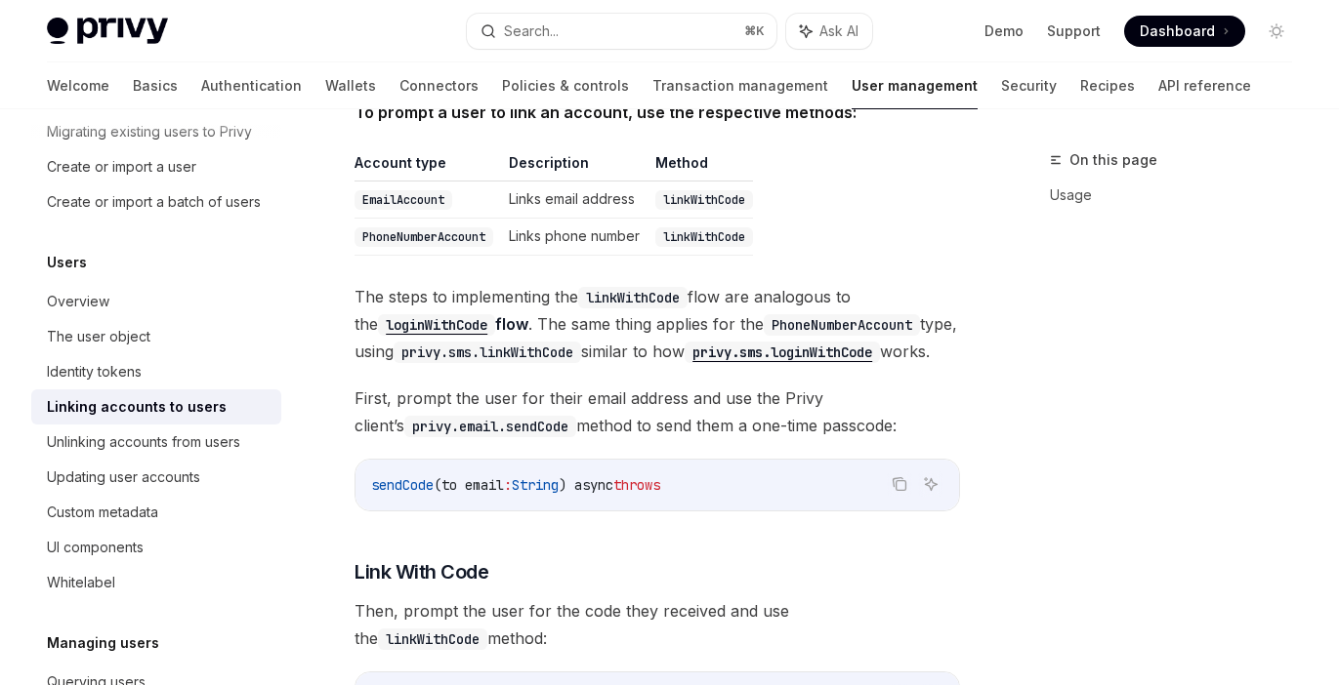
scroll to position [378, 0]
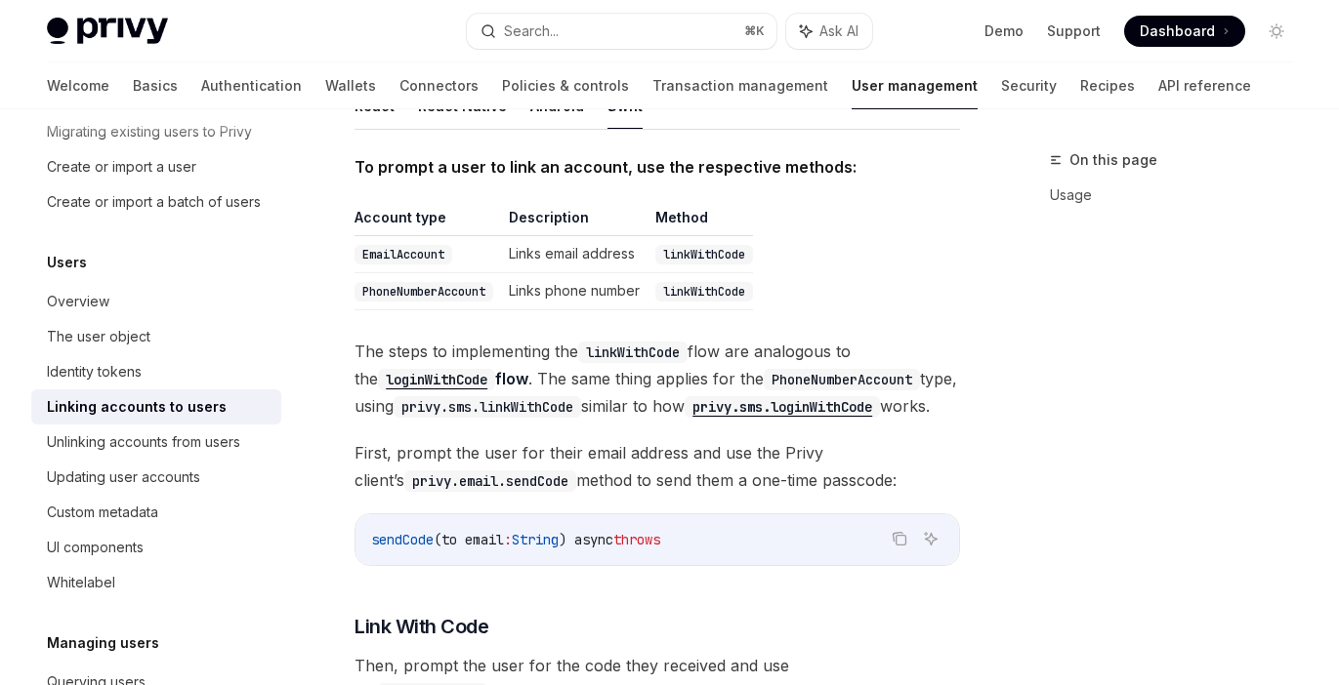
drag, startPoint x: 585, startPoint y: 403, endPoint x: 493, endPoint y: 376, distance: 95.8
click at [451, 354] on span "The steps to implementing the linkWithCode flow are analogous to the loginWithC…" at bounding box center [656, 379] width 605 height 82
click at [829, 396] on code "privy.sms.loginWithCode" at bounding box center [781, 406] width 195 height 21
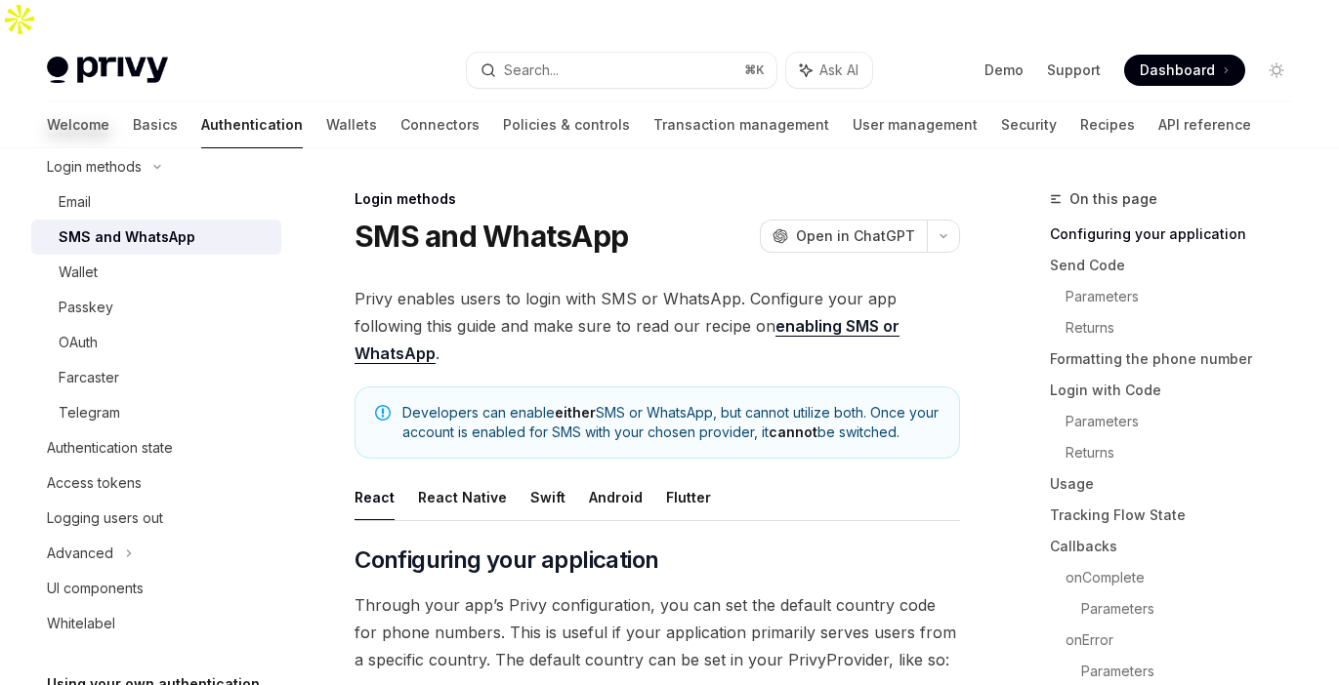
type textarea "*"
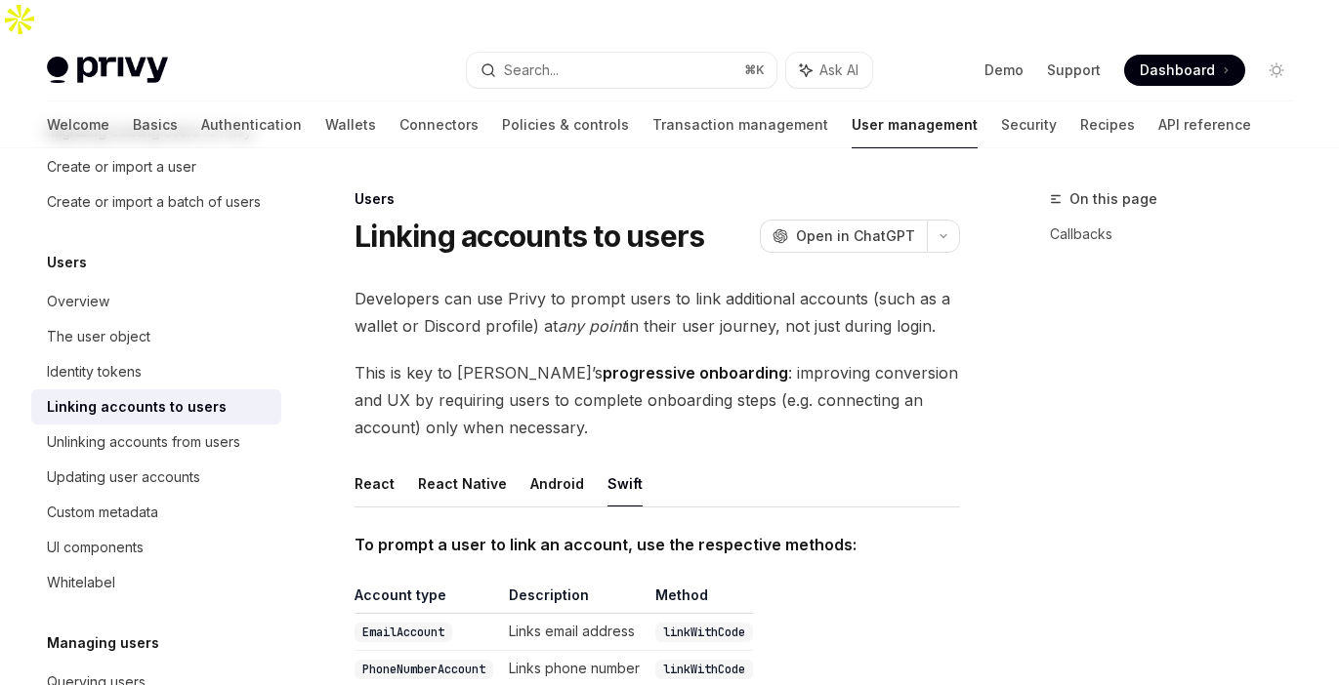
click at [594, 52] on div "Privy Docs home page Search... ⌘ K Ask AI Demo Support Dashboard Dashboard Sear…" at bounding box center [669, 70] width 1245 height 62
click at [516, 53] on button "Search... ⌘ K" at bounding box center [621, 70] width 309 height 35
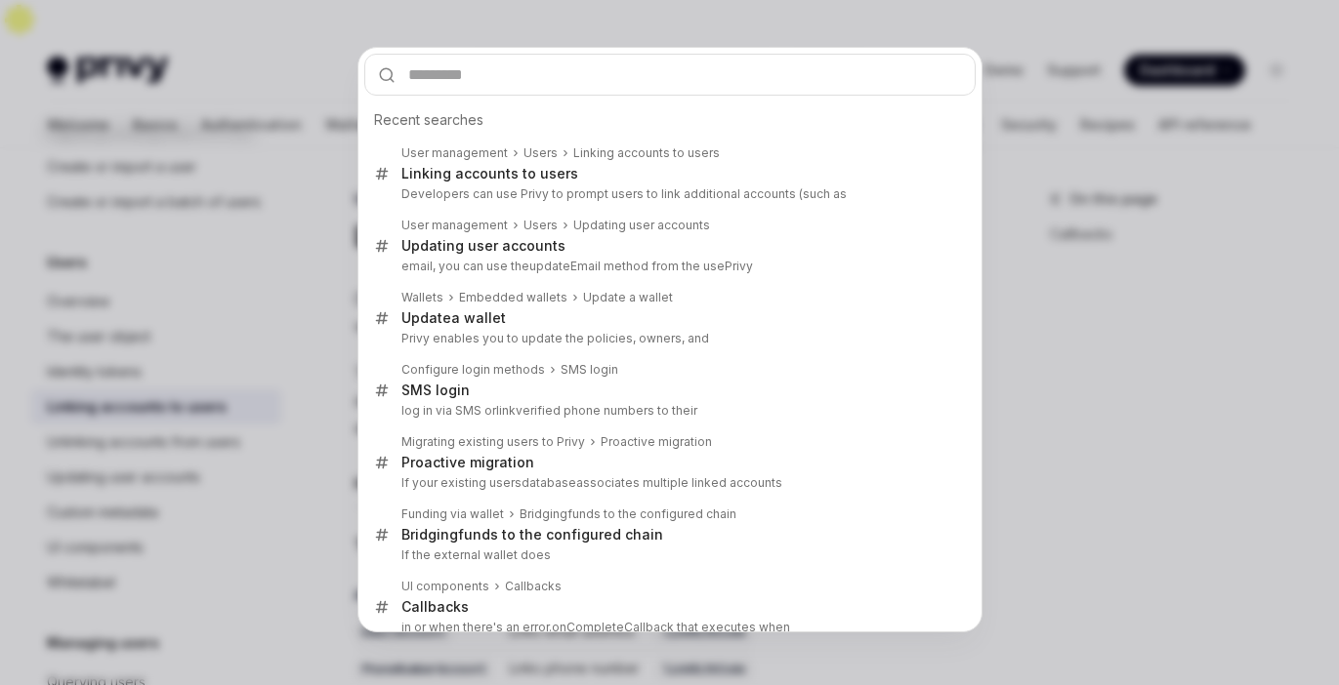
type input "*"
